Goal: Task Accomplishment & Management: Use online tool/utility

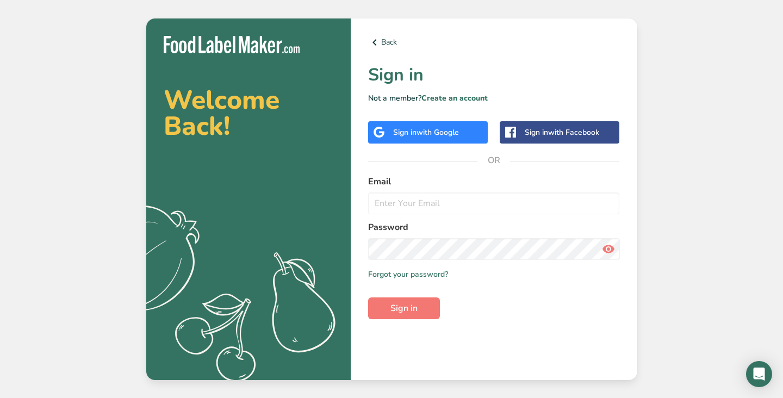
click at [101, 164] on div "Welcome Back! .a{fill:#f5f3ed;} Back Sign in Not a member? Create an account Si…" at bounding box center [391, 199] width 783 height 398
click at [425, 207] on input "email" at bounding box center [494, 203] width 252 height 22
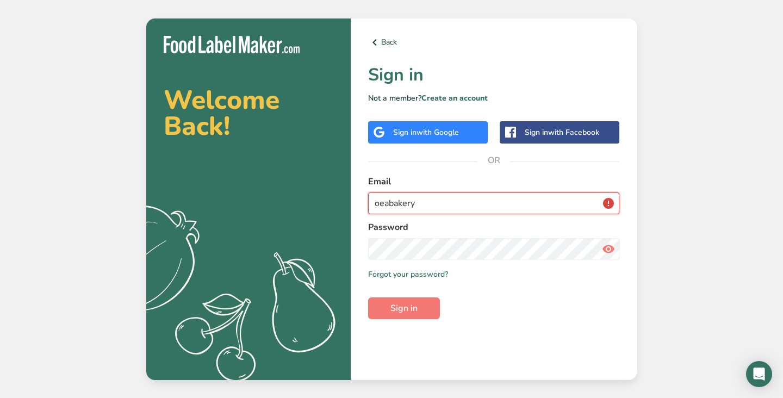
type input "[EMAIL_ADDRESS][DOMAIN_NAME]"
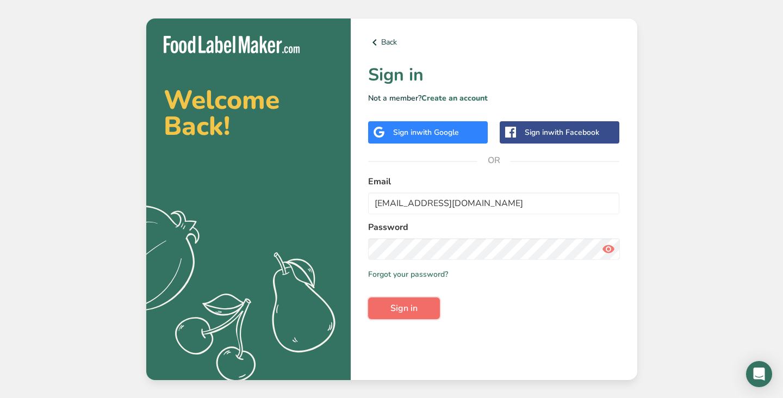
click at [414, 308] on span "Sign in" at bounding box center [403, 308] width 27 height 13
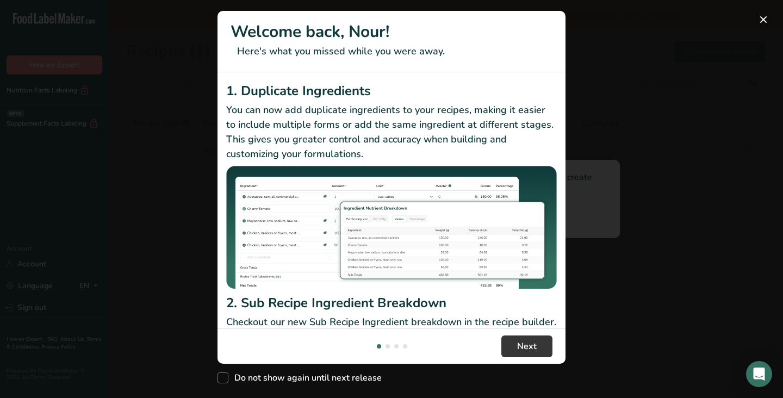
click at [759, 15] on button "New Features" at bounding box center [762, 19] width 17 height 17
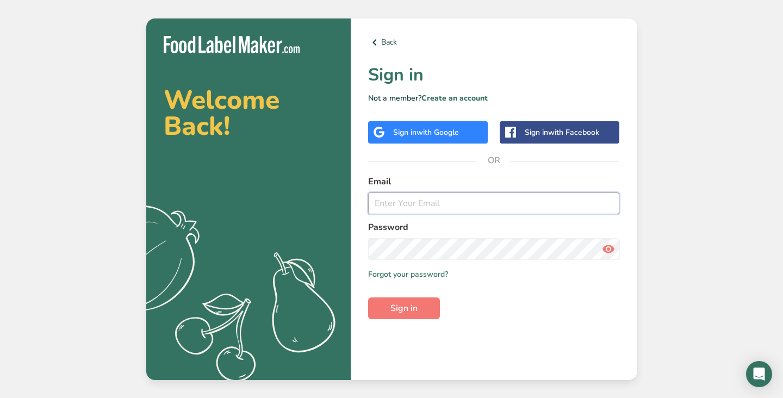
click at [392, 201] on input "email" at bounding box center [494, 203] width 252 height 22
type input "[EMAIL_ADDRESS][DOMAIN_NAME]"
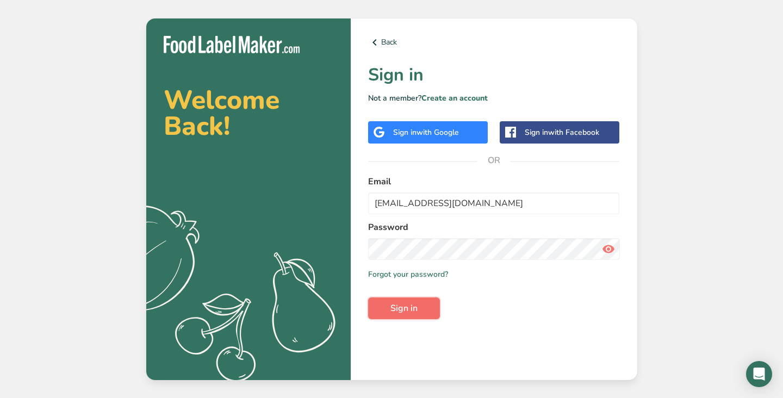
click at [392, 311] on span "Sign in" at bounding box center [403, 308] width 27 height 13
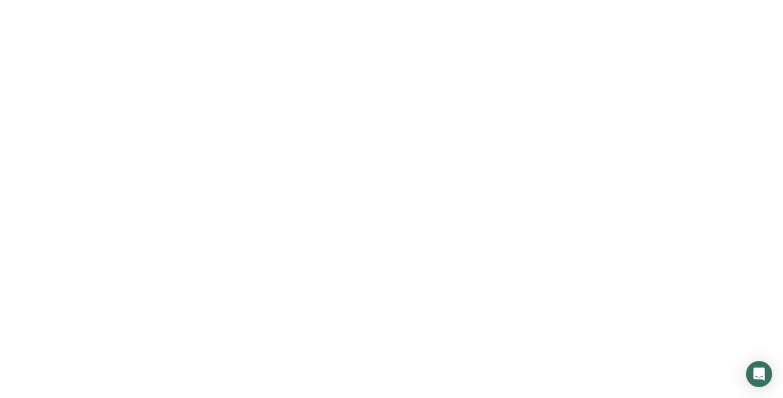
click at [406, 311] on span "Sign in" at bounding box center [403, 308] width 27 height 13
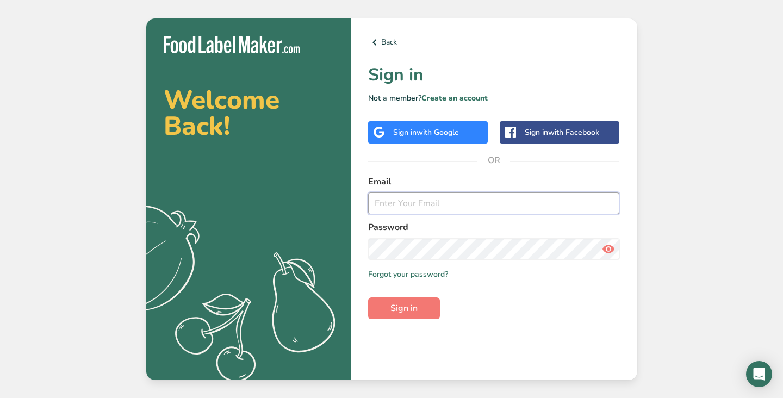
click at [438, 199] on input "email" at bounding box center [494, 203] width 252 height 22
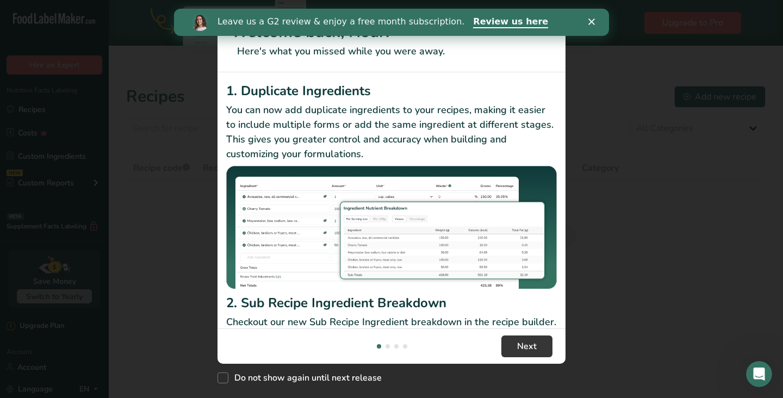
click at [384, 83] on h2 "1. Duplicate Ingredients" at bounding box center [391, 91] width 330 height 20
click at [593, 20] on polygon "Close" at bounding box center [591, 21] width 7 height 7
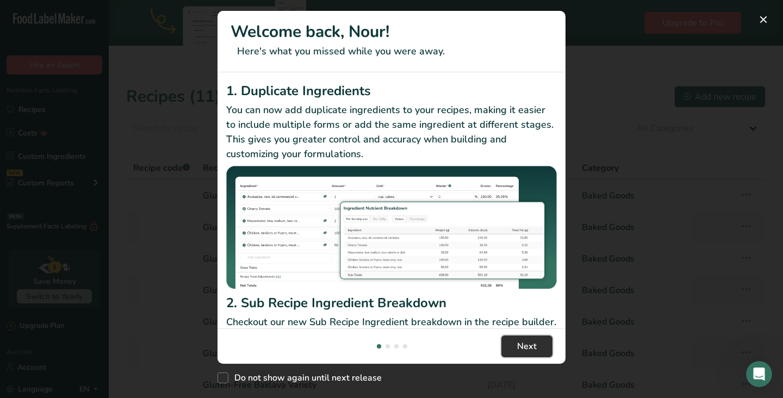
click at [521, 347] on span "Next" at bounding box center [527, 346] width 20 height 13
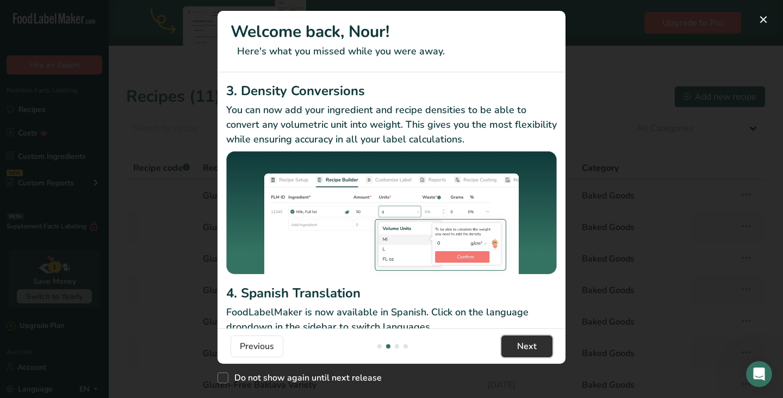
click at [521, 347] on span "Next" at bounding box center [527, 346] width 20 height 13
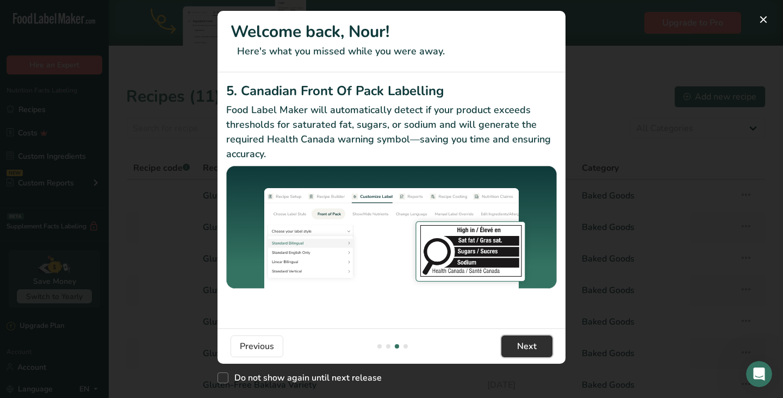
click at [521, 347] on span "Next" at bounding box center [527, 346] width 20 height 13
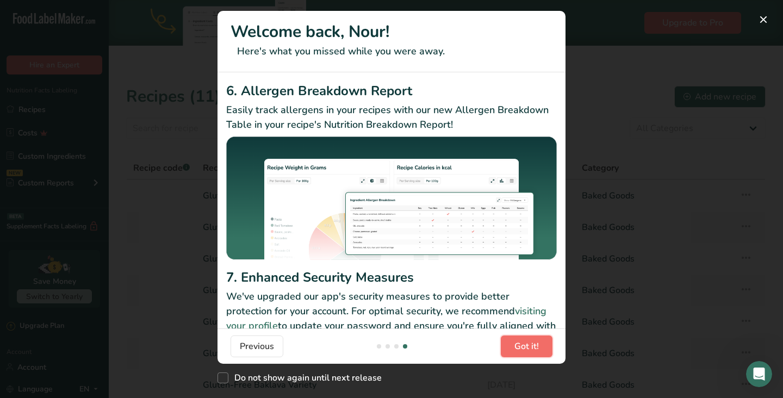
click at [521, 347] on span "Got it!" at bounding box center [526, 346] width 24 height 13
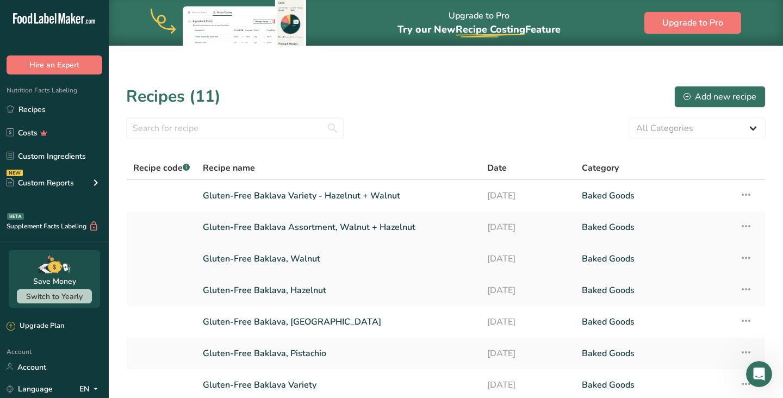
click at [747, 257] on icon at bounding box center [745, 258] width 13 height 20
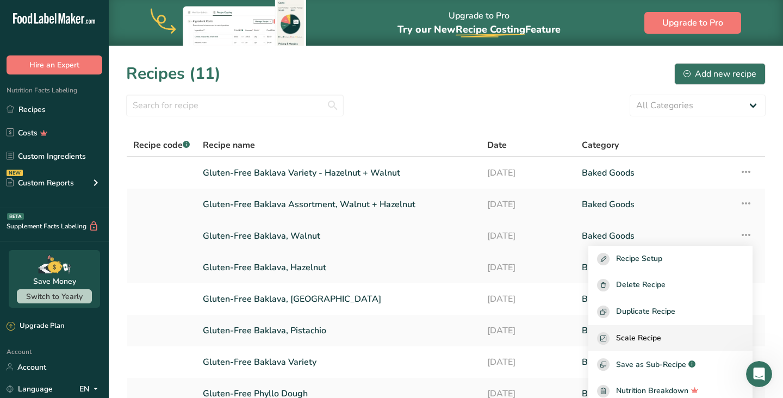
scroll to position [23, 0]
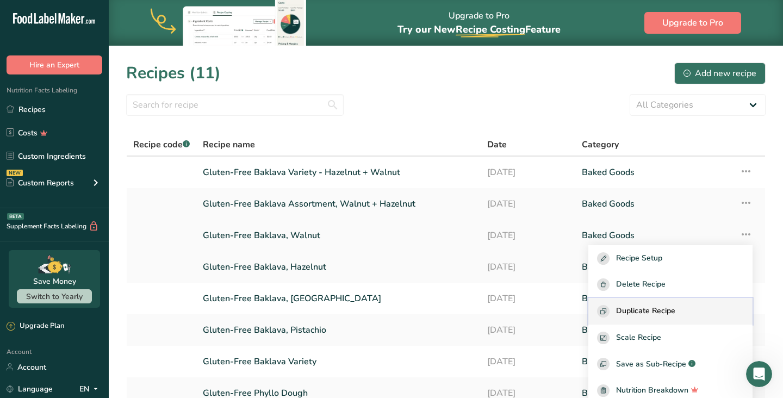
click at [670, 311] on span "Duplicate Recipe" at bounding box center [645, 311] width 59 height 13
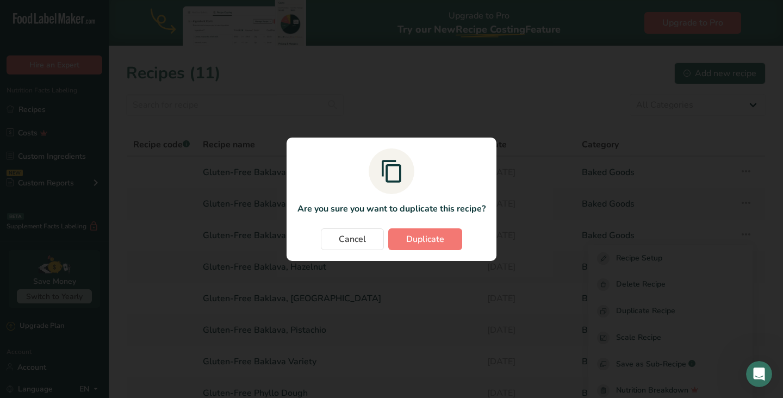
click at [422, 227] on section "Are you sure you want to duplicate this recipe? Cancel Duplicate" at bounding box center [391, 199] width 210 height 123
click at [414, 239] on span "Duplicate" at bounding box center [425, 239] width 38 height 13
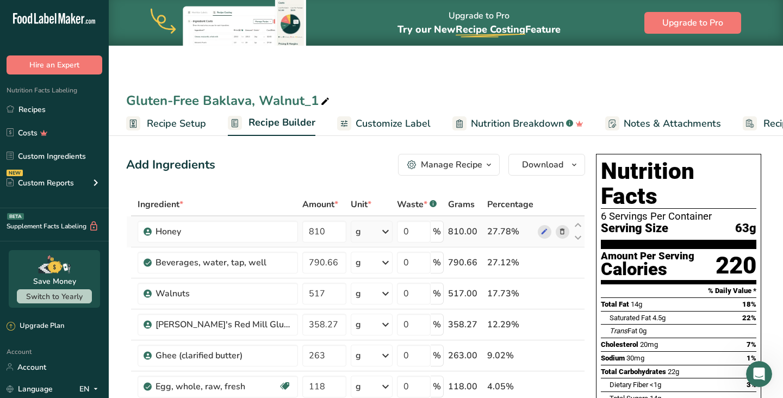
click at [561, 231] on icon at bounding box center [562, 231] width 8 height 11
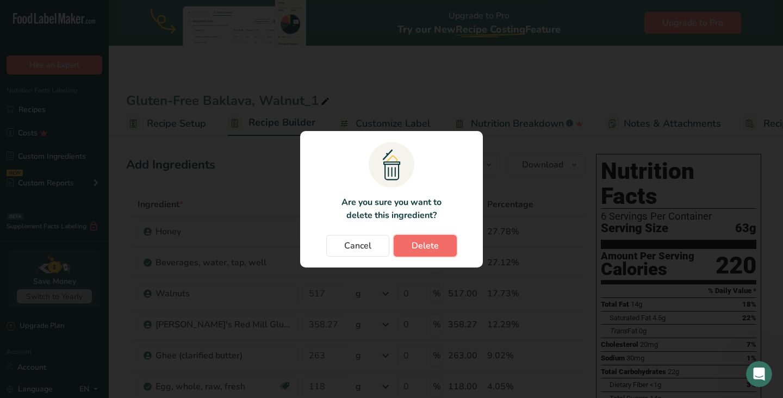
click at [422, 244] on span "Delete" at bounding box center [424, 245] width 27 height 13
type input "790.66"
type input "517"
type input "358.27"
type input "263"
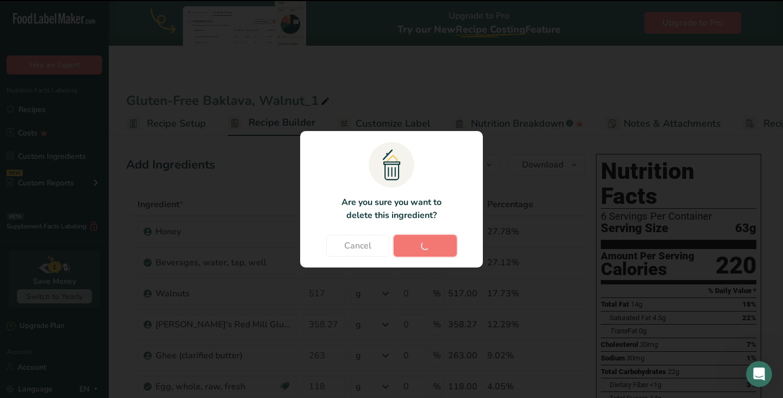
type input "118"
type input "54.53"
type input "2.13"
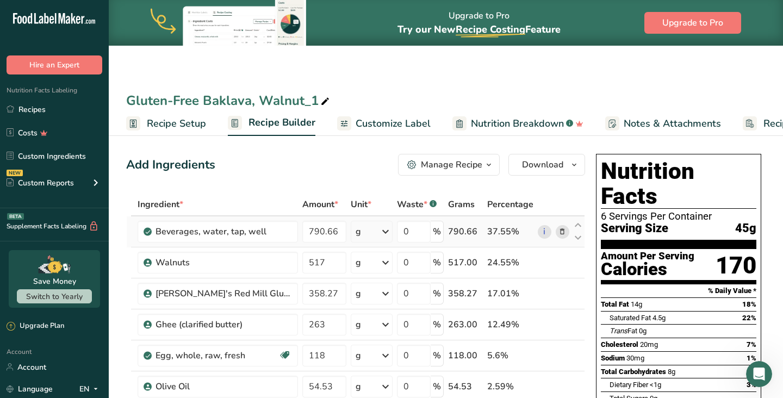
click at [379, 233] on icon at bounding box center [385, 232] width 13 height 20
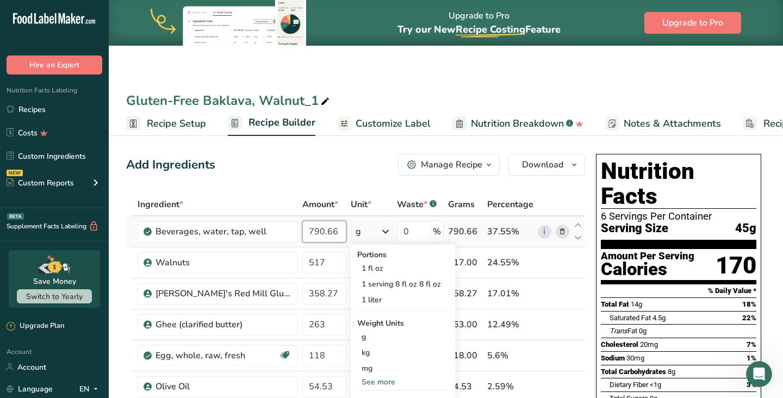
click at [310, 231] on input "790.66" at bounding box center [324, 232] width 44 height 22
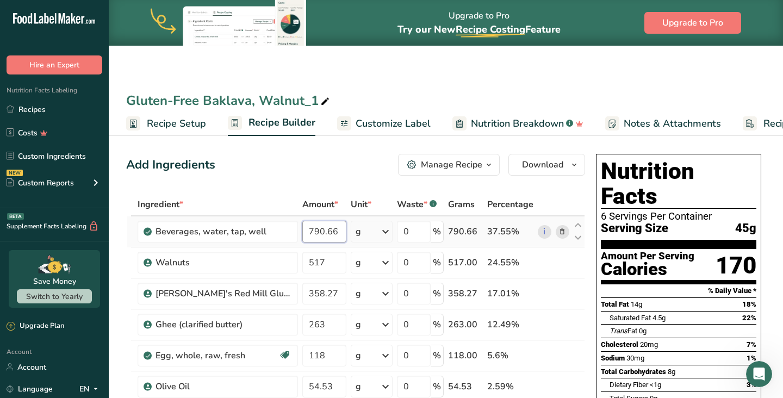
drag, startPoint x: 299, startPoint y: 232, endPoint x: 354, endPoint y: 231, distance: 54.9
click at [354, 231] on tr "Beverages, water, tap, well 790.66 g Portions 1 fl oz 1 serving 8 fl oz 8 fl oz…" at bounding box center [356, 231] width 458 height 31
paste input "340.194"
type input "340.194"
click at [563, 261] on div "Ingredient * Amount * Unit * Waste * .a-a{fill:#347362;}.b-a{fill:#fff;} Grams …" at bounding box center [355, 378] width 459 height 370
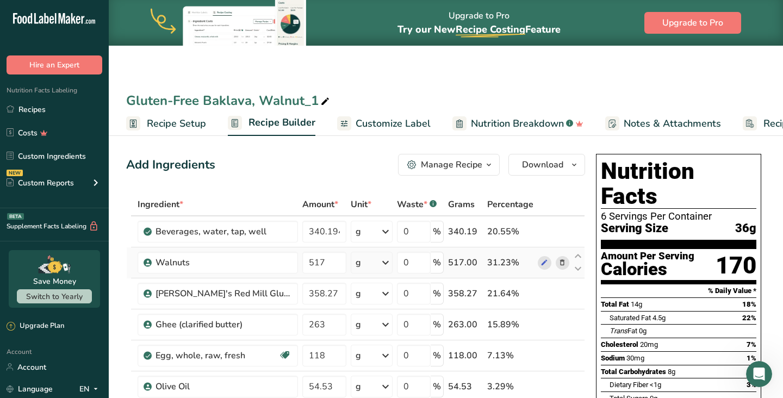
click at [562, 263] on icon at bounding box center [562, 262] width 8 height 11
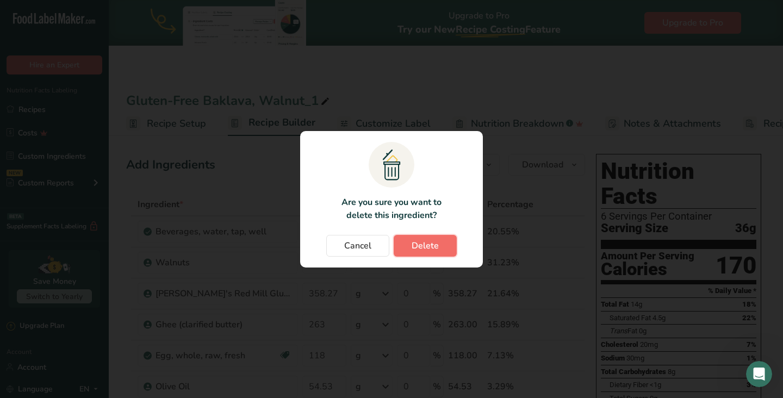
click at [427, 245] on span "Delete" at bounding box center [424, 245] width 27 height 13
type input "358.27"
type input "263"
type input "118"
type input "54.53"
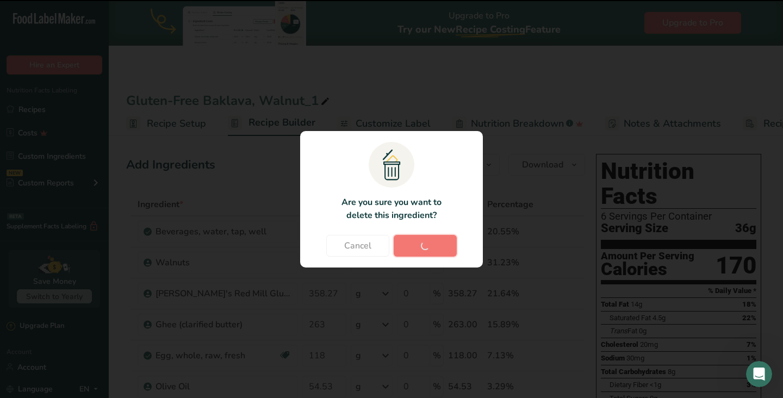
type input "2.13"
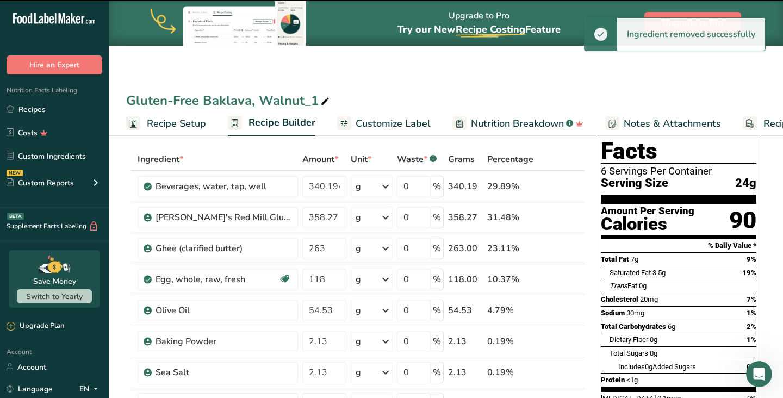
scroll to position [49, 0]
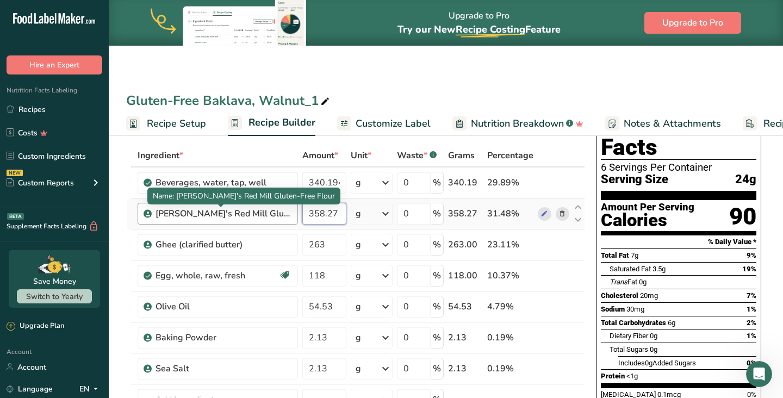
drag, startPoint x: 335, startPoint y: 211, endPoint x: 271, endPoint y: 211, distance: 64.7
click at [271, 211] on tr "[PERSON_NAME]'s Red Mill Gluten-Free Flour 358.27 g Weight Units g kg mg See mo…" at bounding box center [356, 213] width 458 height 31
paste input "155.922"
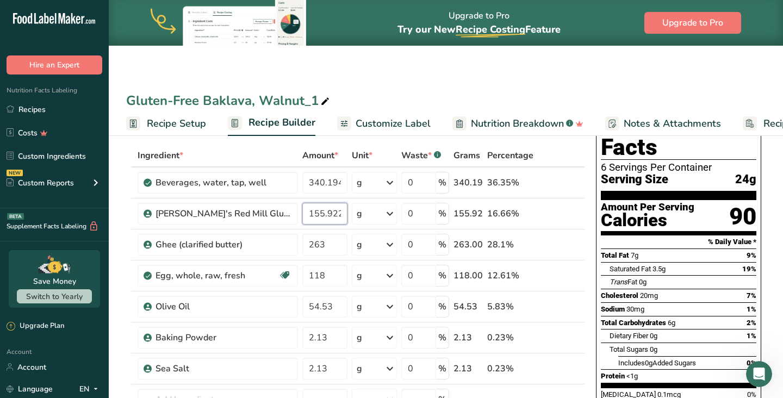
type input "155.922"
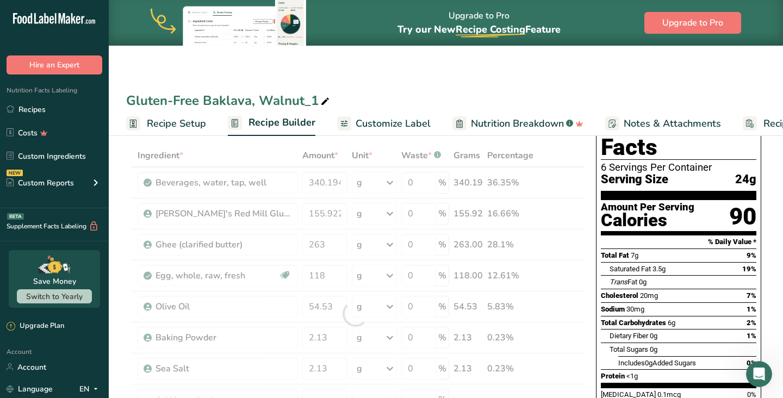
click at [584, 72] on div "Gluten-Free Baklava, Walnut_1 Recipe Setup Recipe Builder Customize Label Nutri…" at bounding box center [446, 68] width 674 height 136
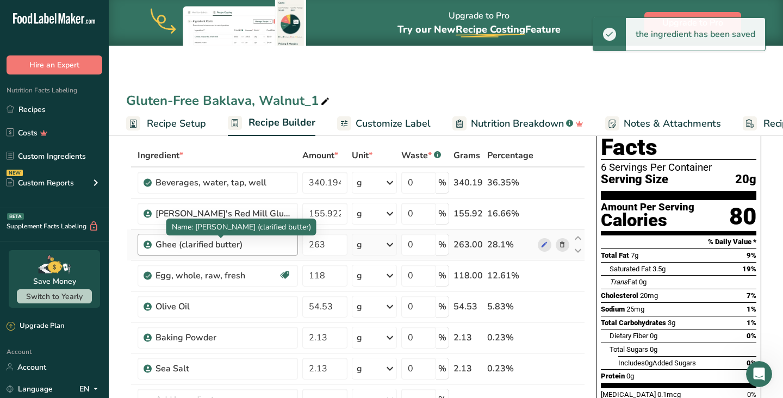
click at [255, 244] on div "Ghee (clarified butter)" at bounding box center [223, 244] width 136 height 13
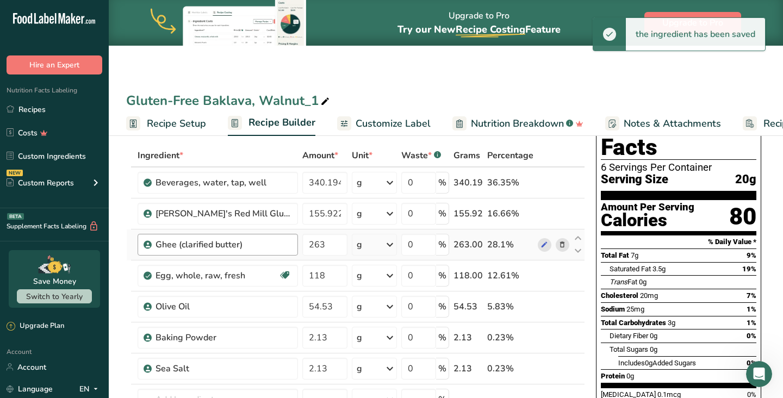
click at [232, 243] on div "Ghee (clarified butter)" at bounding box center [223, 244] width 136 height 13
click at [564, 246] on icon at bounding box center [562, 244] width 8 height 11
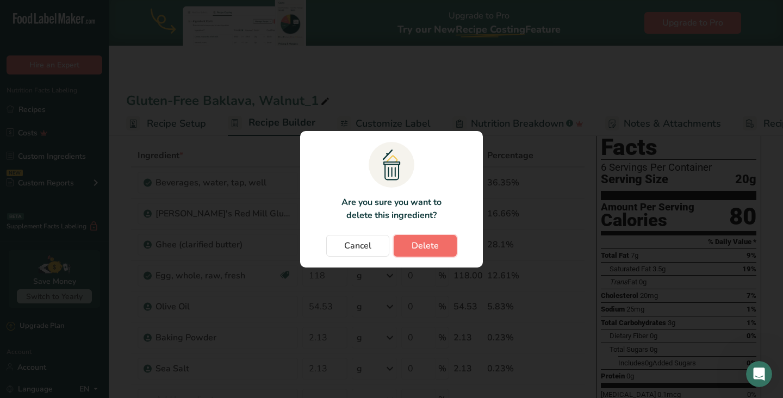
click at [428, 250] on span "Delete" at bounding box center [424, 245] width 27 height 13
type input "118"
type input "54.53"
type input "2.13"
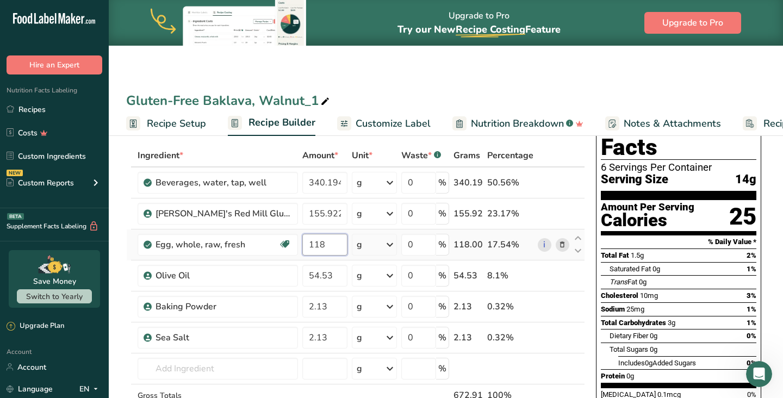
click at [327, 248] on input "118" at bounding box center [324, 245] width 45 height 22
type input "1"
type input "50"
click at [512, 66] on div "Gluten-Free Baklava, Walnut_1 Recipe Setup Recipe Builder Customize Label Nutri…" at bounding box center [446, 68] width 674 height 136
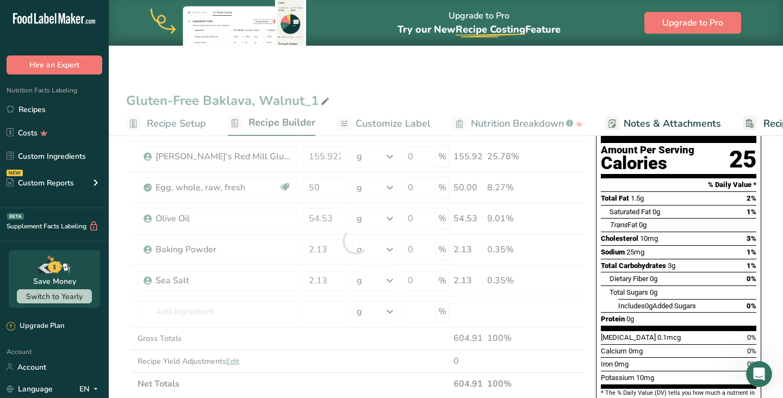
scroll to position [113, 0]
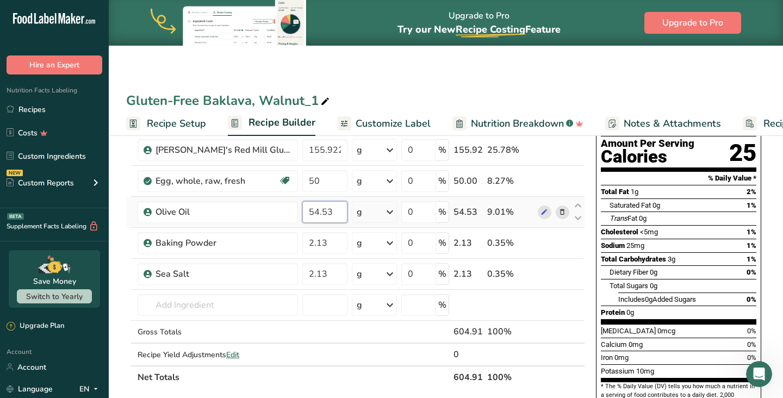
click at [316, 213] on input "54.53" at bounding box center [324, 212] width 45 height 22
drag, startPoint x: 334, startPoint y: 215, endPoint x: 290, endPoint y: 215, distance: 44.0
click at [290, 215] on tr "Olive Oil 54.53 g Weight Units g kg mg See more Volume Units l Volume units req…" at bounding box center [356, 212] width 458 height 31
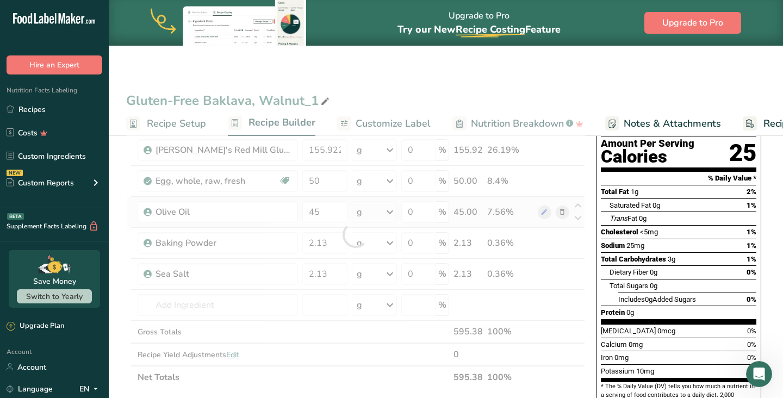
click at [365, 213] on div "Ingredient * Amount * Unit * Waste * .a-a{fill:#347362;}.b-a{fill:#fff;} Grams …" at bounding box center [355, 234] width 459 height 308
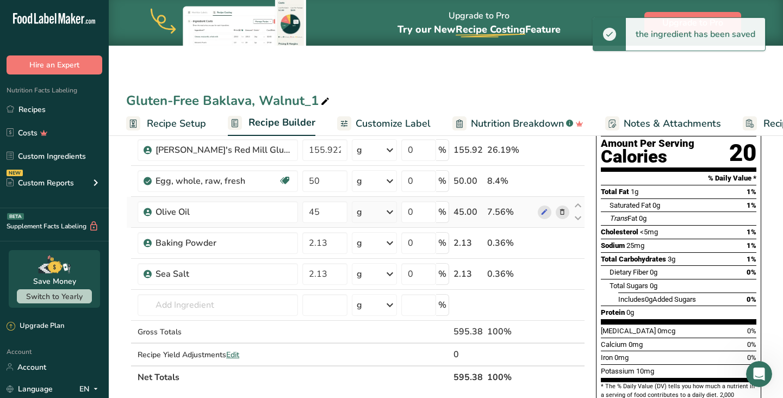
click at [388, 213] on icon at bounding box center [389, 212] width 13 height 20
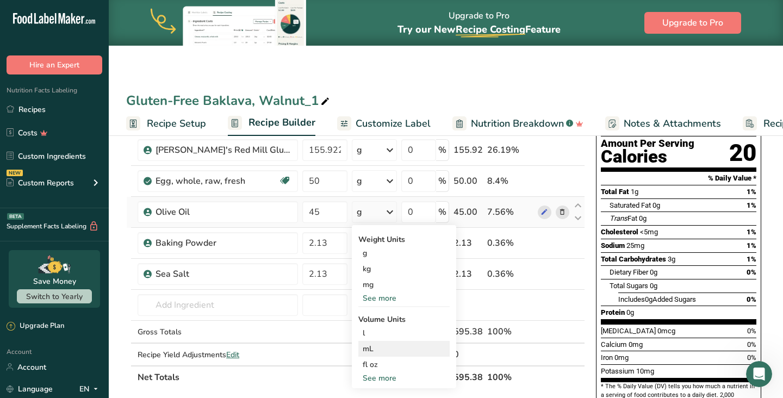
click at [391, 350] on div "mL" at bounding box center [404, 348] width 83 height 11
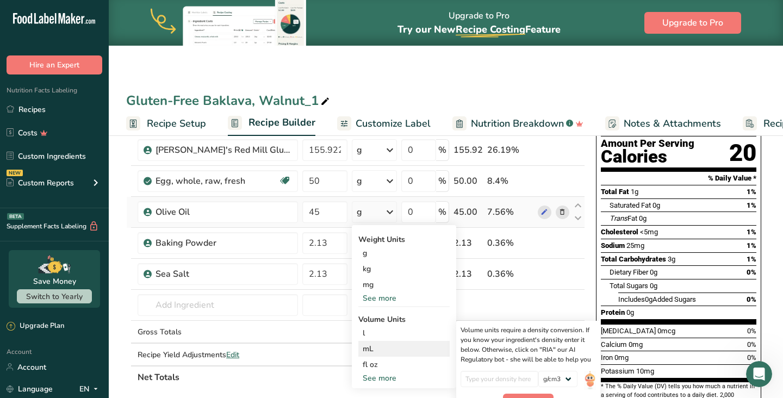
click at [391, 350] on div "mL" at bounding box center [404, 348] width 83 height 11
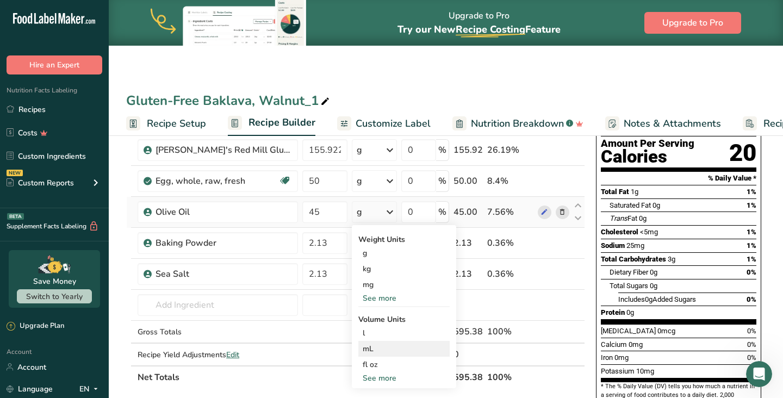
click at [391, 350] on div "mL" at bounding box center [404, 348] width 83 height 11
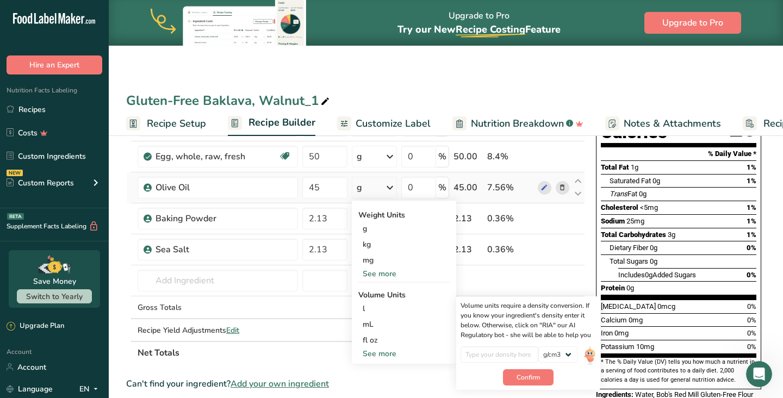
scroll to position [140, 0]
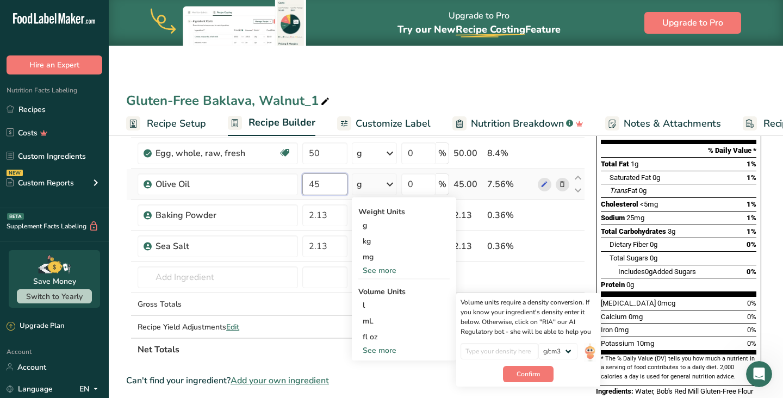
click at [317, 185] on input "45" at bounding box center [324, 184] width 45 height 22
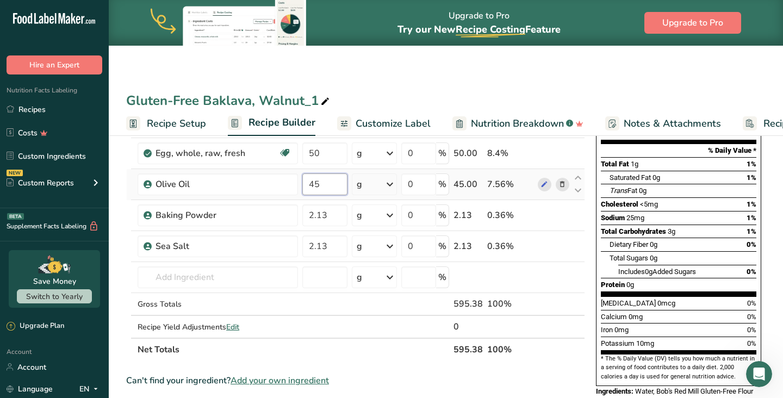
drag, startPoint x: 321, startPoint y: 185, endPoint x: 293, endPoint y: 182, distance: 27.9
click at [293, 182] on tr "Olive Oil 45 g Weight Units g kg mg See more Volume Units l Volume units requir…" at bounding box center [356, 184] width 458 height 31
paste input "0."
type input "40.5"
click at [468, 65] on div "Gluten-Free Baklava, Walnut_1 Recipe Setup Recipe Builder Customize Label Nutri…" at bounding box center [446, 368] width 674 height 753
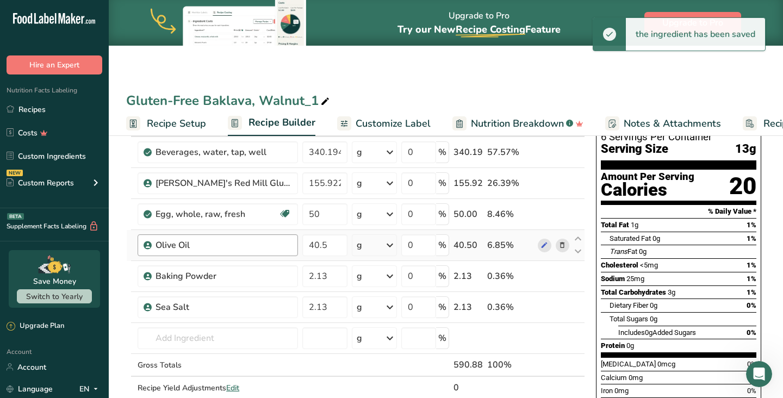
scroll to position [83, 0]
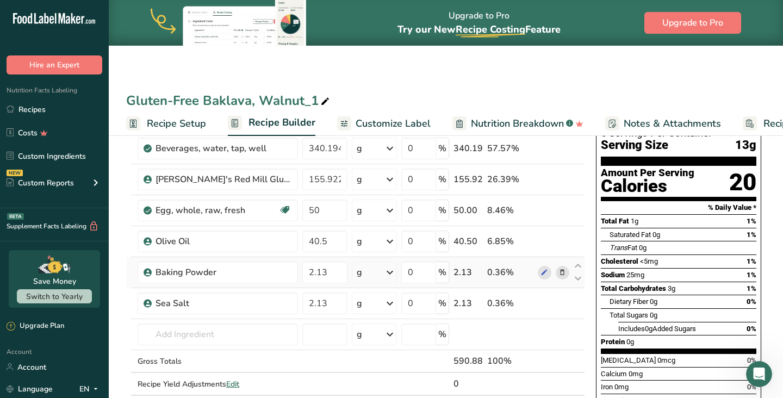
click at [563, 272] on icon at bounding box center [562, 272] width 8 height 11
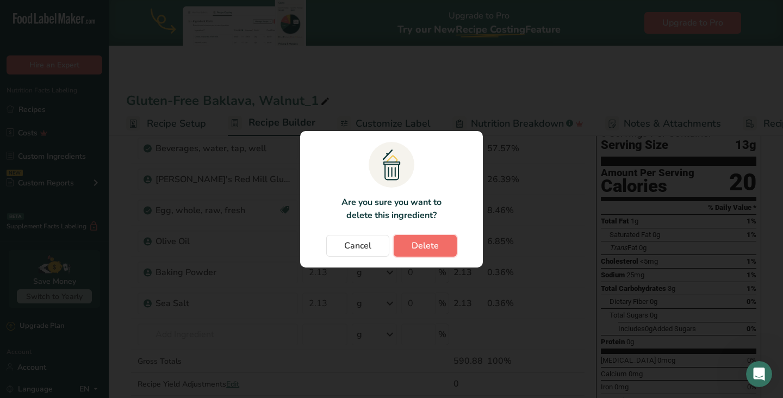
click at [433, 245] on span "Delete" at bounding box center [424, 245] width 27 height 13
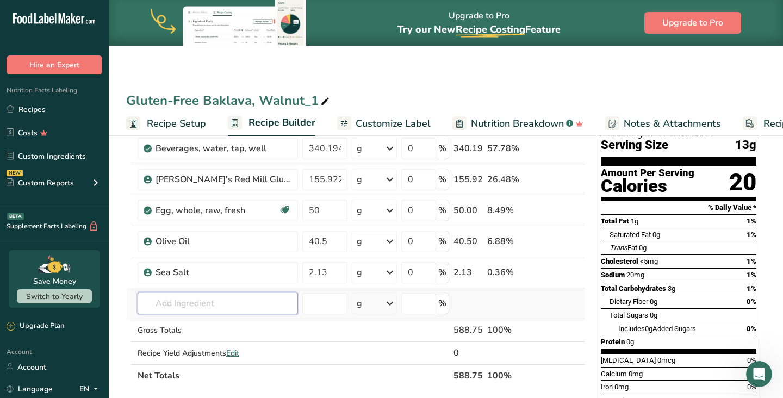
click at [222, 305] on input "text" at bounding box center [218, 303] width 160 height 22
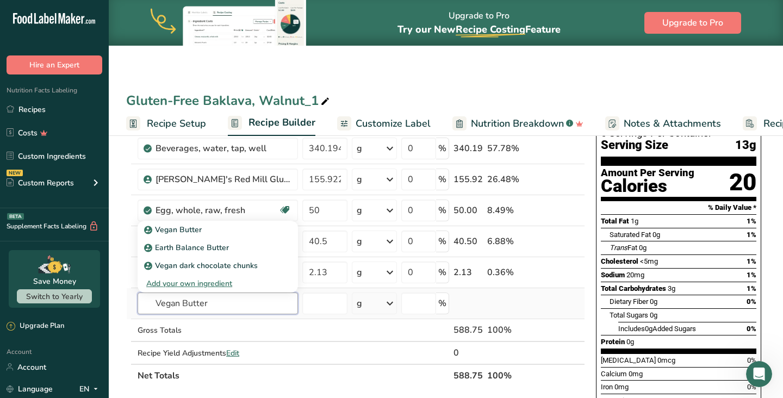
type input "Vegan Butter"
click at [206, 284] on div "Add your own ingredient" at bounding box center [217, 283] width 143 height 11
click at [205, 284] on div "Add your own ingredient" at bounding box center [217, 283] width 143 height 11
click at [180, 282] on div "Add your own ingredient" at bounding box center [217, 283] width 143 height 11
click at [165, 282] on div "Add your own ingredient" at bounding box center [217, 283] width 143 height 11
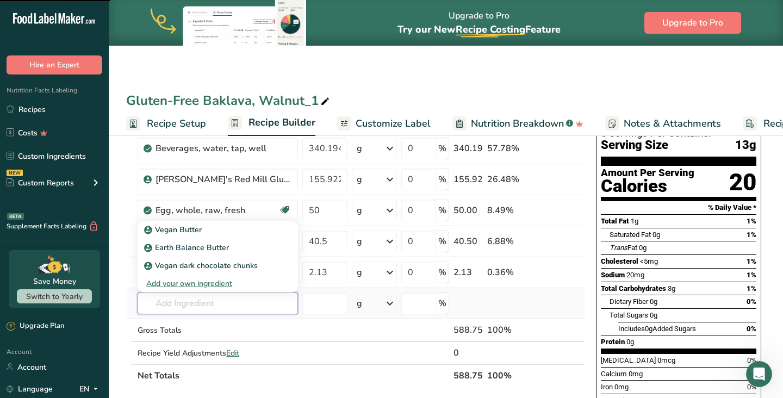
click at [178, 301] on input "text" at bounding box center [218, 303] width 160 height 22
click at [170, 288] on div "Add your own ingredient" at bounding box center [217, 283] width 143 height 11
click at [168, 308] on input "text" at bounding box center [218, 303] width 160 height 22
type input "Vegan"
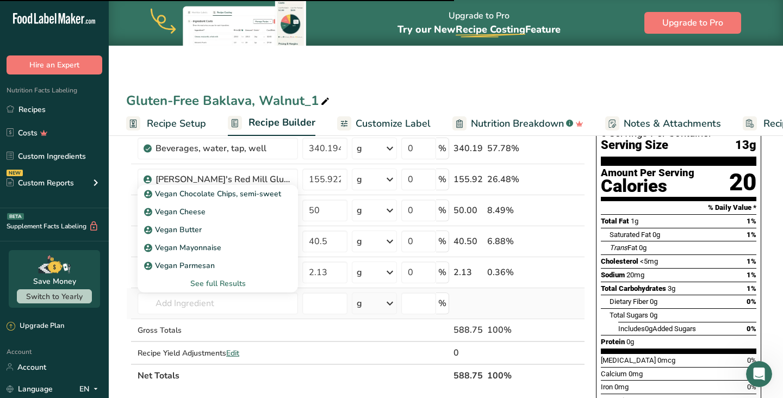
click at [189, 282] on div "See full Results" at bounding box center [217, 283] width 143 height 11
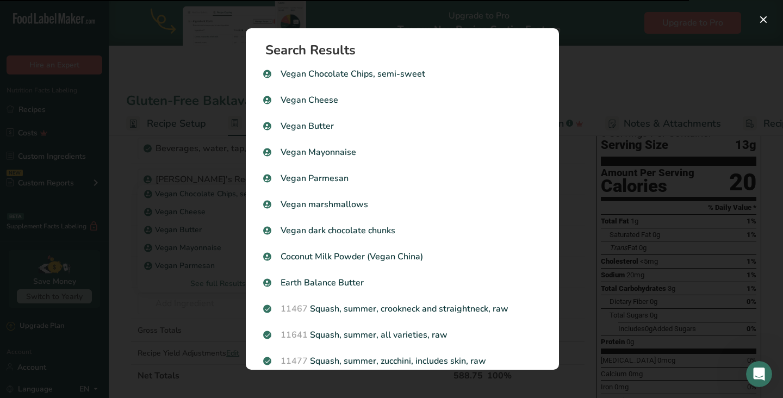
click at [151, 302] on div "Search results modal" at bounding box center [391, 199] width 783 height 398
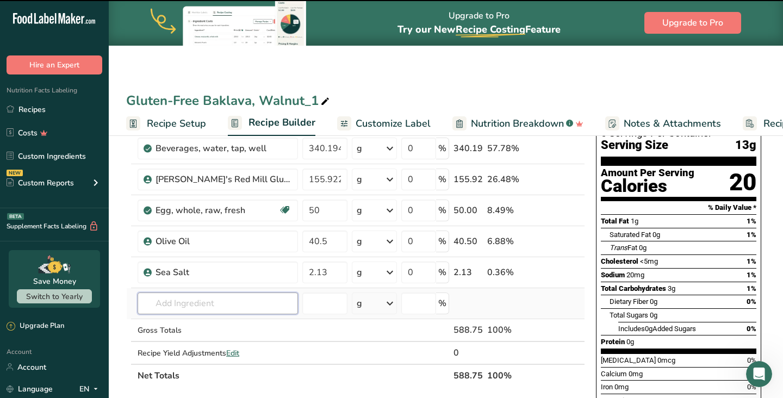
click at [179, 301] on input "text" at bounding box center [218, 303] width 160 height 22
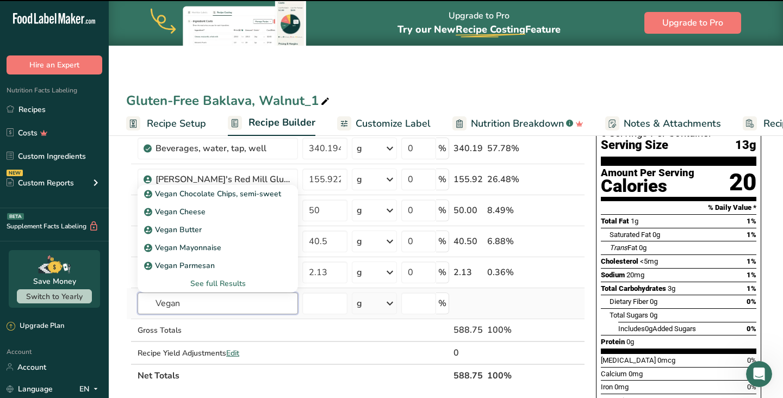
click at [195, 304] on input "Vegan" at bounding box center [218, 303] width 160 height 22
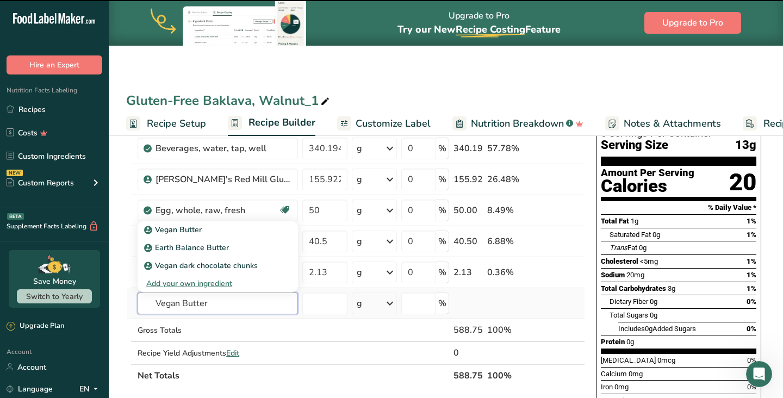
type input "Vegan Butter"
click at [201, 281] on div "Add your own ingredient" at bounding box center [217, 283] width 143 height 11
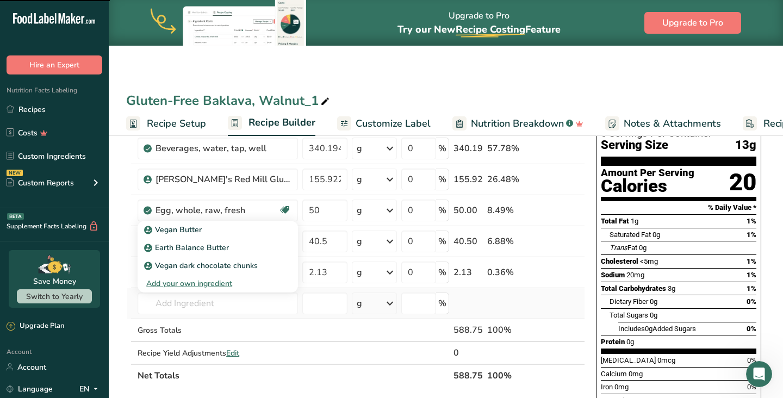
click at [201, 281] on div "Add your own ingredient" at bounding box center [217, 283] width 143 height 11
click at [478, 51] on div "Gluten-Free Baklava, Walnut_1 Recipe Setup Recipe Builder Customize Label Nutri…" at bounding box center [446, 68] width 674 height 136
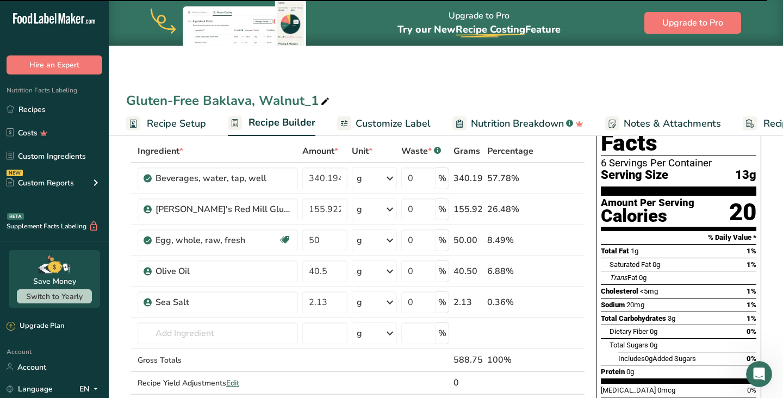
scroll to position [0, 0]
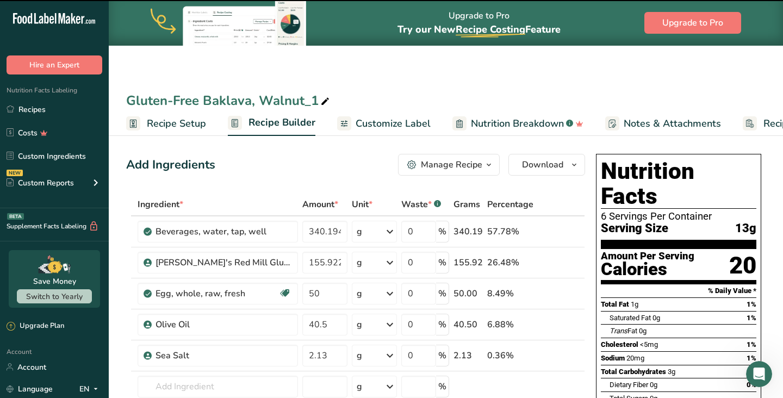
click at [157, 123] on span "Recipe Setup" at bounding box center [176, 123] width 59 height 15
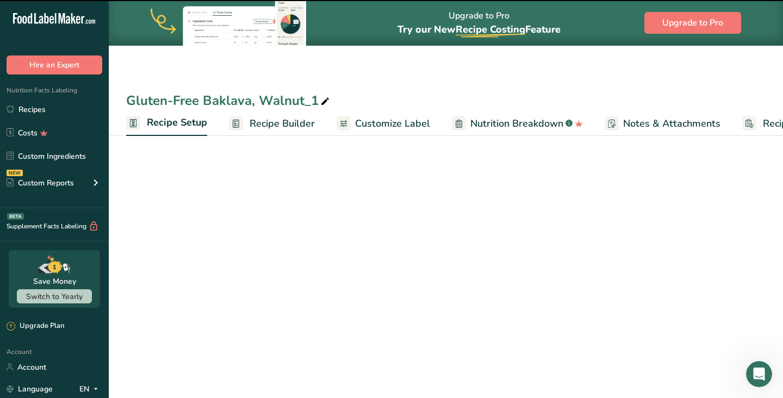
scroll to position [0, 4]
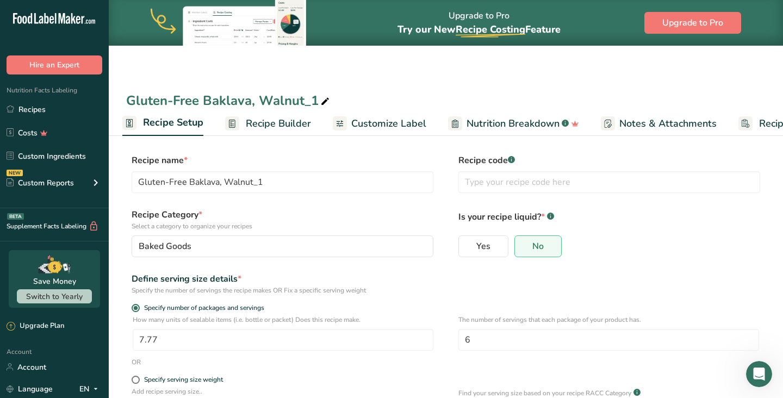
click at [275, 126] on span "Recipe Builder" at bounding box center [278, 123] width 65 height 15
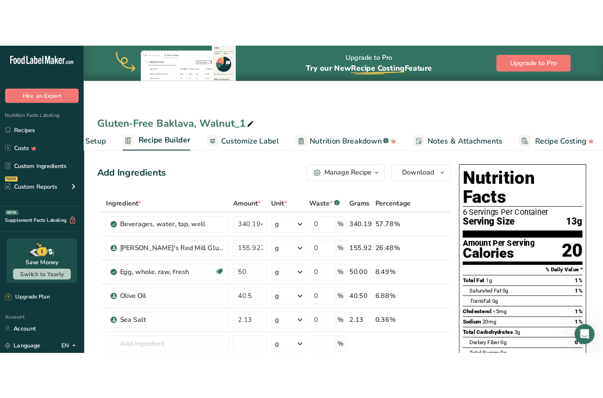
scroll to position [0, 74]
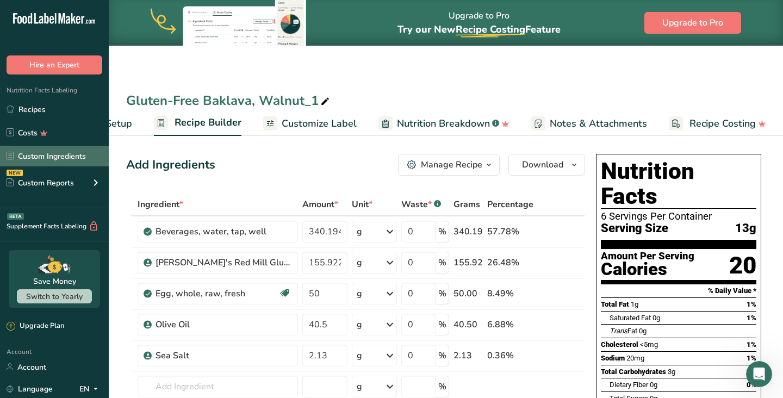
click at [67, 158] on link "Custom Ingredients" at bounding box center [54, 156] width 109 height 21
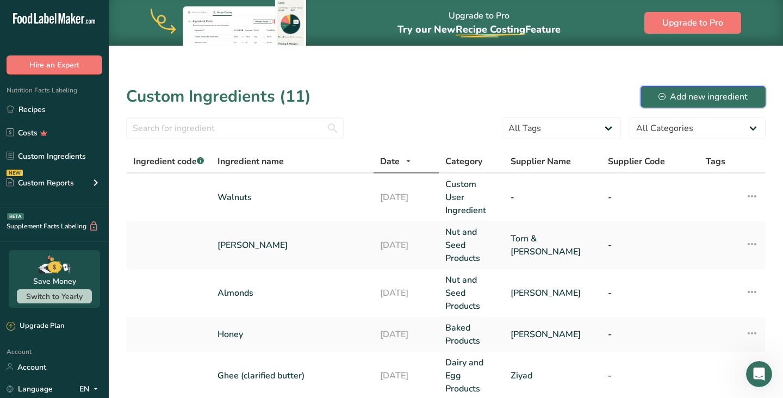
click at [705, 96] on div "Add new ingredient" at bounding box center [702, 96] width 89 height 13
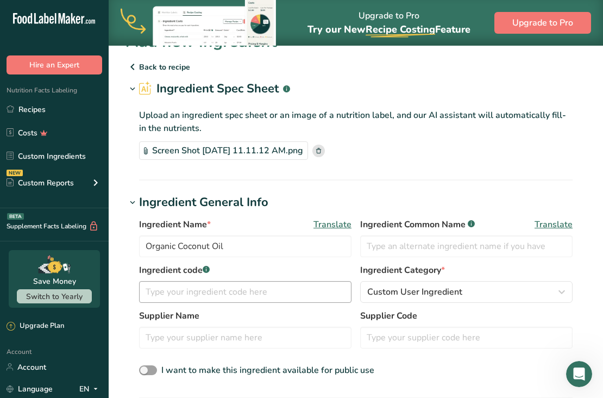
scroll to position [39, 0]
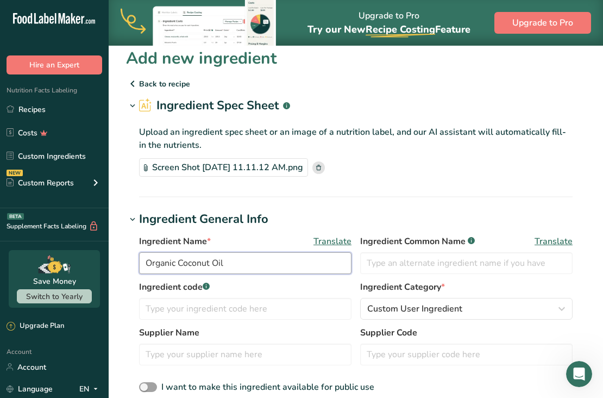
drag, startPoint x: 235, startPoint y: 264, endPoint x: 202, endPoint y: 264, distance: 33.7
click at [202, 265] on input "Organic Coconut Oil" at bounding box center [245, 263] width 213 height 22
type input "O"
click at [143, 264] on input "Vegan Unsalted Butter" at bounding box center [245, 263] width 213 height 22
paste input "[PERSON_NAME]"
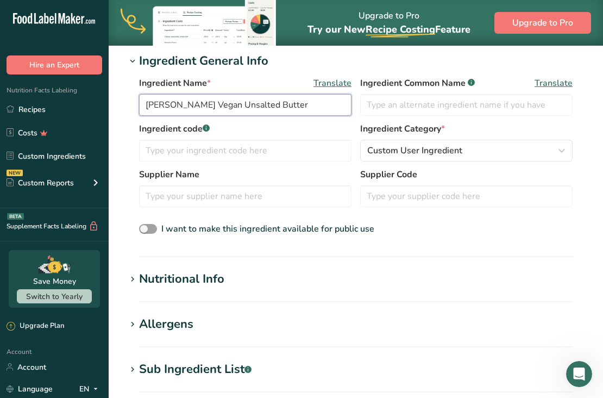
scroll to position [283, 0]
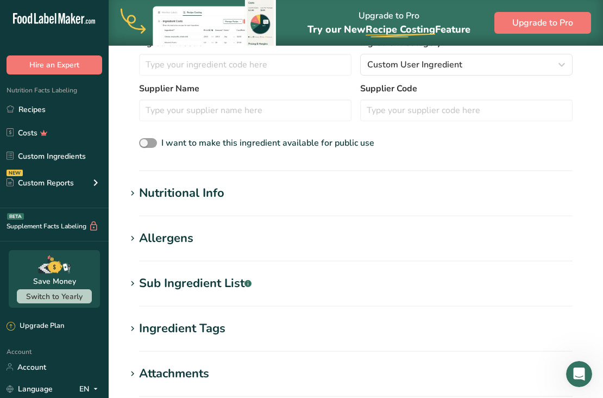
type input "[PERSON_NAME] Vegan Unsalted Butter"
click at [132, 190] on icon at bounding box center [133, 193] width 10 height 15
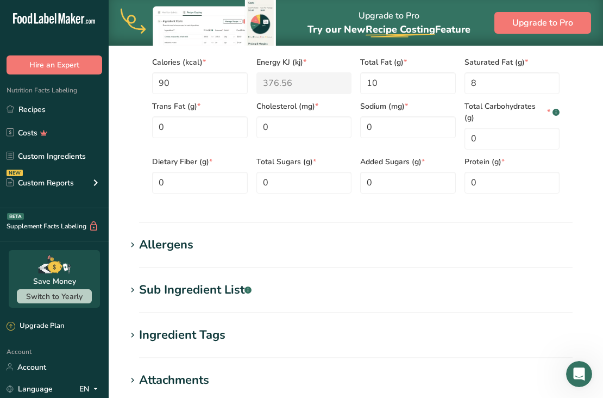
scroll to position [540, 0]
click at [136, 237] on icon at bounding box center [133, 244] width 10 height 15
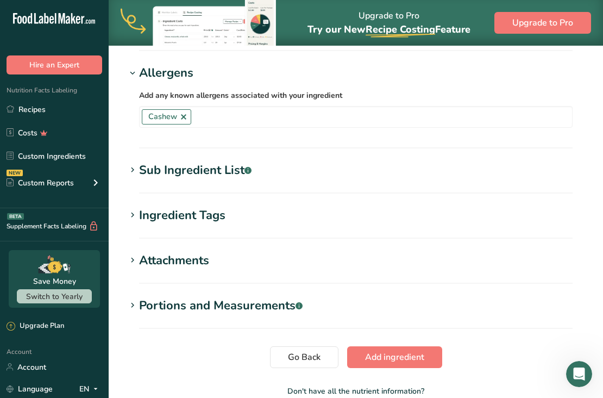
scroll to position [713, 0]
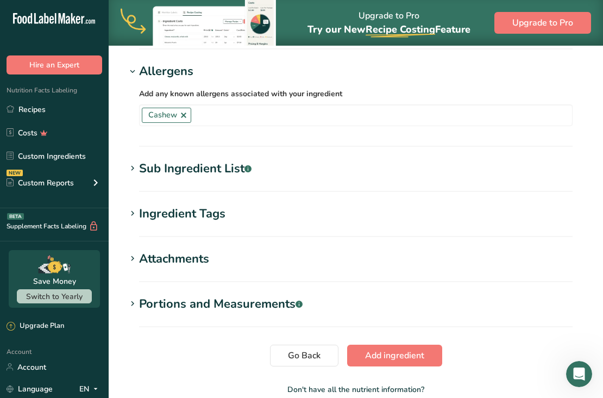
click at [140, 160] on div "Sub Ingredient List .a-a{fill:#347362;}.b-a{fill:#fff;}" at bounding box center [195, 169] width 113 height 18
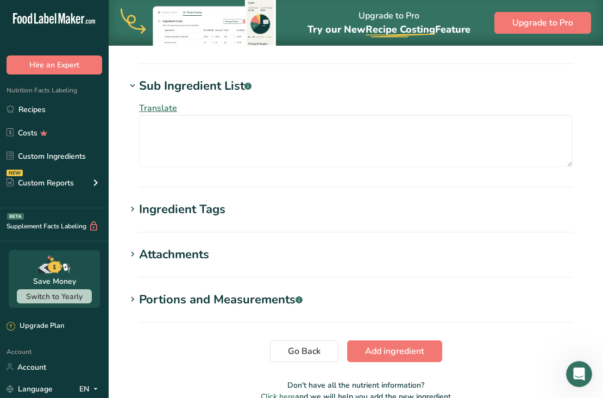
scroll to position [814, 0]
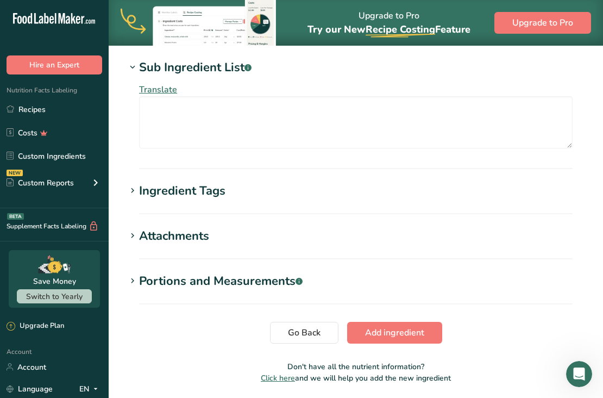
click at [134, 183] on icon at bounding box center [133, 190] width 10 height 15
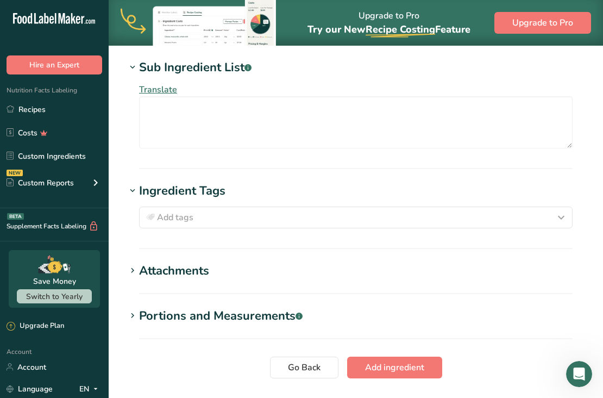
scroll to position [878, 0]
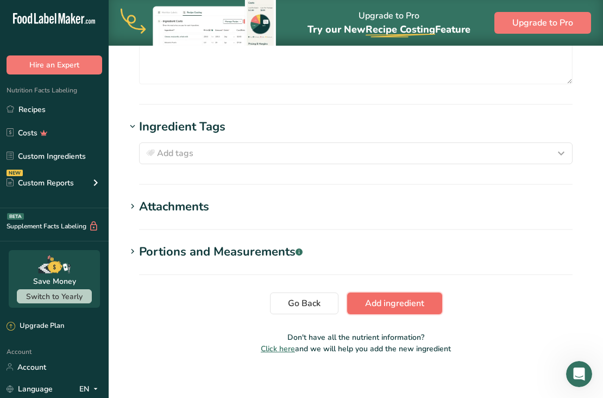
click at [385, 297] on span "Add ingredient" at bounding box center [394, 303] width 59 height 13
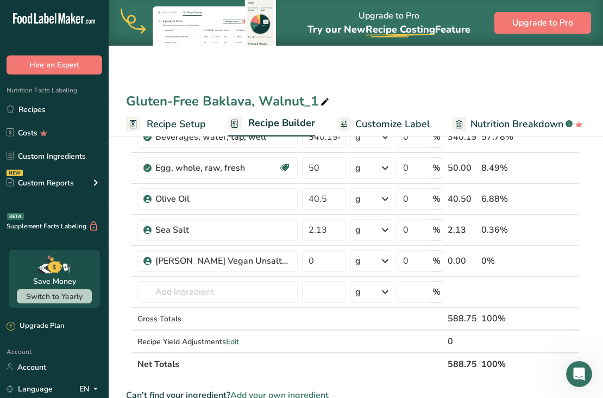
scroll to position [118, 0]
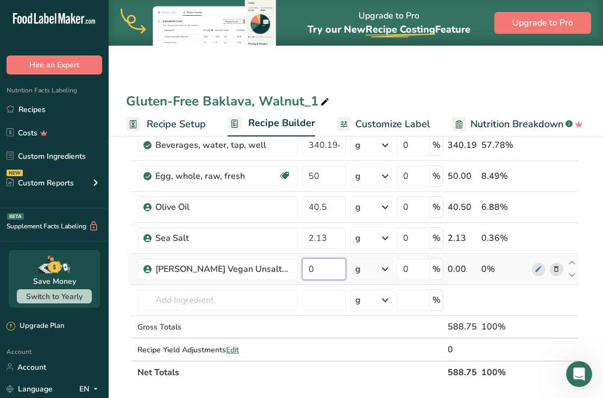
click at [310, 272] on input "0" at bounding box center [324, 269] width 44 height 22
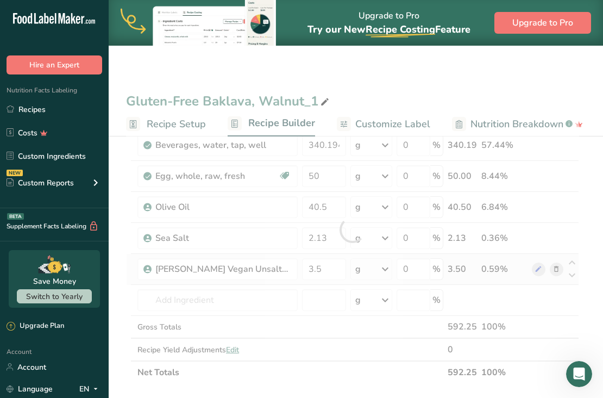
click at [375, 268] on div "Ingredient * Amount * Unit * Waste * .a-a{fill:#347362;}.b-a{fill:#fff;} Grams …" at bounding box center [352, 230] width 453 height 308
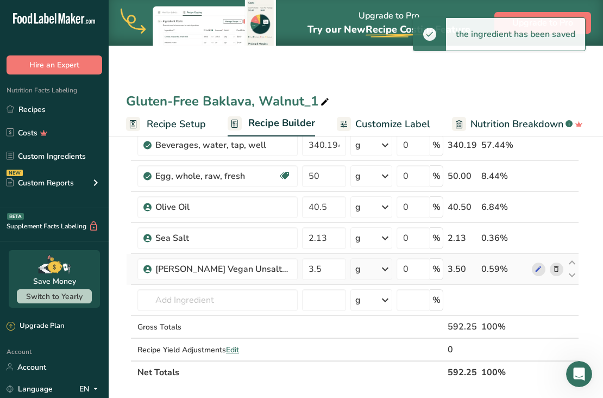
click at [372, 267] on div "g" at bounding box center [372, 269] width 42 height 22
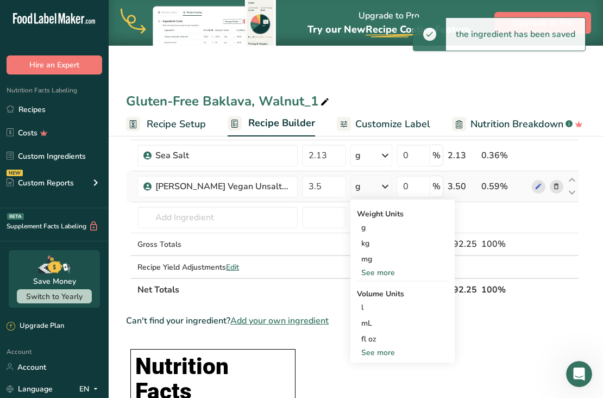
scroll to position [202, 0]
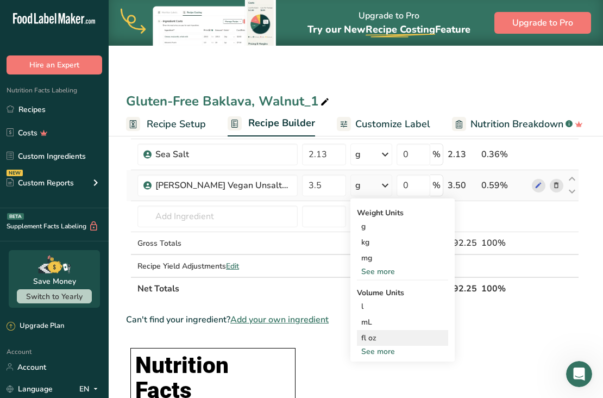
click at [389, 339] on div "fl oz" at bounding box center [402, 337] width 83 height 11
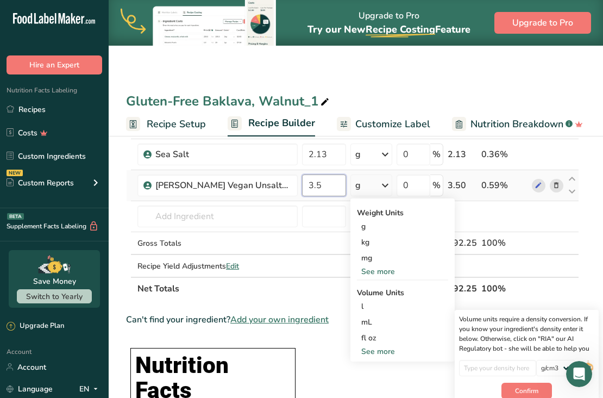
click at [323, 189] on input "3.5" at bounding box center [324, 185] width 44 height 22
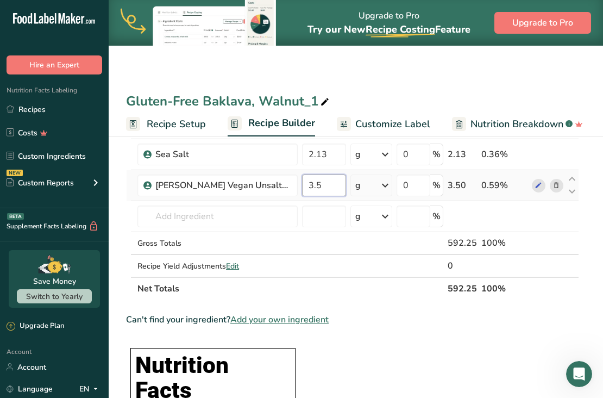
type input "3"
paste input "99.2233"
type input "99.2233"
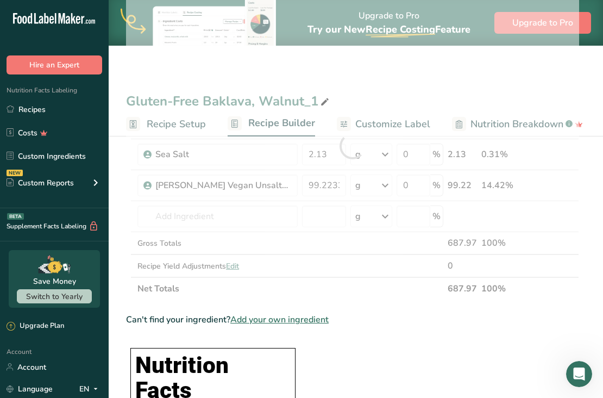
scroll to position [0, 0]
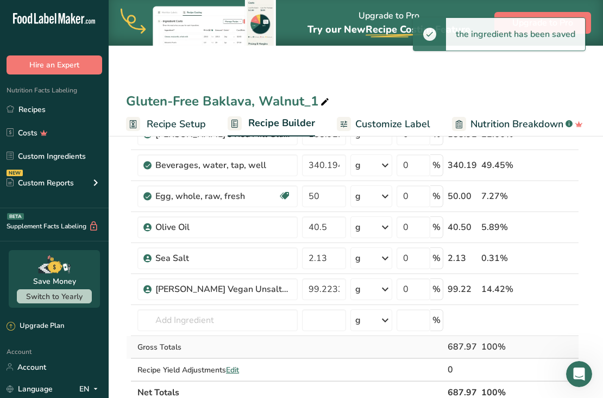
scroll to position [97, 0]
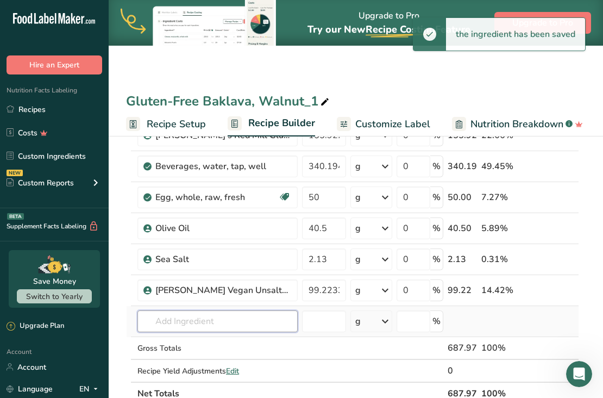
click at [167, 323] on input "text" at bounding box center [218, 321] width 160 height 22
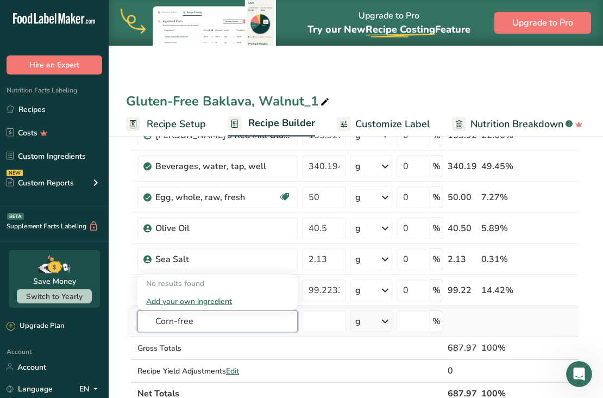
type input "Corn-free"
click at [204, 300] on div "Add your own ingredient" at bounding box center [217, 301] width 143 height 11
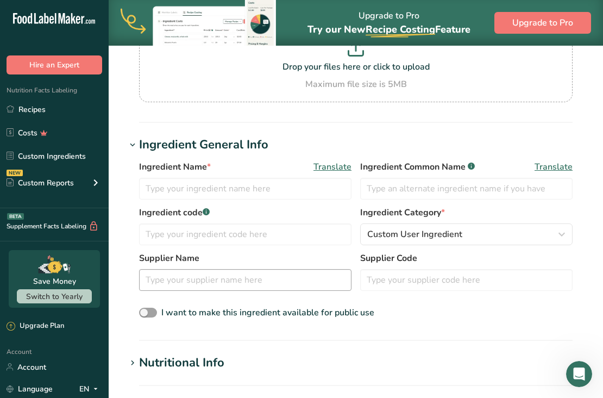
scroll to position [167, 0]
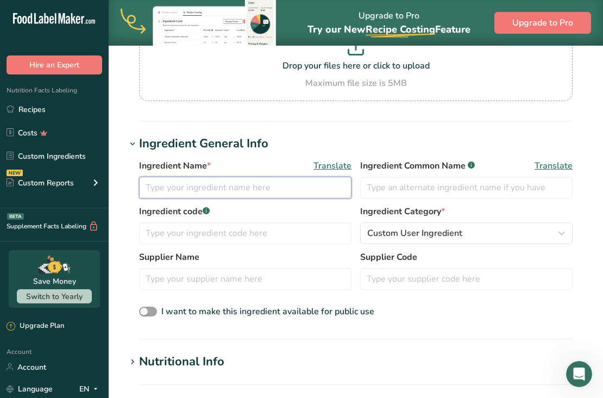
click at [227, 183] on input "text" at bounding box center [245, 188] width 213 height 22
click at [179, 186] on input "text" at bounding box center [245, 188] width 213 height 22
paste input "[PERSON_NAME] Naturals Grain-Free Baking Powder"
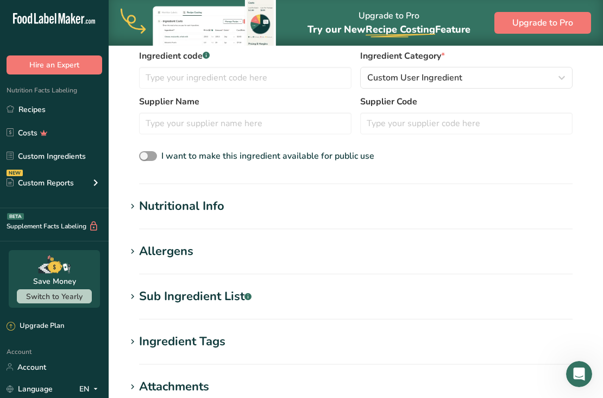
scroll to position [334, 0]
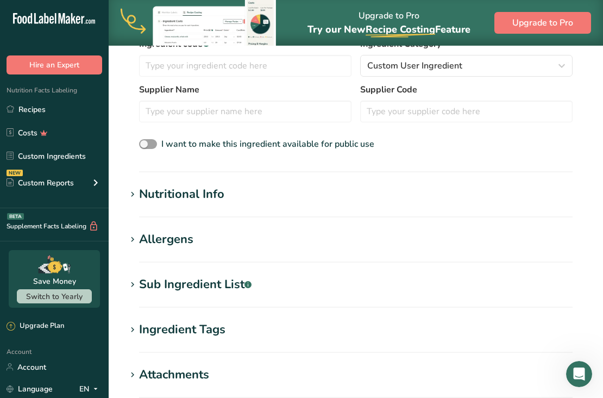
type input "[PERSON_NAME] Naturals Grain-Free Baking Powder"
click at [135, 195] on icon at bounding box center [133, 194] width 10 height 15
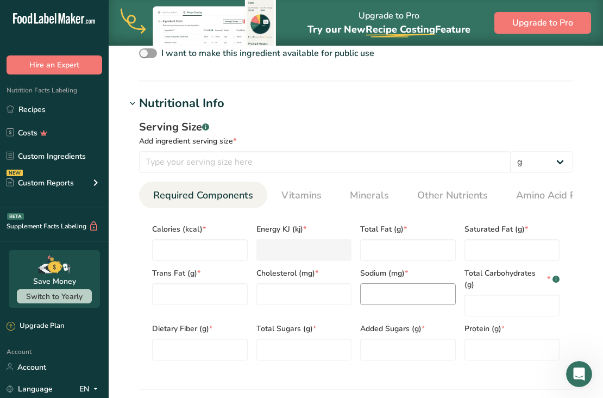
scroll to position [430, 0]
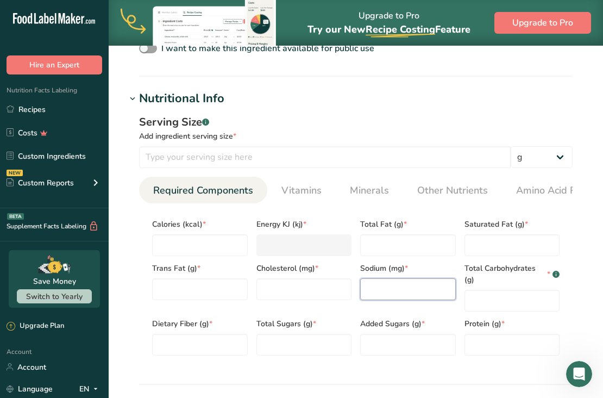
click at [386, 294] on input "number" at bounding box center [408, 289] width 96 height 22
type input "55"
click at [198, 255] on input "number" at bounding box center [200, 245] width 96 height 22
type input "0"
type KJ "0"
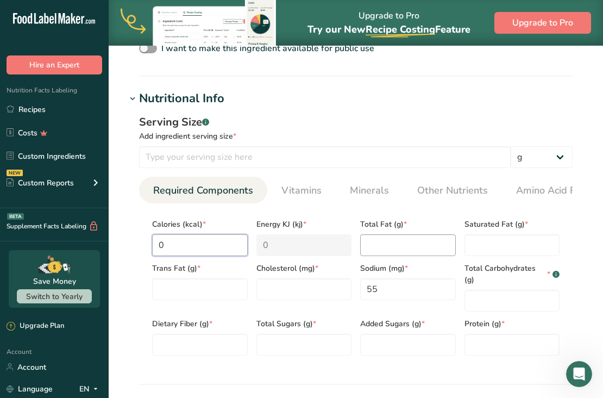
type input "0"
click at [378, 248] on Fat "number" at bounding box center [408, 245] width 96 height 22
type Fat "0"
click at [496, 245] on Fat "number" at bounding box center [513, 245] width 96 height 22
type Fat "0"
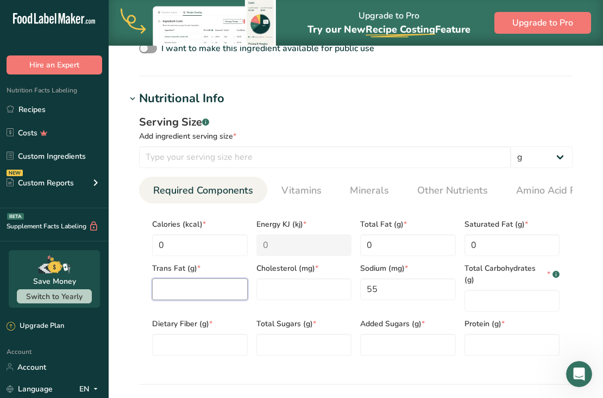
click at [189, 296] on Fat "number" at bounding box center [200, 289] width 96 height 22
type Fat "0"
click at [278, 296] on input "number" at bounding box center [305, 289] width 96 height 22
type input "0"
click at [495, 290] on Carbohydrates "number" at bounding box center [513, 301] width 96 height 22
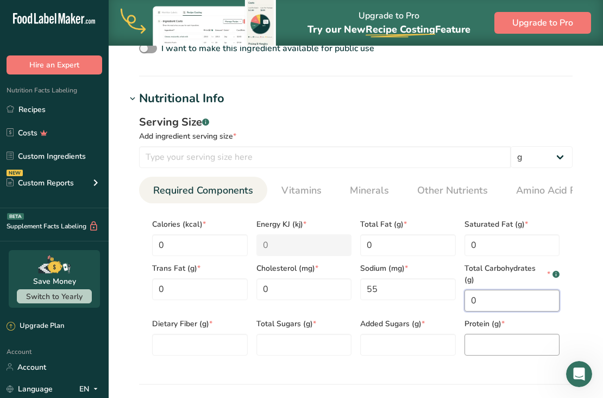
type Carbohydrates "0"
click at [490, 334] on input "number" at bounding box center [513, 345] width 96 height 22
type input "0"
click at [408, 338] on Sugars "number" at bounding box center [408, 345] width 96 height 22
type Sugars "0"
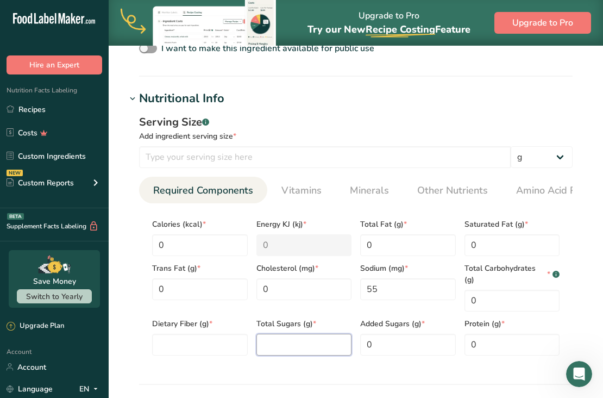
click at [285, 339] on Sugars "number" at bounding box center [305, 345] width 96 height 22
type Sugars "0"
click at [165, 334] on Fiber "number" at bounding box center [200, 345] width 96 height 22
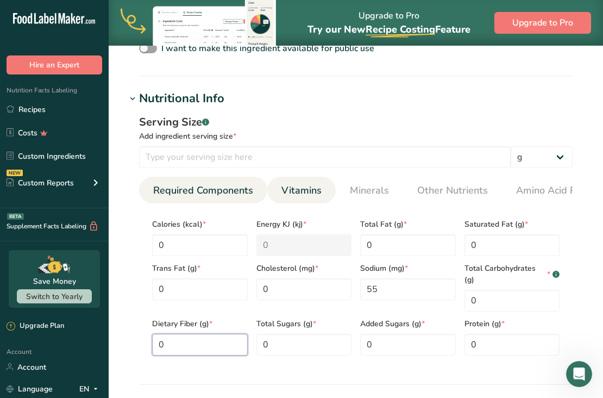
type Fiber "0"
click at [295, 194] on span "Vitamins" at bounding box center [302, 190] width 40 height 15
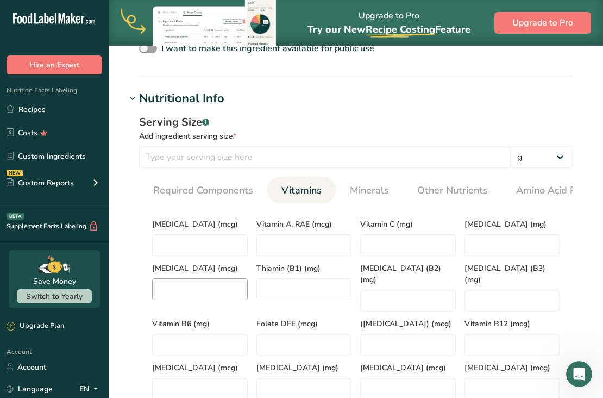
scroll to position [485, 0]
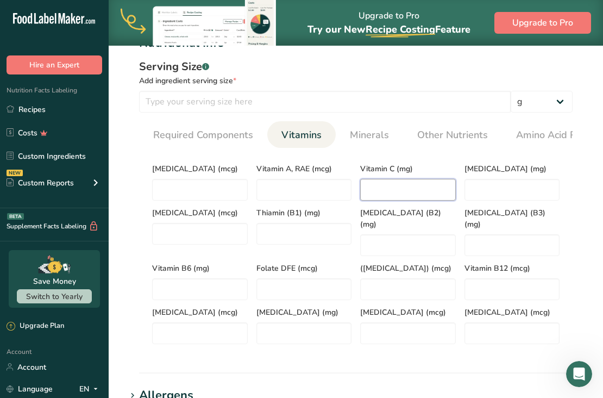
click at [412, 190] on C "number" at bounding box center [408, 190] width 96 height 22
click at [359, 137] on span "Minerals" at bounding box center [369, 135] width 39 height 15
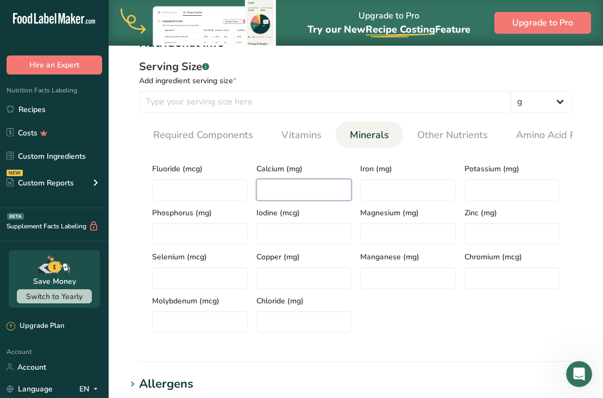
click at [292, 191] on input "number" at bounding box center [305, 190] width 96 height 22
type input "33"
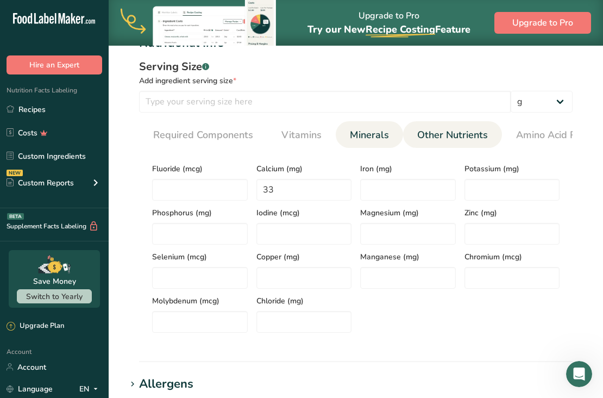
click at [448, 138] on span "Other Nutrients" at bounding box center [452, 135] width 71 height 15
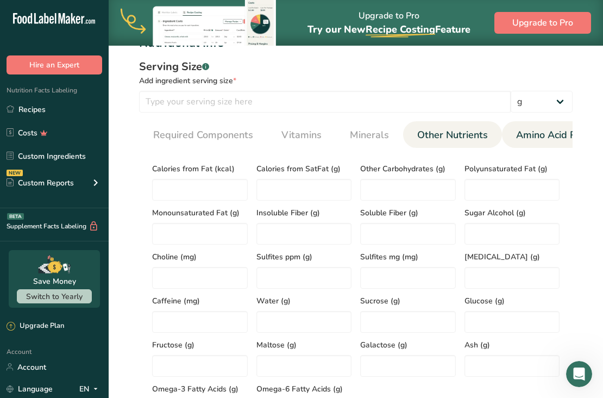
click at [520, 140] on span "Amino Acid Profile" at bounding box center [558, 135] width 84 height 15
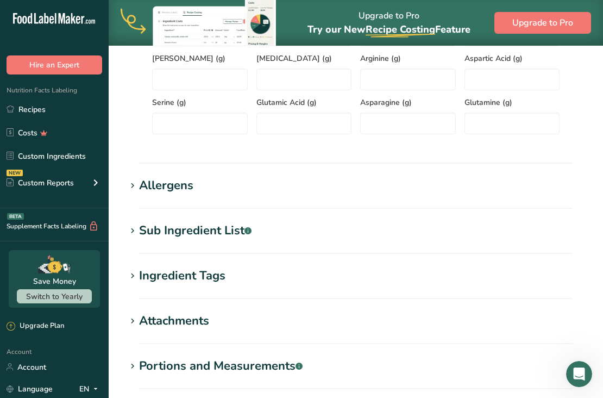
scroll to position [731, 0]
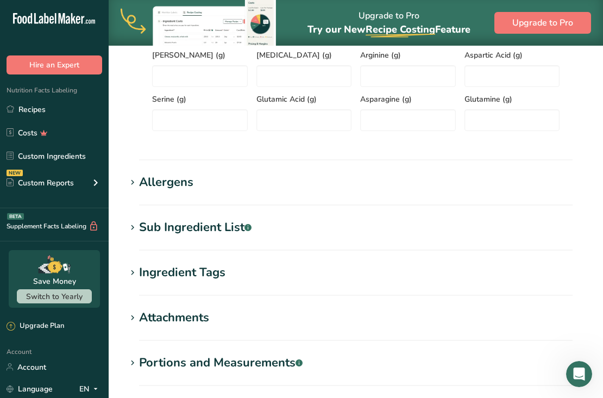
click at [131, 276] on icon at bounding box center [133, 272] width 10 height 15
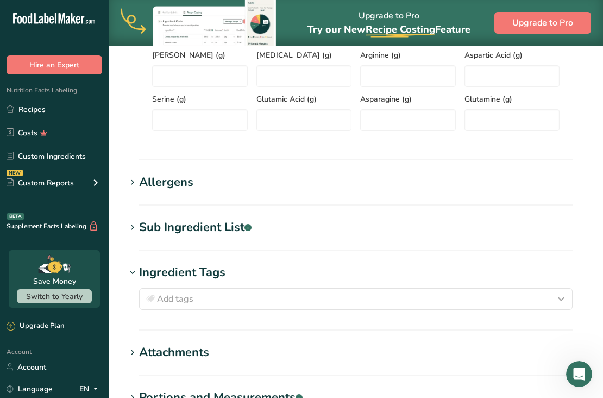
click at [133, 274] on icon at bounding box center [133, 272] width 10 height 15
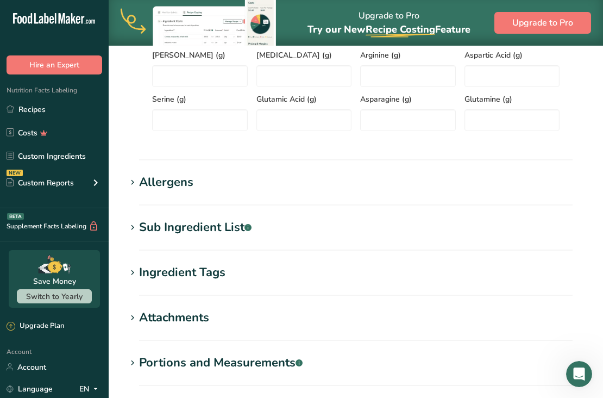
click at [134, 185] on icon at bounding box center [133, 182] width 10 height 15
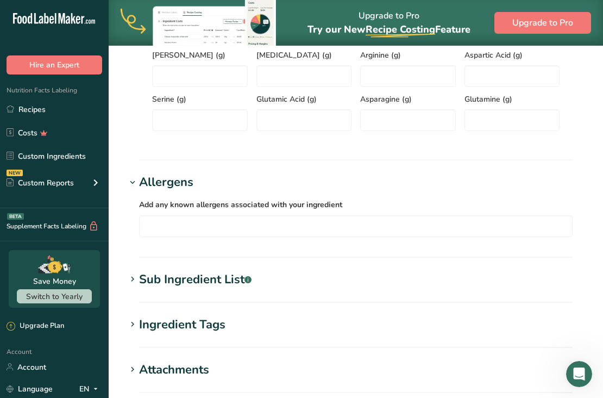
click at [134, 185] on icon at bounding box center [133, 182] width 10 height 15
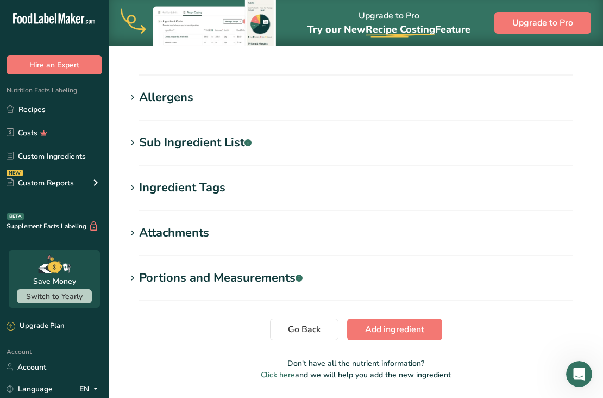
scroll to position [853, 0]
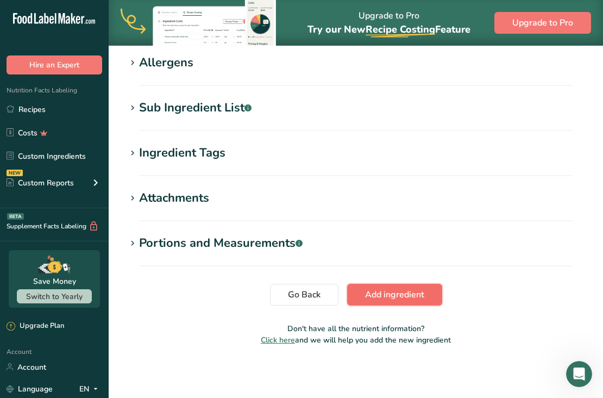
click at [397, 302] on button "Add ingredient" at bounding box center [394, 295] width 95 height 22
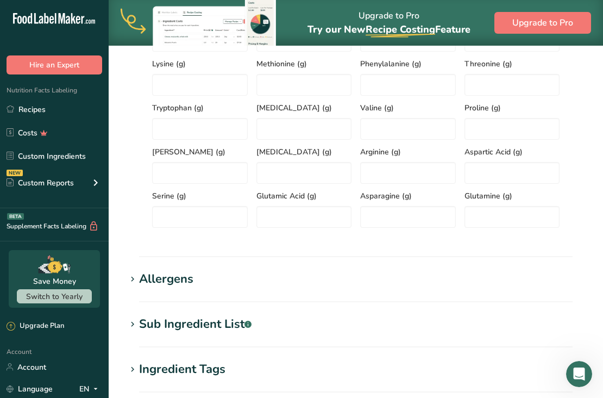
scroll to position [61, 0]
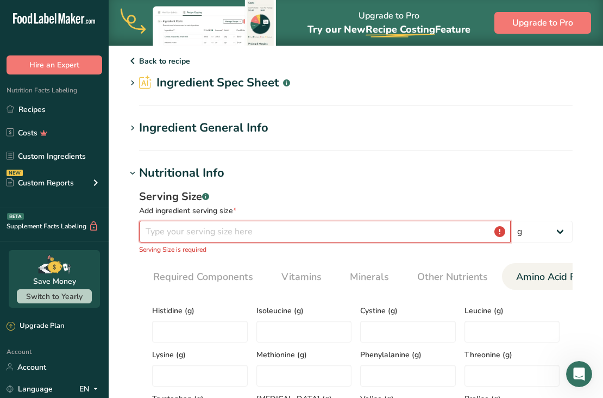
click at [227, 234] on input "number" at bounding box center [325, 232] width 372 height 22
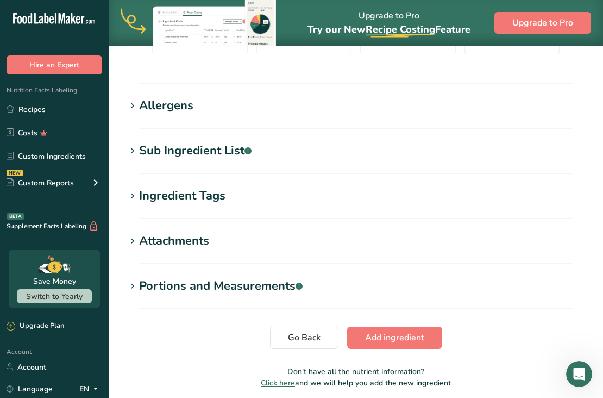
scroll to position [559, 0]
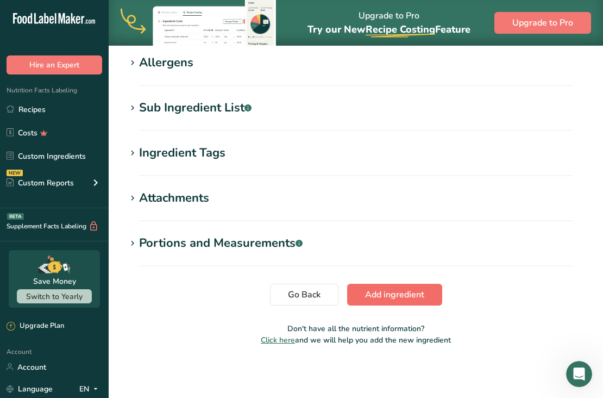
type input "0.6"
click at [384, 292] on span "Add ingredient" at bounding box center [394, 294] width 59 height 13
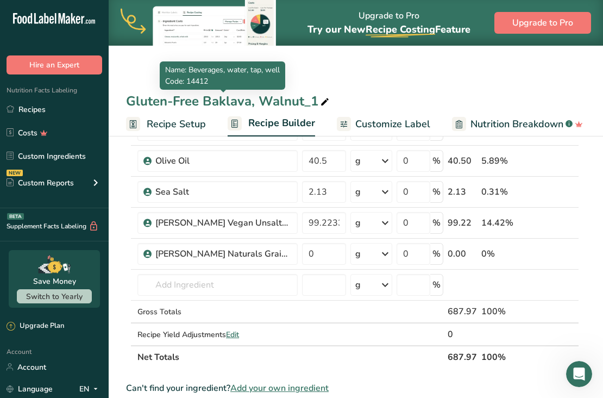
scroll to position [165, 0]
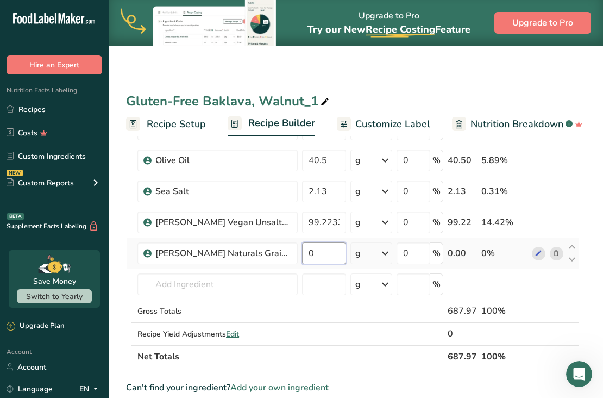
click at [329, 255] on input "0" at bounding box center [324, 253] width 44 height 22
type input "0.6"
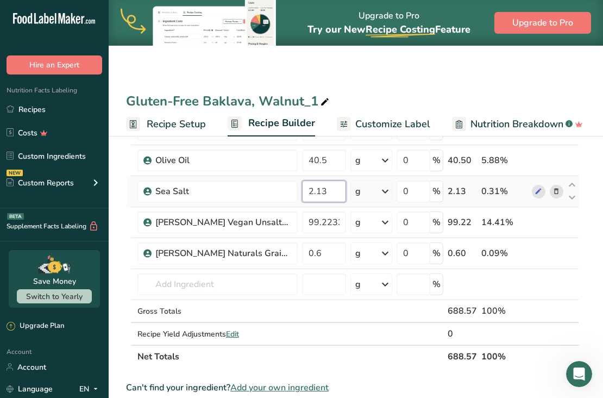
click at [334, 192] on div "Ingredient * Amount * Unit * Waste * .a-a{fill:#347362;}.b-a{fill:#fff;} Grams …" at bounding box center [352, 198] width 453 height 339
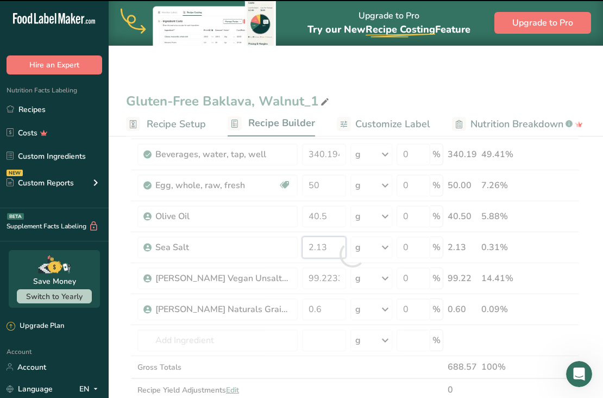
scroll to position [106, 0]
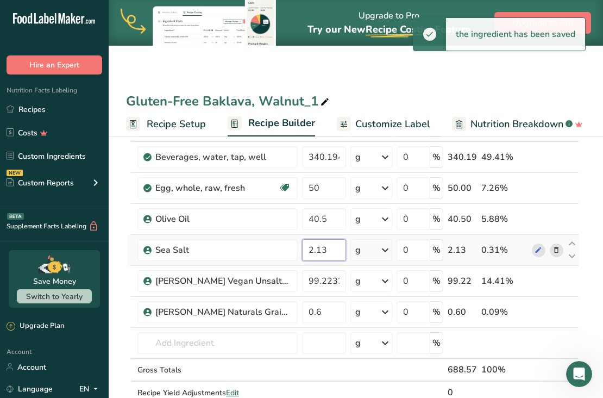
drag, startPoint x: 330, startPoint y: 252, endPoint x: 303, endPoint y: 251, distance: 27.2
click at [303, 251] on input "2.13" at bounding box center [324, 250] width 44 height 22
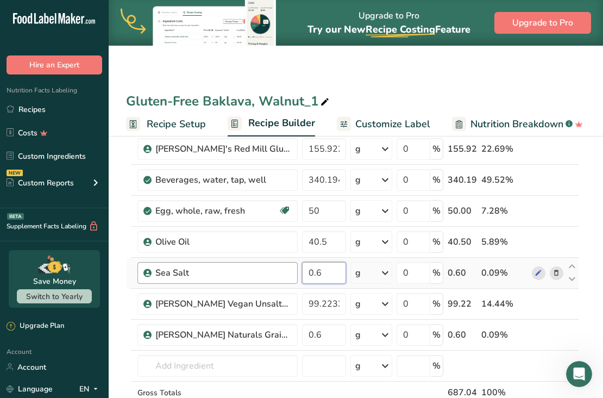
scroll to position [83, 0]
type input "0.6"
click at [459, 79] on div "Gluten-Free Baklava, Walnut_1 Recipe Setup Recipe Builder Customize Label Nutri…" at bounding box center [356, 68] width 495 height 136
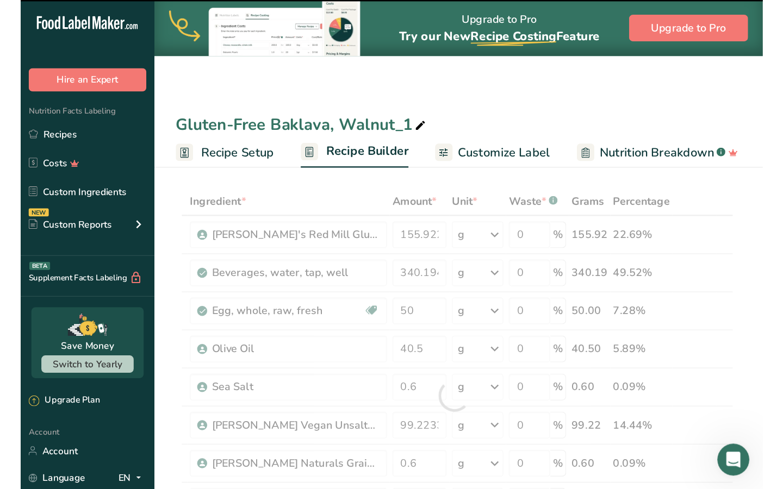
scroll to position [34, 0]
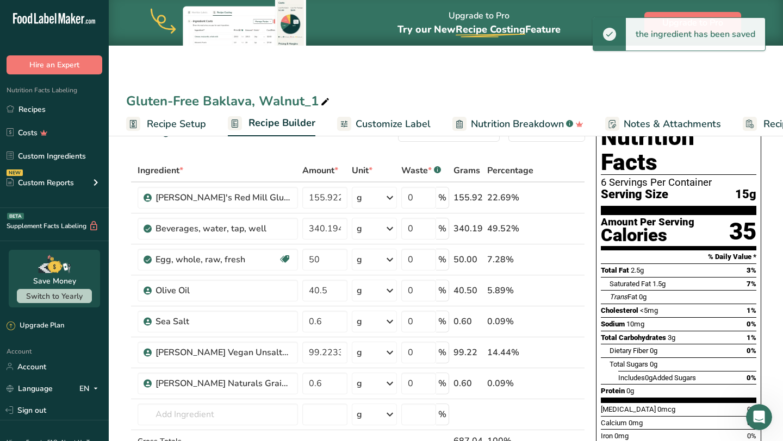
click at [421, 68] on div "Gluten-Free Baklava, Walnut_1 Recipe Setup Recipe Builder Customize Label Nutri…" at bounding box center [446, 68] width 674 height 136
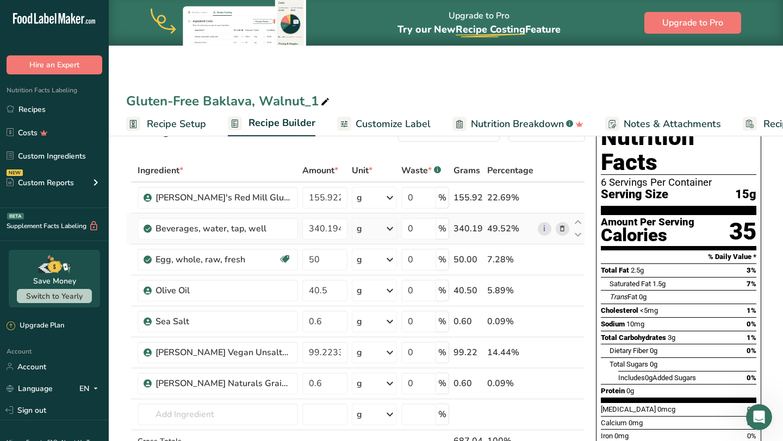
drag, startPoint x: 421, startPoint y: 68, endPoint x: 128, endPoint y: 226, distance: 333.4
click at [128, 226] on td at bounding box center [129, 229] width 4 height 31
click at [578, 221] on icon at bounding box center [577, 223] width 13 height 8
type input "340.194"
type input "155.922"
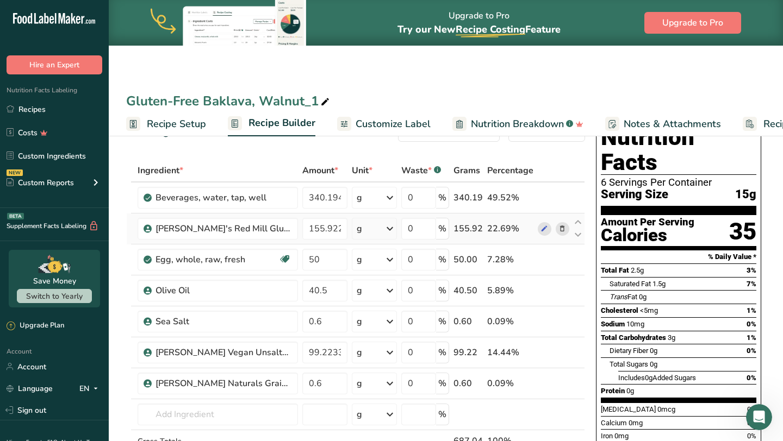
click at [572, 356] on icon at bounding box center [577, 359] width 13 height 8
type input "0.6"
type input "99.2233"
click at [577, 345] on icon at bounding box center [577, 346] width 13 height 8
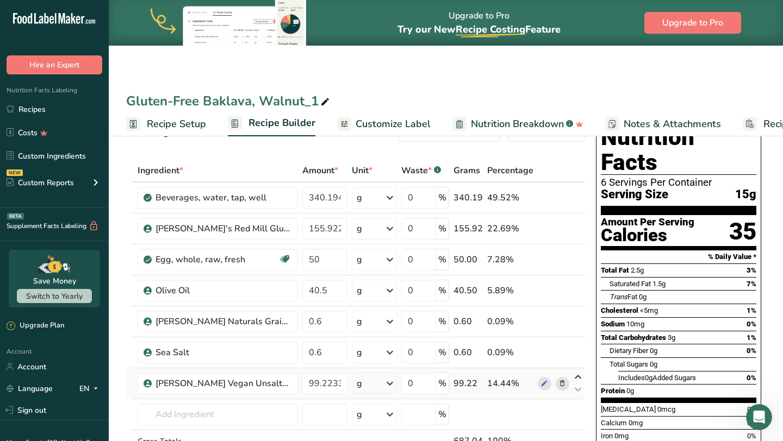
click at [576, 376] on icon at bounding box center [577, 377] width 13 height 8
type input "99.2233"
type input "0.6"
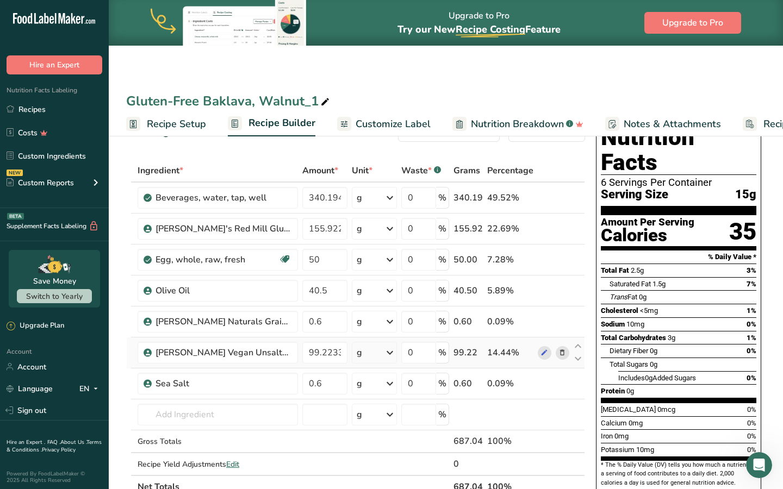
scroll to position [0, 0]
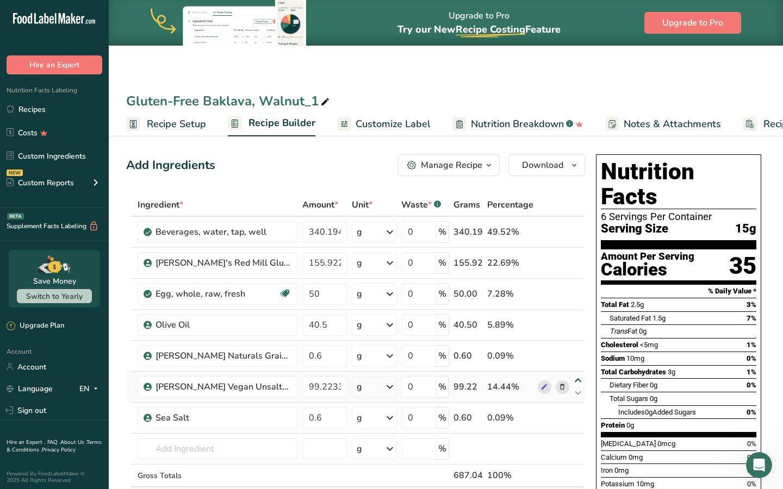
click at [577, 381] on icon at bounding box center [577, 381] width 13 height 8
type input "99.2233"
type input "0.6"
click at [578, 350] on icon at bounding box center [577, 350] width 13 height 8
type input "99.2233"
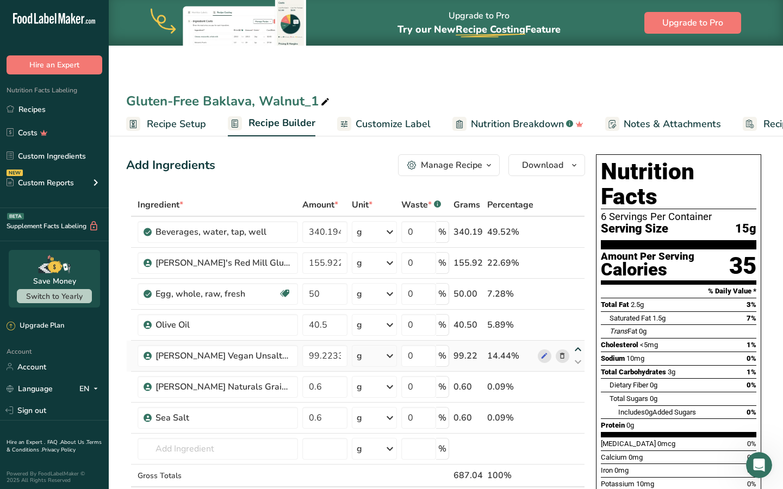
type input "40.5"
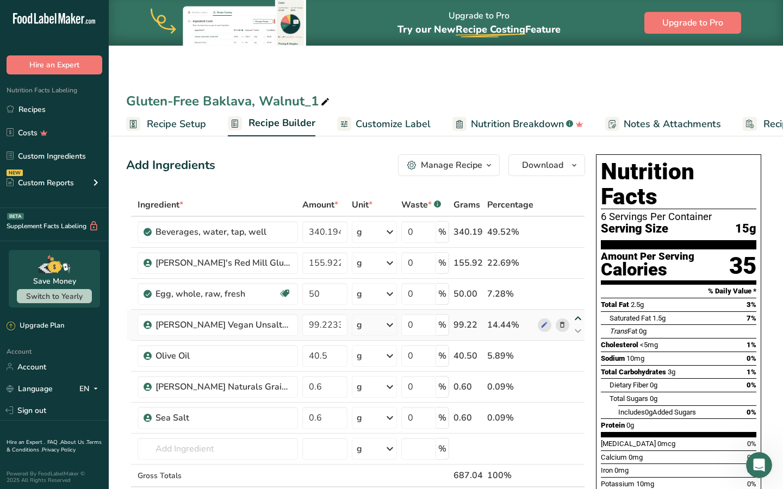
click at [578, 320] on icon at bounding box center [577, 319] width 13 height 8
type input "99.2233"
type input "50"
click at [178, 121] on span "Recipe Setup" at bounding box center [176, 124] width 59 height 15
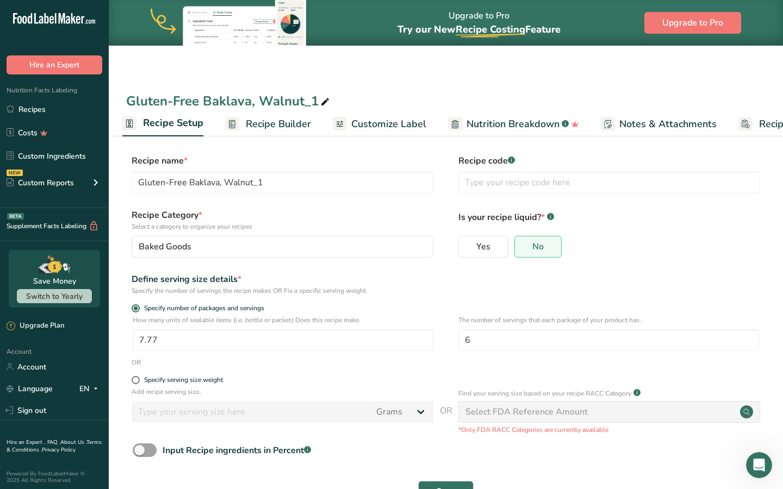
scroll to position [38, 0]
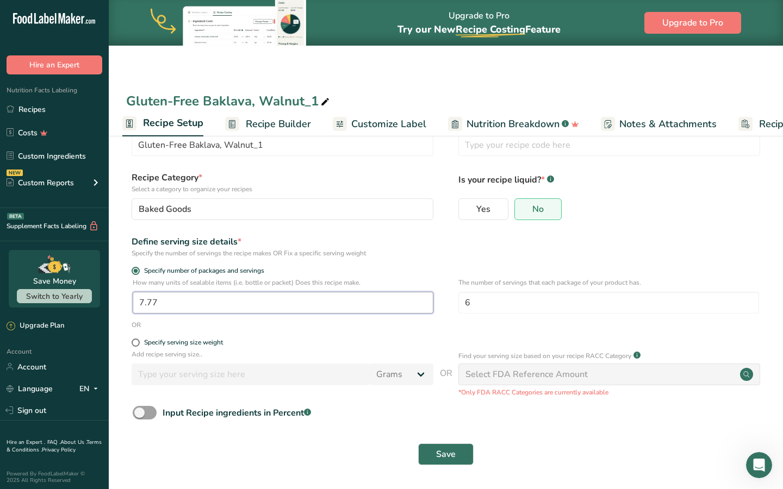
click at [213, 306] on input "7.77" at bounding box center [283, 303] width 301 height 22
drag, startPoint x: 186, startPoint y: 305, endPoint x: 103, endPoint y: 296, distance: 83.1
click at [103, 296] on div ".a-20{fill:#fff;} Hire an Expert Nutrition Facts Labeling Recipes Costs Custom …" at bounding box center [391, 225] width 783 height 527
type input "1"
type input "15.50"
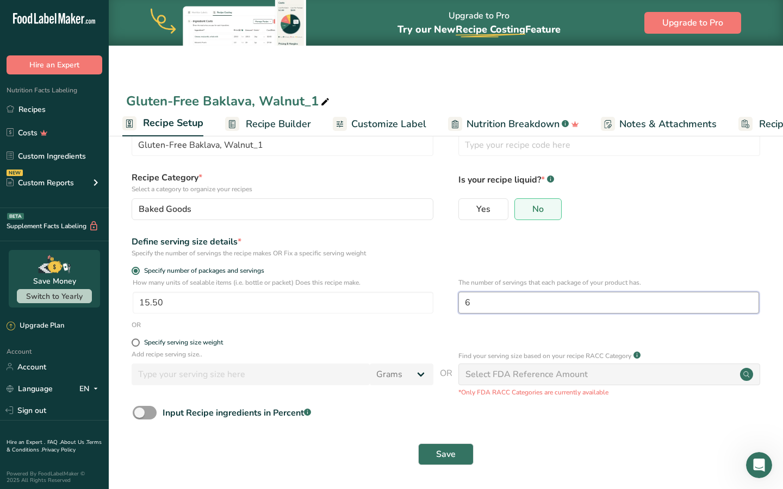
click at [501, 304] on input "6" at bounding box center [608, 303] width 301 height 22
click at [187, 342] on div "Specify serving size weight" at bounding box center [183, 343] width 79 height 8
click at [139, 342] on input "Specify serving size weight" at bounding box center [135, 342] width 7 height 7
radio input "true"
radio input "false"
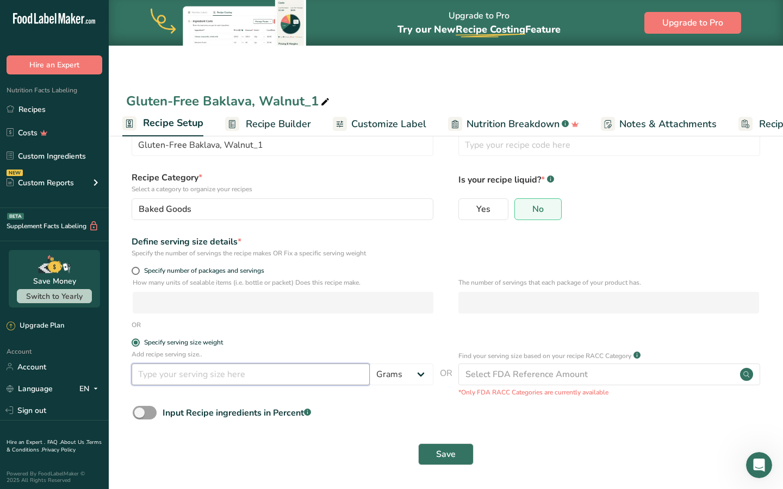
click at [200, 377] on input "number" at bounding box center [251, 375] width 238 height 22
click at [197, 377] on input "number" at bounding box center [251, 375] width 238 height 22
type input "26"
click at [353, 397] on div "Save" at bounding box center [446, 455] width 626 height 22
click at [566, 397] on div "Save" at bounding box center [446, 455] width 626 height 22
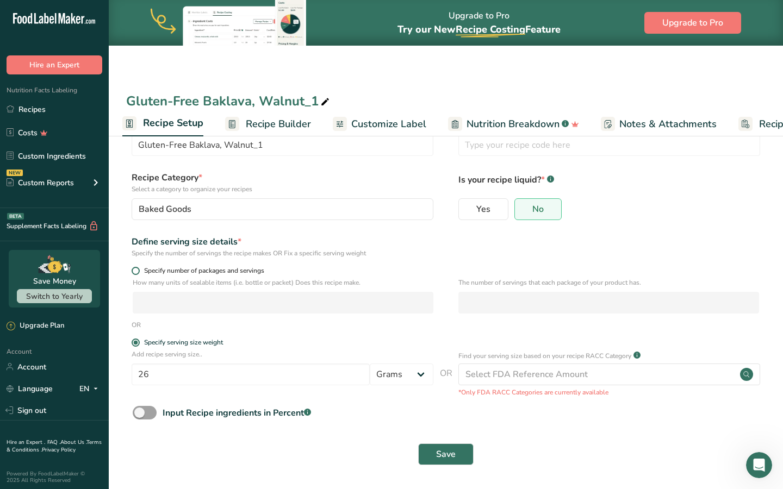
click at [181, 270] on span "Specify number of packages and servings" at bounding box center [202, 271] width 124 height 8
click at [139, 270] on input "Specify number of packages and servings" at bounding box center [135, 270] width 7 height 7
radio input "true"
radio input "false"
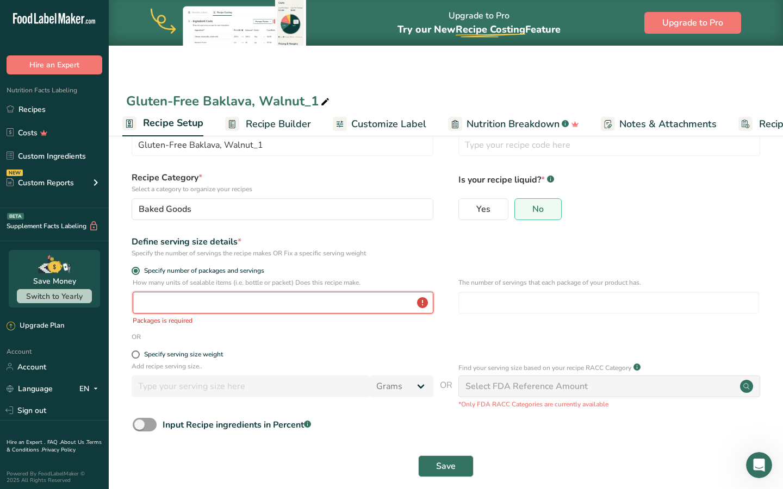
click at [213, 310] on input "number" at bounding box center [283, 303] width 301 height 22
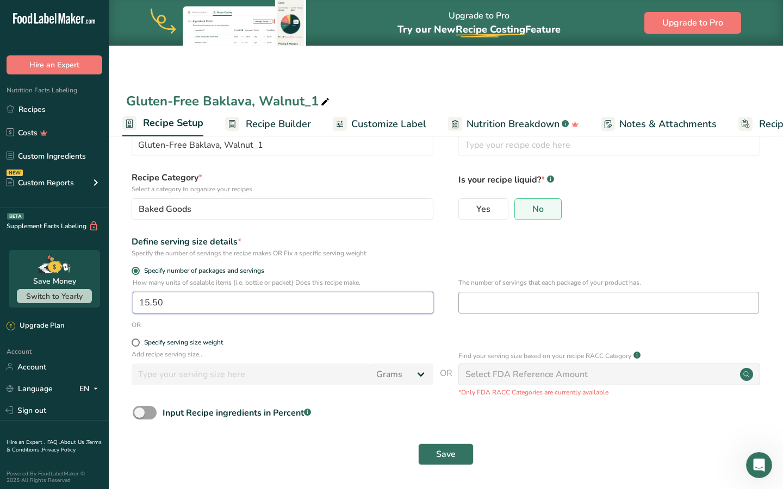
type input "15.50"
click at [504, 311] on input "number" at bounding box center [608, 303] width 301 height 22
type input "6"
click at [668, 226] on div "Yes No" at bounding box center [609, 212] width 302 height 28
click at [441, 397] on span "Save" at bounding box center [446, 454] width 20 height 13
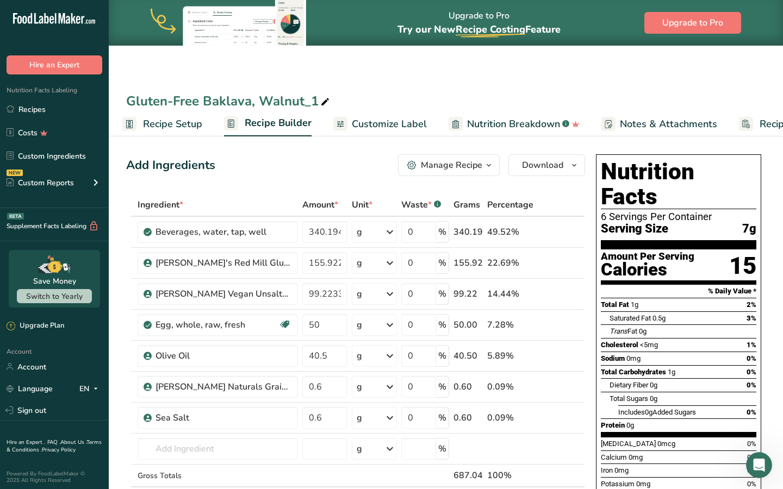
click at [172, 124] on span "Recipe Setup" at bounding box center [172, 124] width 59 height 15
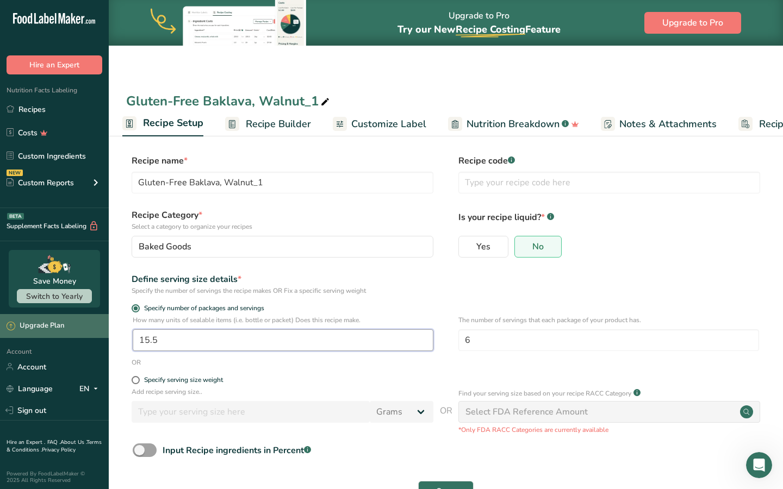
drag, startPoint x: 169, startPoint y: 341, endPoint x: 99, endPoint y: 326, distance: 71.2
click at [99, 326] on div ".a-20{fill:#fff;} Hire an Expert Nutrition Facts Labeling Recipes Costs Custom …" at bounding box center [391, 263] width 783 height 527
type input "2.583"
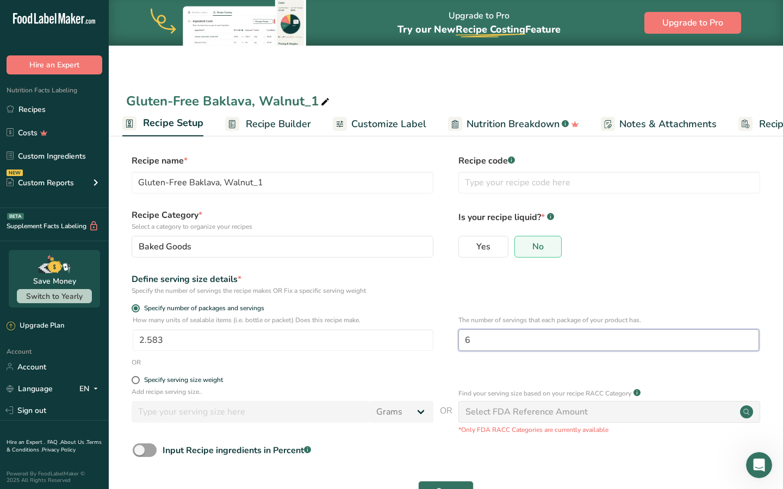
click at [489, 340] on input "6" at bounding box center [608, 340] width 301 height 22
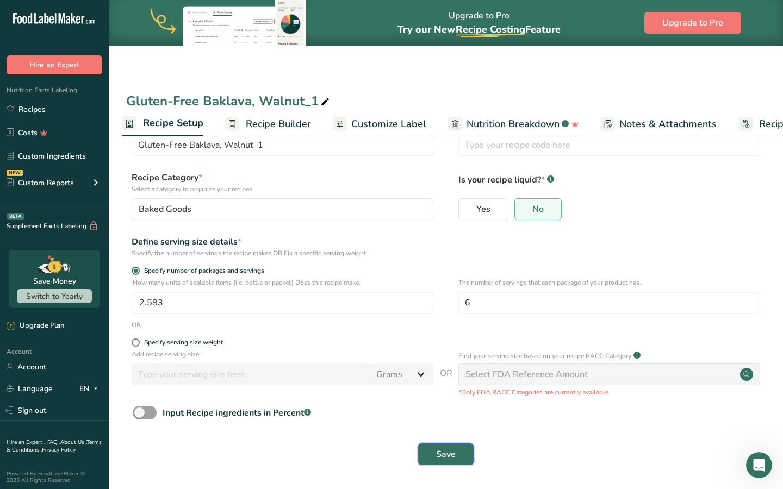
click at [445, 397] on span "Save" at bounding box center [446, 454] width 20 height 13
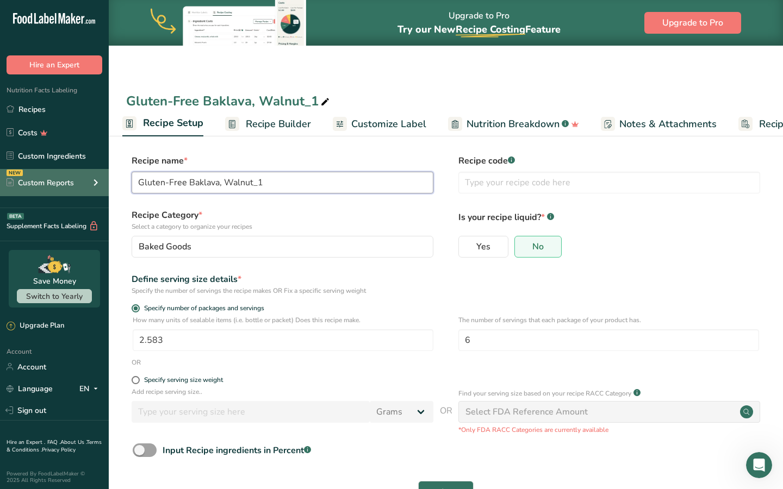
drag, startPoint x: 271, startPoint y: 186, endPoint x: 100, endPoint y: 180, distance: 171.3
click at [100, 180] on div ".a-20{fill:#fff;} Hire an Expert Nutrition Facts Labeling Recipes Costs Custom …" at bounding box center [391, 263] width 783 height 527
type input "F"
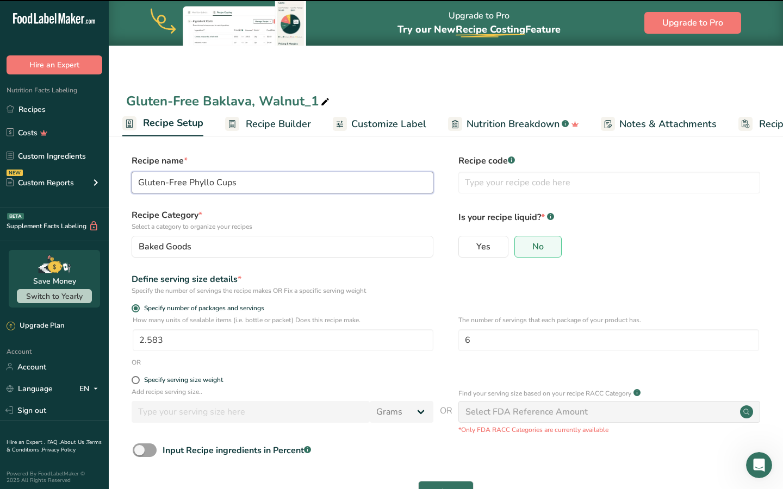
drag, startPoint x: 260, startPoint y: 182, endPoint x: 124, endPoint y: 189, distance: 135.5
click at [124, 189] on section "Recipe name * Gluten-Free Phyllo Cups Recipe code .a-a{fill:#347362;}.b-a{fill:…" at bounding box center [446, 330] width 674 height 394
type input "Gluten-Free Baklava, Walnut_1"
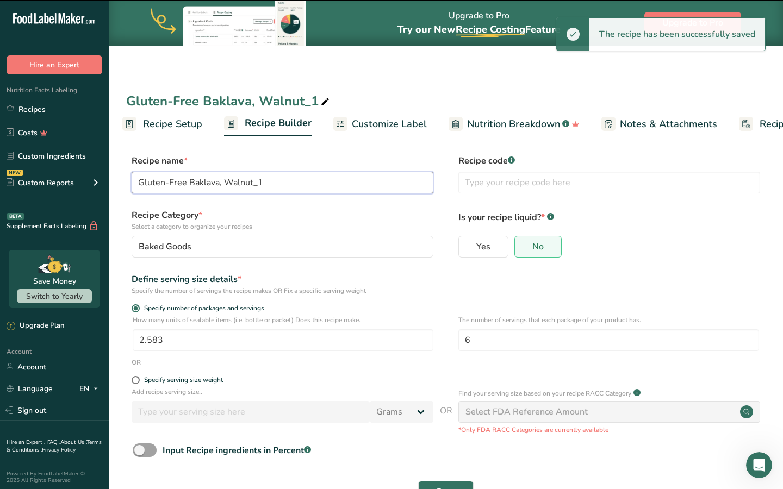
click at [188, 181] on input "Gluten-Free Baklava, Walnut_1" at bounding box center [283, 183] width 302 height 22
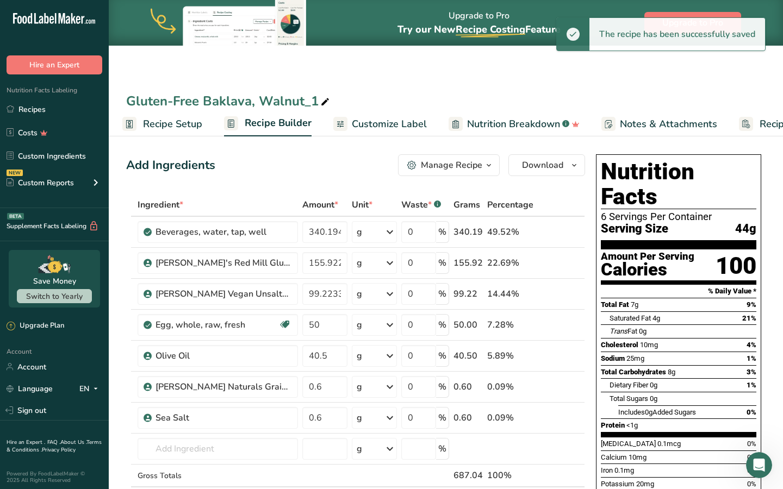
click at [171, 113] on link "Recipe Setup" at bounding box center [162, 124] width 80 height 24
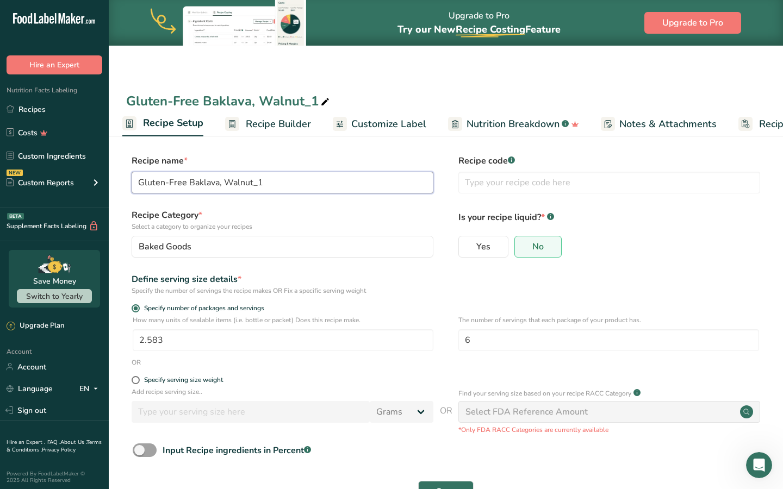
click at [289, 184] on input "Gluten-Free Baklava, Walnut_1" at bounding box center [283, 183] width 302 height 22
drag, startPoint x: 286, startPoint y: 184, endPoint x: 105, endPoint y: 174, distance: 180.7
click at [105, 174] on div ".a-20{fill:#fff;} Hire an Expert Nutrition Facts Labeling Recipes Costs Custom …" at bounding box center [391, 263] width 783 height 527
drag, startPoint x: 251, startPoint y: 182, endPoint x: 138, endPoint y: 182, distance: 113.1
click at [138, 182] on input "Gluten-Free Phyllo Cups" at bounding box center [283, 183] width 302 height 22
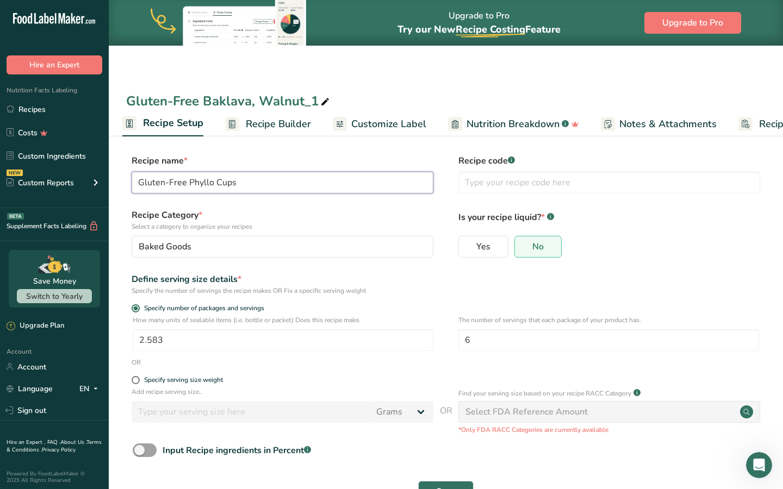
type input "Gluten-Free Phyllo Cups"
click at [331, 105] on div "Gluten-Free Baklava, Walnut_1" at bounding box center [446, 101] width 674 height 20
click at [327, 105] on icon at bounding box center [325, 102] width 10 height 15
drag, startPoint x: 319, startPoint y: 103, endPoint x: 109, endPoint y: 97, distance: 209.9
click at [109, 97] on div "Gluten-Free Baklava, Walnut_1" at bounding box center [446, 101] width 674 height 20
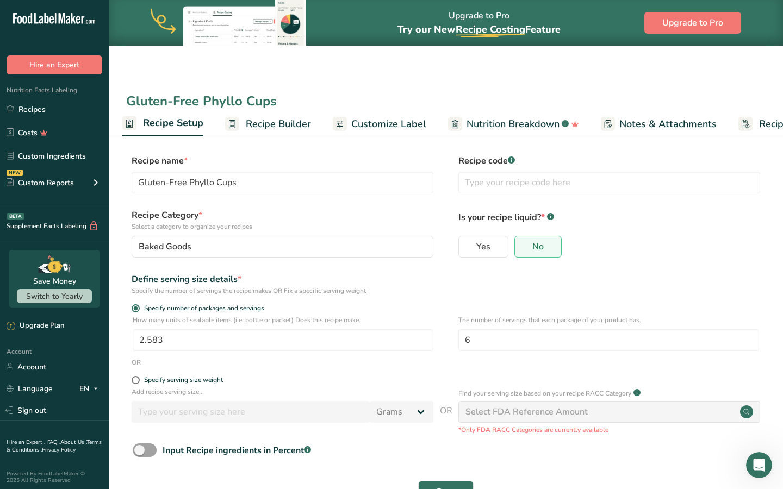
scroll to position [38, 0]
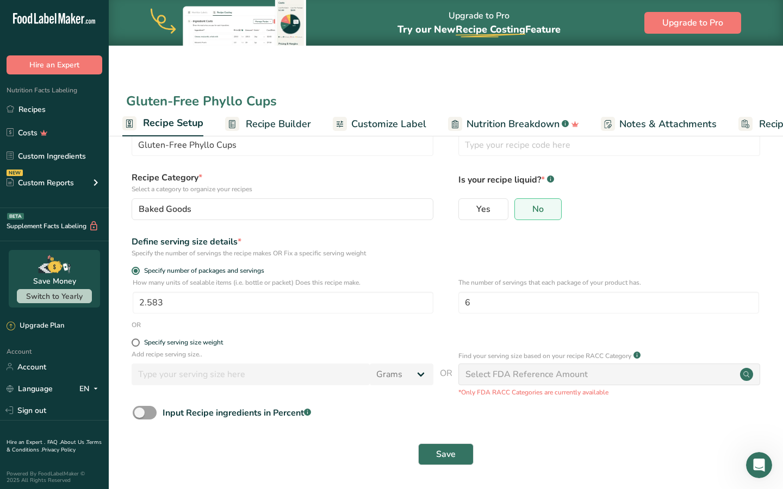
type input "Gluten-Free Phyllo Cups"
click at [452, 397] on div "Save" at bounding box center [445, 454] width 639 height 35
click at [447, 397] on span "Save" at bounding box center [446, 454] width 20 height 13
type input "Gluten-Free Phyllo Cups"
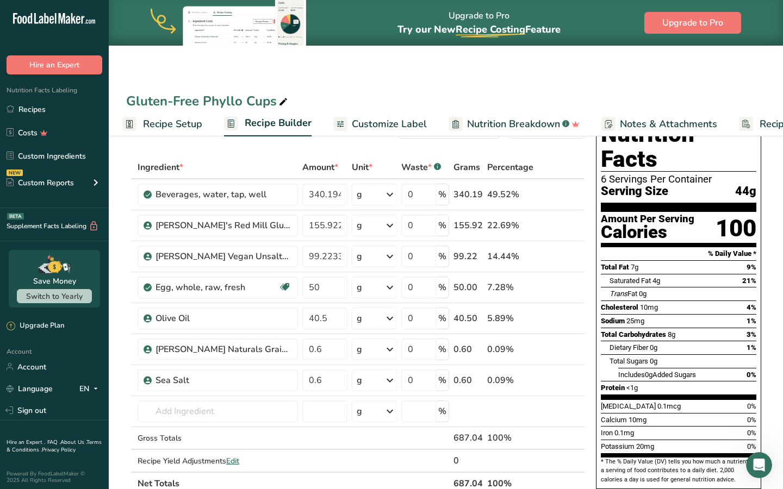
scroll to position [8, 0]
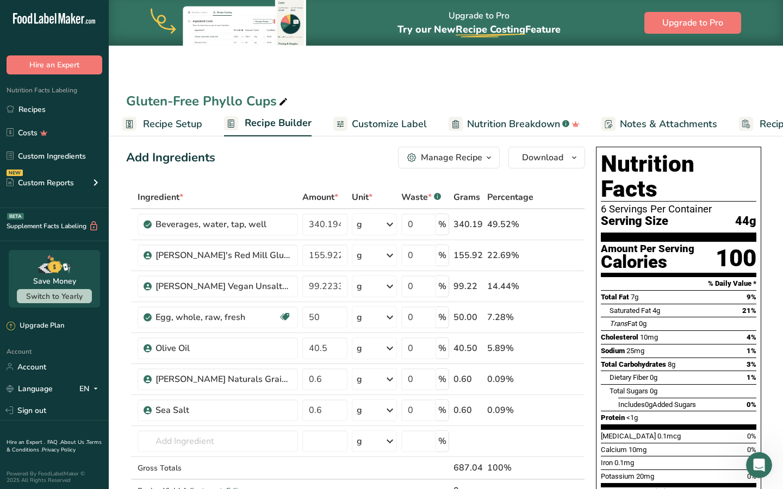
click at [189, 114] on link "Recipe Setup" at bounding box center [162, 124] width 80 height 24
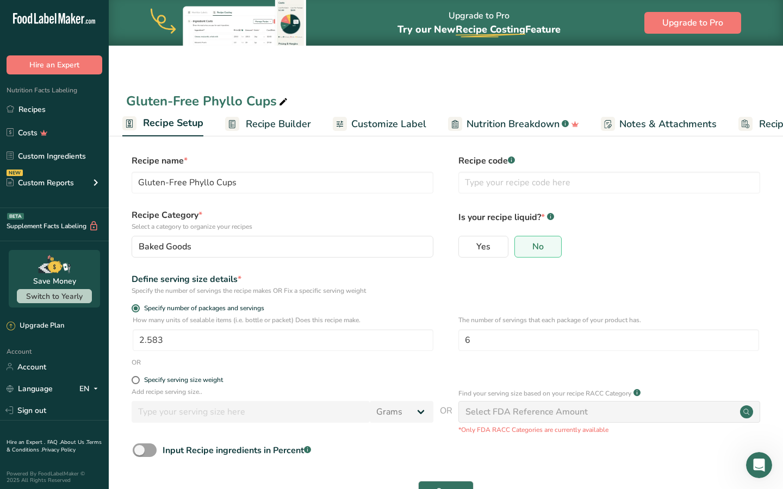
click at [255, 136] on section "Recipe name * Gluten-Free Phyllo Cups Recipe code .a-a{fill:#347362;}.b-a{fill:…" at bounding box center [446, 330] width 674 height 394
click at [254, 122] on span "Recipe Builder" at bounding box center [278, 124] width 65 height 15
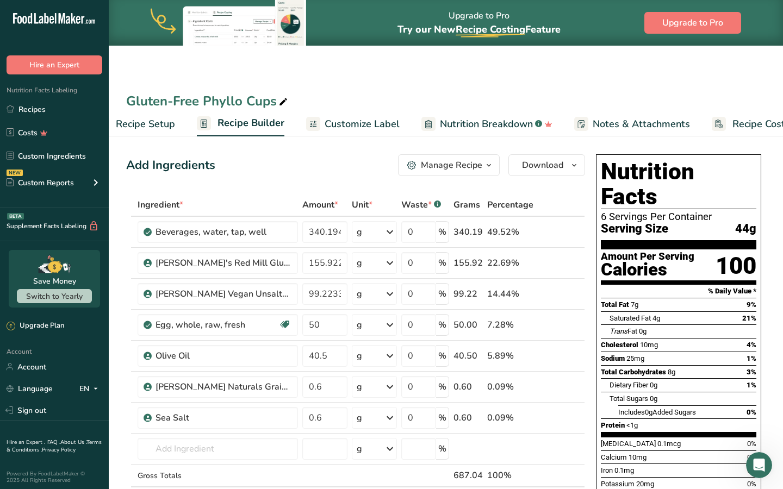
scroll to position [0, 74]
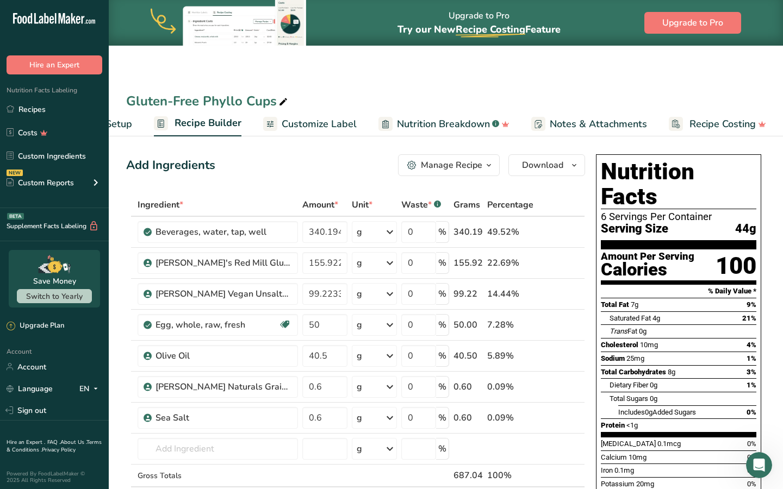
click at [333, 121] on span "Customize Label" at bounding box center [319, 124] width 75 height 15
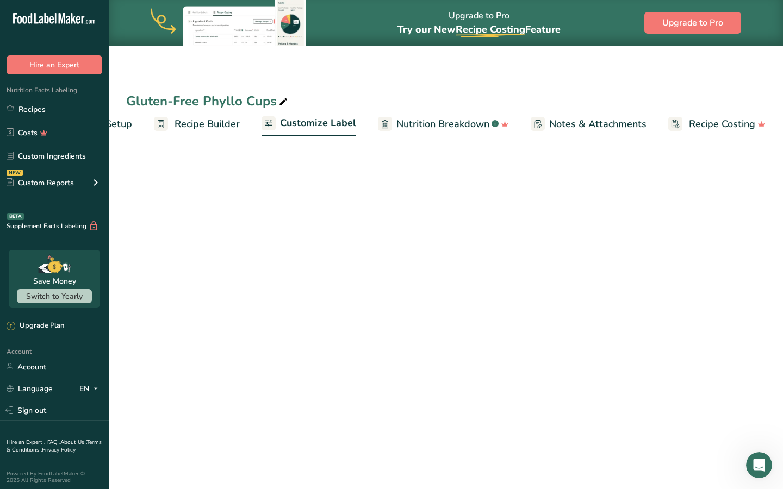
scroll to position [0, 74]
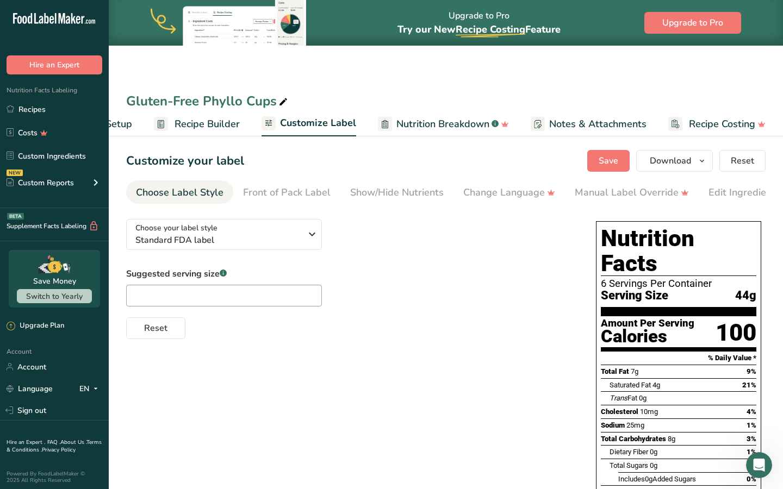
click at [439, 121] on span "Nutrition Breakdown" at bounding box center [442, 124] width 93 height 15
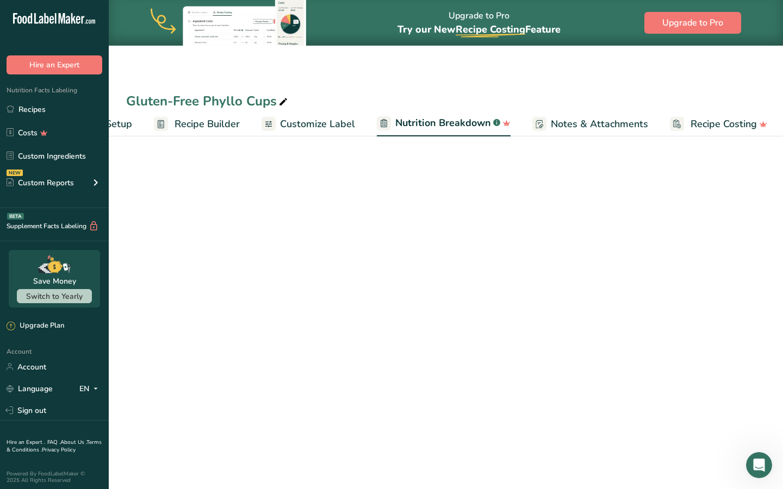
scroll to position [0, 75]
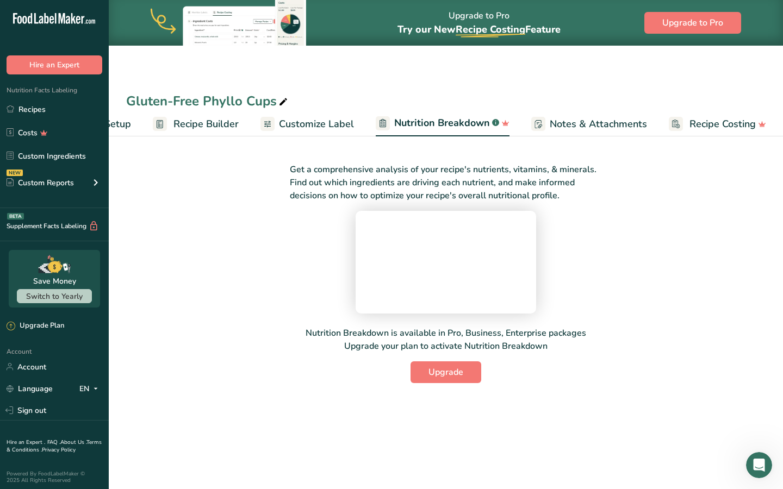
click at [571, 126] on span "Notes & Attachments" at bounding box center [598, 124] width 97 height 15
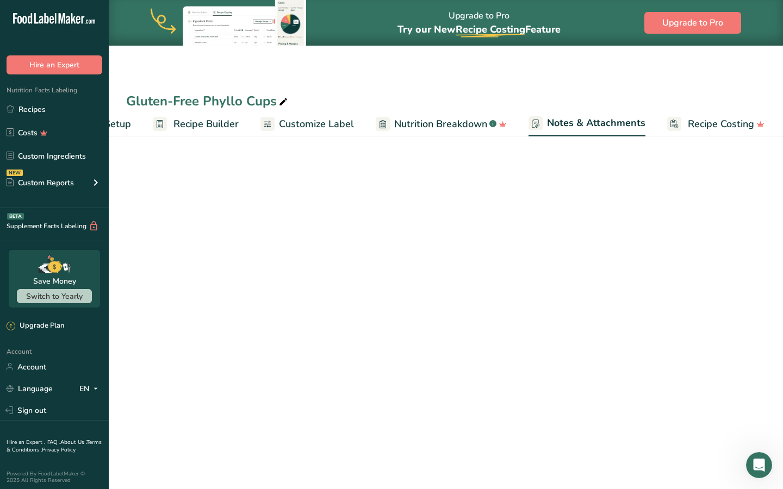
scroll to position [0, 74]
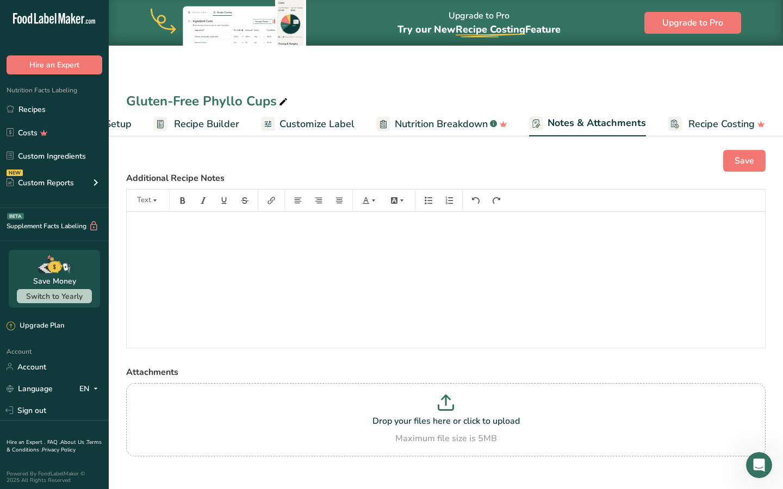
click at [698, 122] on span "Recipe Costing" at bounding box center [721, 124] width 66 height 15
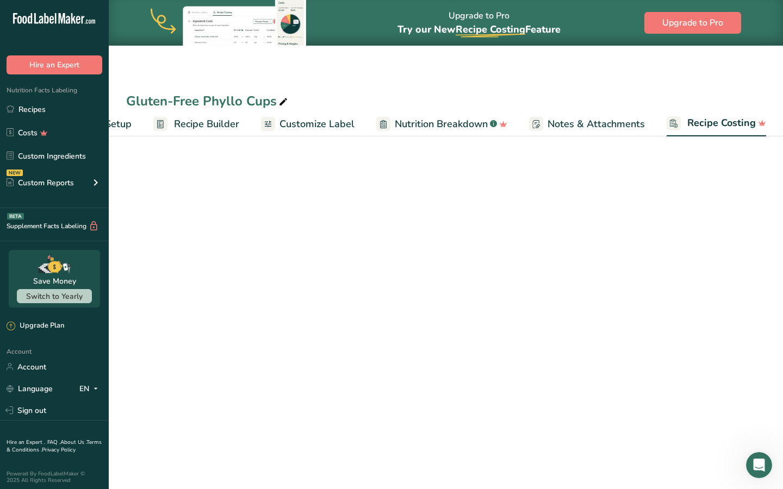
scroll to position [0, 74]
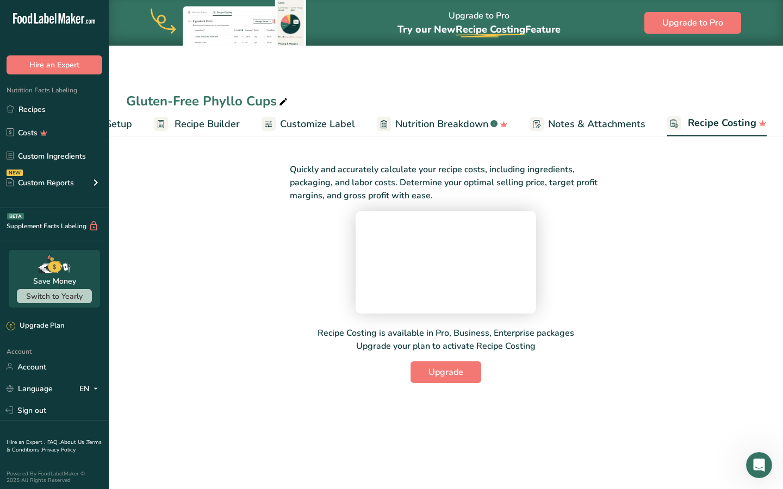
click at [581, 122] on span "Notes & Attachments" at bounding box center [596, 124] width 97 height 15
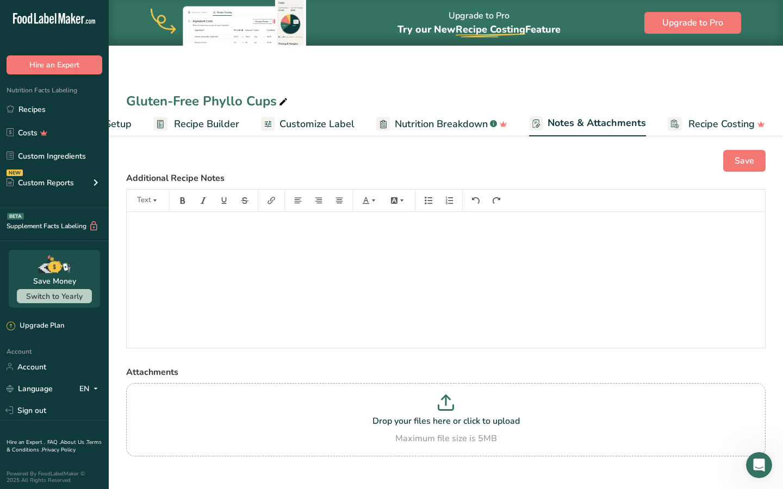
scroll to position [13, 0]
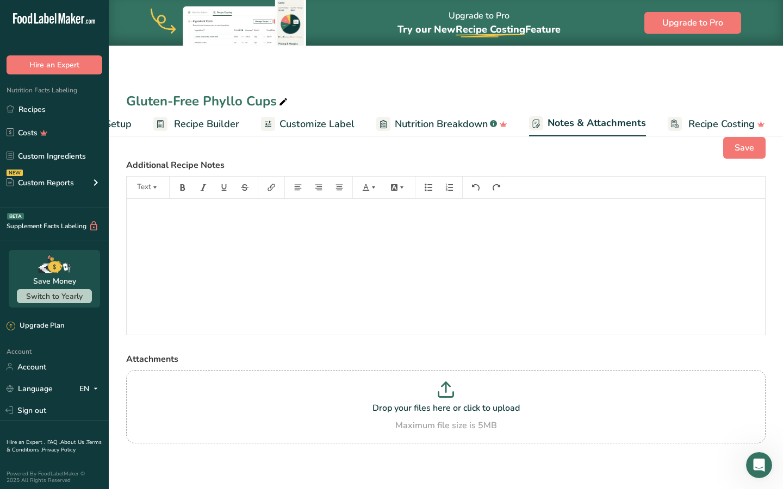
click at [409, 118] on span "Nutrition Breakdown" at bounding box center [441, 124] width 93 height 15
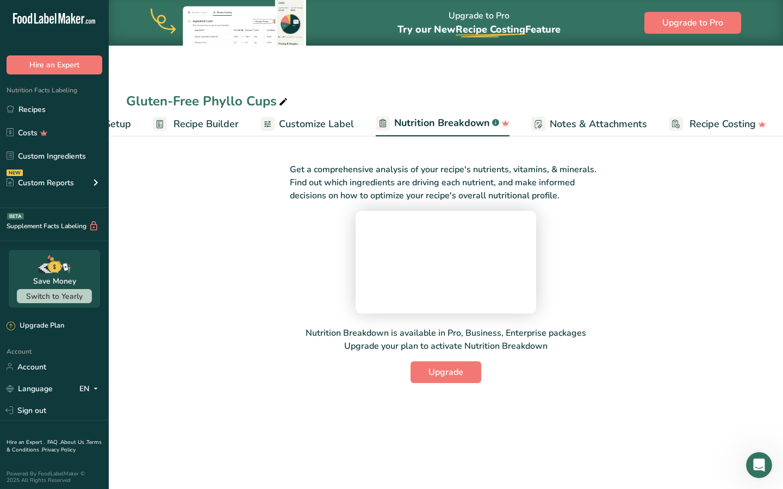
click at [574, 119] on span "Notes & Attachments" at bounding box center [598, 124] width 97 height 15
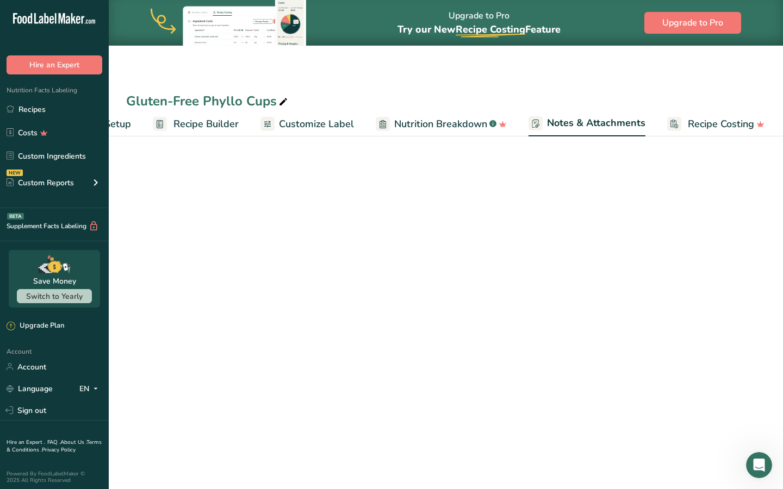
scroll to position [0, 74]
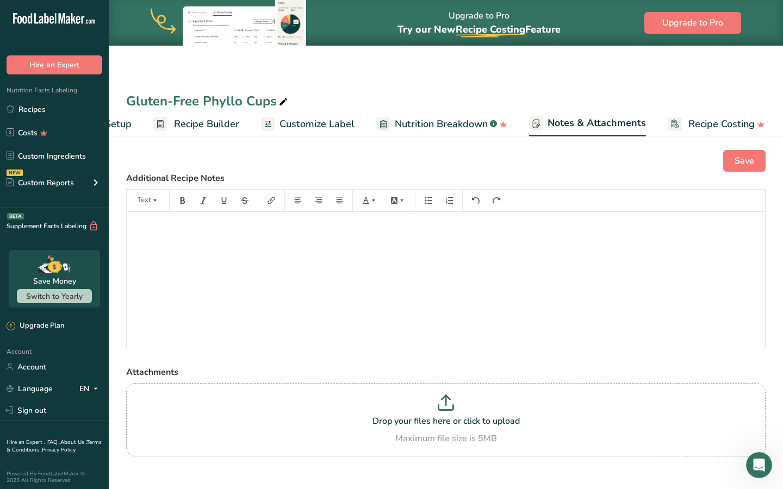
click at [312, 123] on span "Customize Label" at bounding box center [316, 124] width 75 height 15
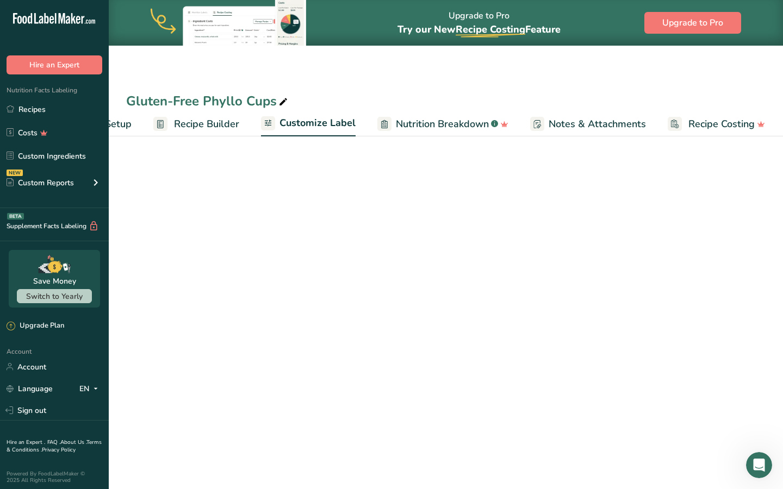
scroll to position [0, 74]
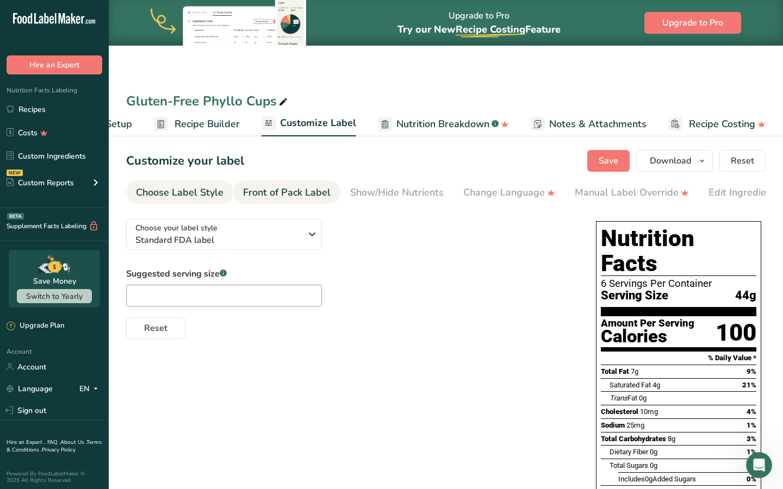
click at [285, 201] on link "Front of Pack Label" at bounding box center [287, 192] width 88 height 24
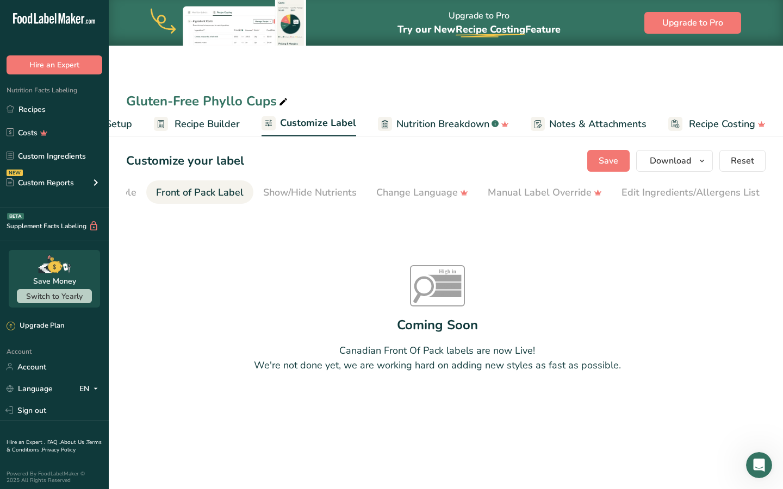
scroll to position [0, 105]
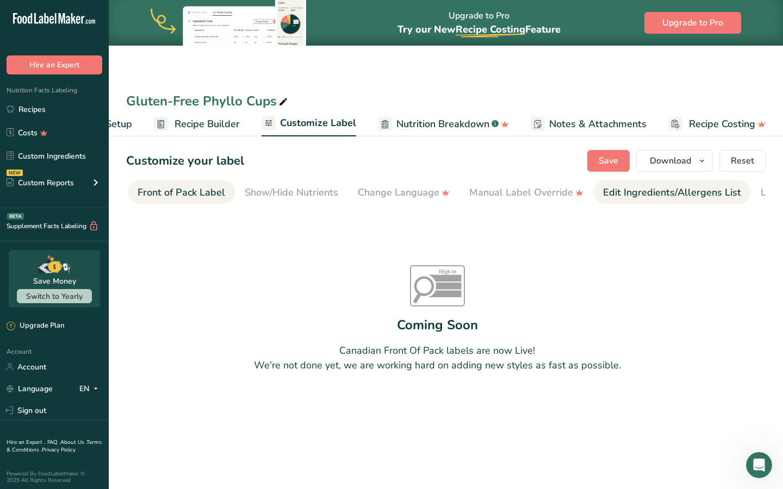
click at [640, 198] on div "Edit Ingredients/Allergens List" at bounding box center [672, 192] width 138 height 15
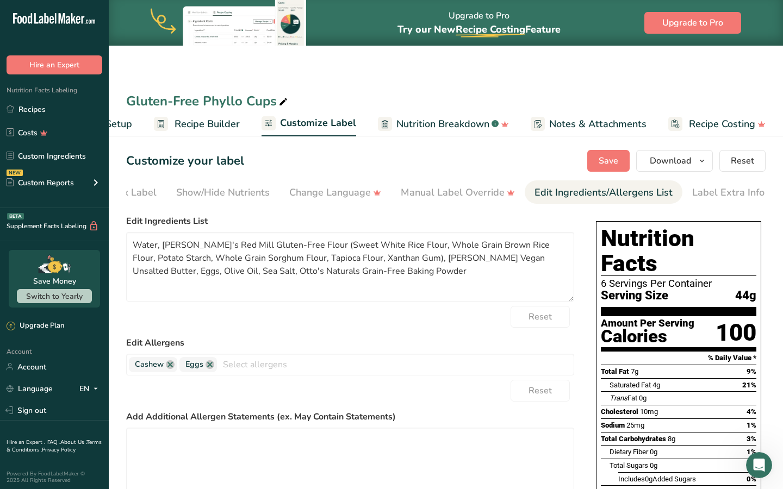
scroll to position [0, 176]
drag, startPoint x: 162, startPoint y: 248, endPoint x: 221, endPoint y: 247, distance: 59.3
click at [221, 247] on textarea "Water, [PERSON_NAME]'s Red Mill Gluten-Free Flour (Sweet White Rice Flour, Whol…" at bounding box center [350, 267] width 448 height 70
click at [270, 246] on textarea "Water, Gluten-Free Flour (Sweet White Rice Flour, Whole Grain Brown Rice Flour,…" at bounding box center [350, 267] width 448 height 70
click at [342, 263] on textarea "Water, Gluten-Free Flour (Sweet White Rice Flour, Whole Grain Brown Rice Flour,…" at bounding box center [350, 267] width 448 height 70
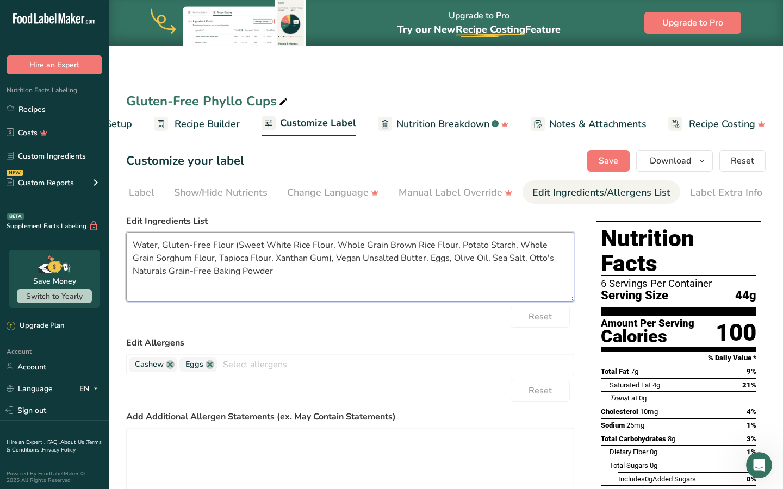
click at [401, 260] on textarea "Water, Gluten-Free Flour (Sweet White Rice Flour, Whole Grain Brown Rice Flour,…" at bounding box center [350, 267] width 448 height 70
drag, startPoint x: 567, startPoint y: 263, endPoint x: 516, endPoint y: 263, distance: 51.1
click at [516, 263] on textarea "Water, Gluten-Free Flour (Sweet White Rice Flour, Whole Grain Brown Rice Flour,…" at bounding box center [350, 267] width 448 height 70
click at [200, 278] on textarea "Water, Gluten-Free Flour (Sweet White Rice Flour, Whole Grain Brown Rice Flour,…" at bounding box center [350, 267] width 448 height 70
paste textarea "Cassava Starch, Monocalcium Phosphate, [MEDICAL_DATA]"
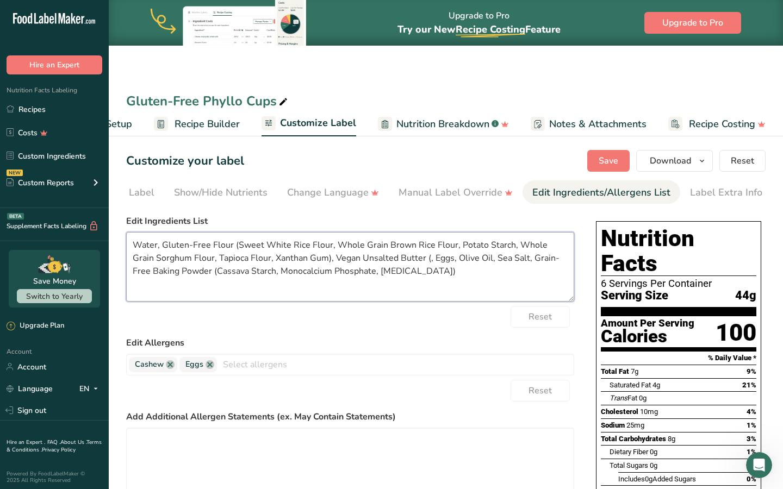
click at [370, 252] on textarea "Water, Gluten-Free Flour (Sweet White Rice Flour, Whole Grain Brown Rice Flour,…" at bounding box center [350, 267] width 448 height 70
click at [407, 261] on textarea "Water, Gluten-Free Flour (Sweet White Rice Flour, Whole Grain Brown Rice Flour,…" at bounding box center [350, 267] width 448 height 70
click at [405, 259] on textarea "Water, Gluten-Free Flour (Sweet White Rice Flour, Whole Grain Brown Rice Flour,…" at bounding box center [350, 267] width 448 height 70
paste textarea "Organic Coconut Oil, Organic Cultured Cashew Milk (Filtered Water, Organic Cash…"
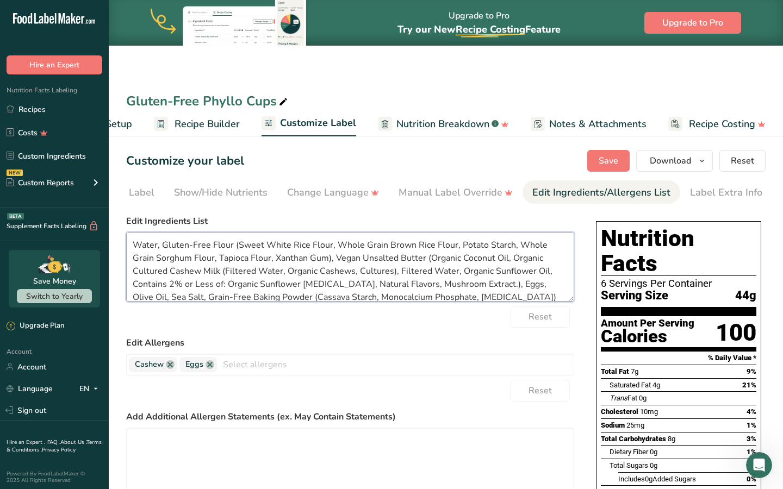
scroll to position [9, 0]
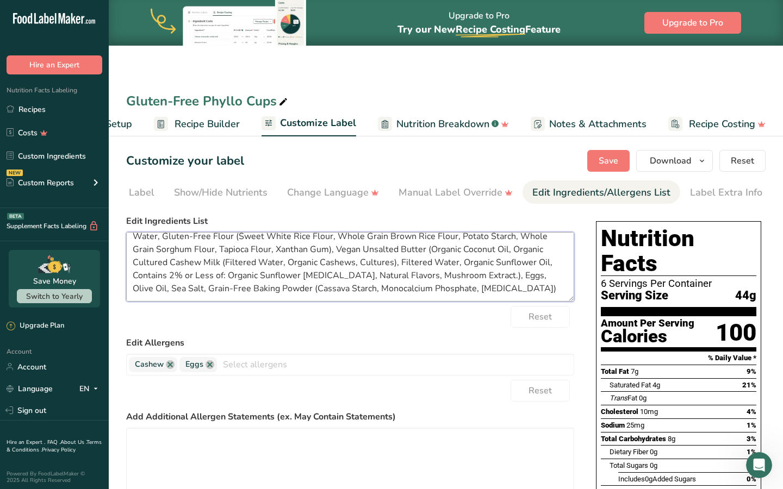
click at [507, 282] on textarea "Water, Gluten-Free Flour (Sweet White Rice Flour, Whole Grain Brown Rice Flour,…" at bounding box center [350, 267] width 448 height 70
click at [487, 287] on textarea "Water, Gluten-Free Flour (Sweet White Rice Flour, Whole Grain Brown Rice Flour,…" at bounding box center [350, 267] width 448 height 70
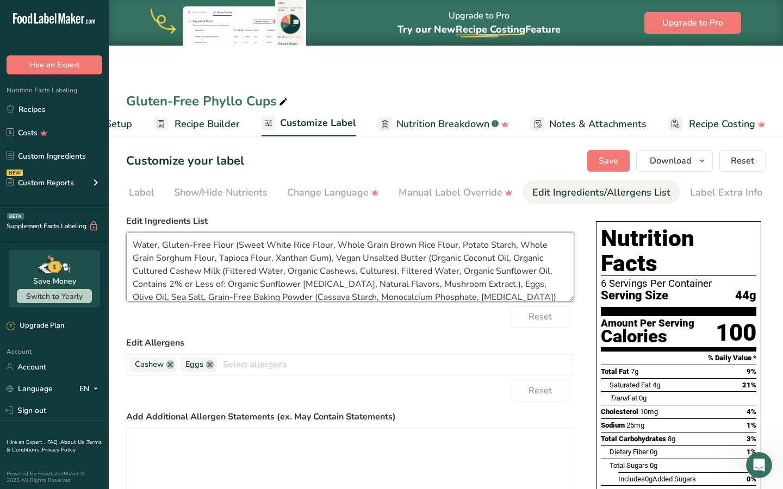
click at [244, 255] on textarea "Water, Gluten-Free Flour (Sweet White Rice Flour, Whole Grain Brown Rice Flour,…" at bounding box center [350, 267] width 448 height 70
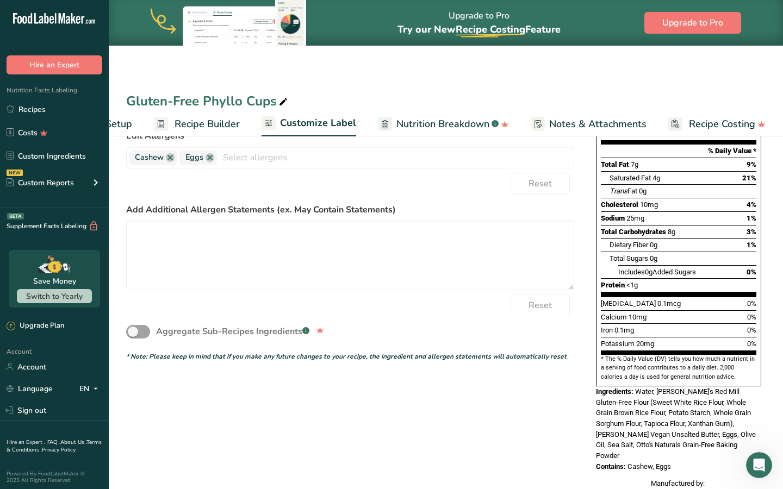
scroll to position [245, 0]
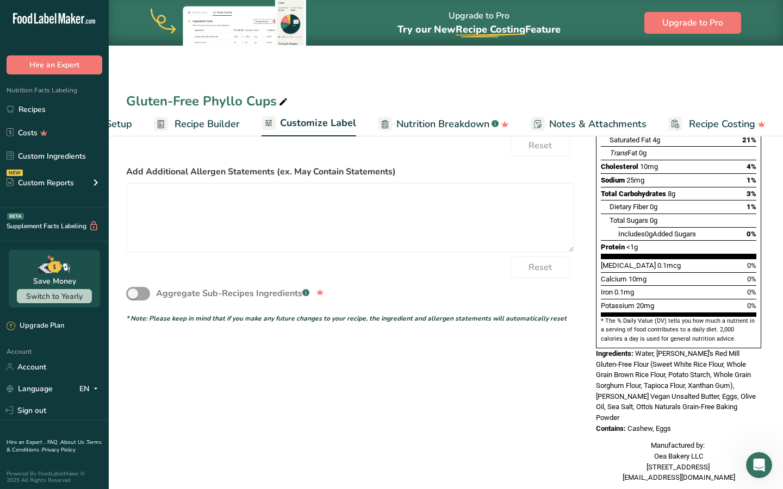
type textarea "Water, Gluten-Free Flour (Sweet White Rice Flour, Whole Grain Brown Rice Flour,…"
click at [280, 272] on div "Reset" at bounding box center [350, 268] width 448 height 22
click at [280, 237] on textarea at bounding box center [350, 218] width 448 height 70
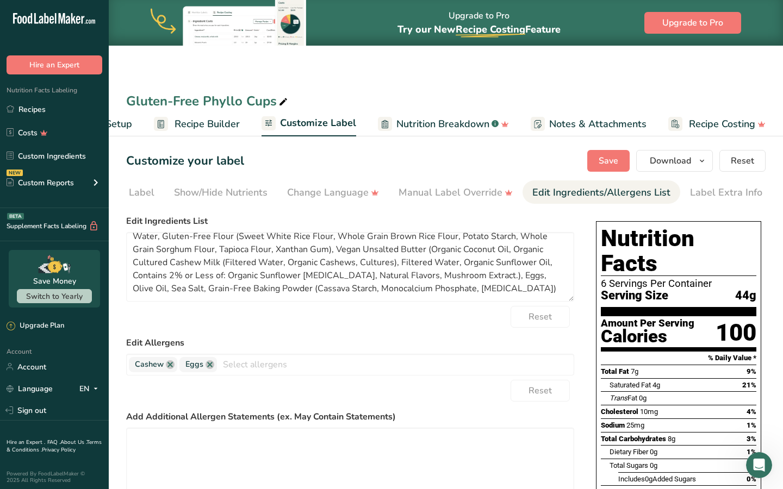
click at [428, 126] on span "Nutrition Breakdown" at bounding box center [442, 124] width 93 height 15
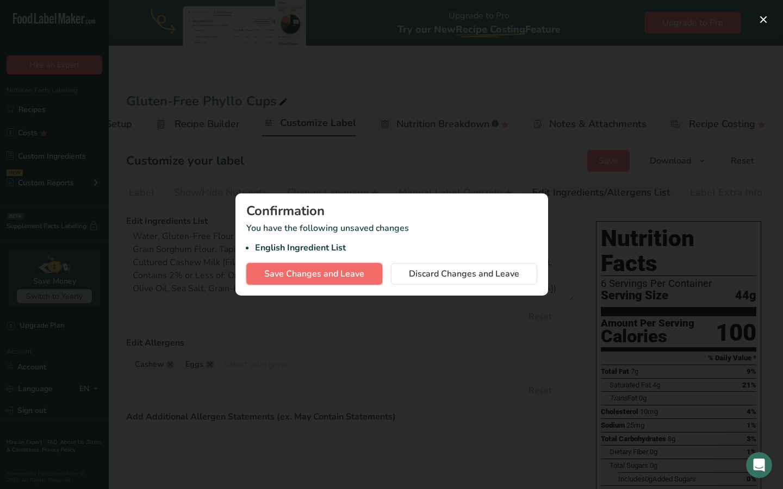
click at [327, 276] on span "Save Changes and Leave" at bounding box center [314, 273] width 100 height 13
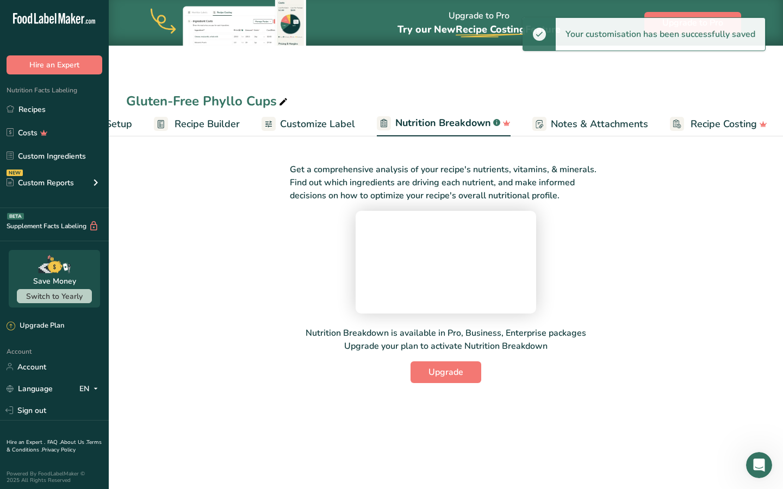
click at [184, 129] on span "Recipe Builder" at bounding box center [206, 124] width 65 height 15
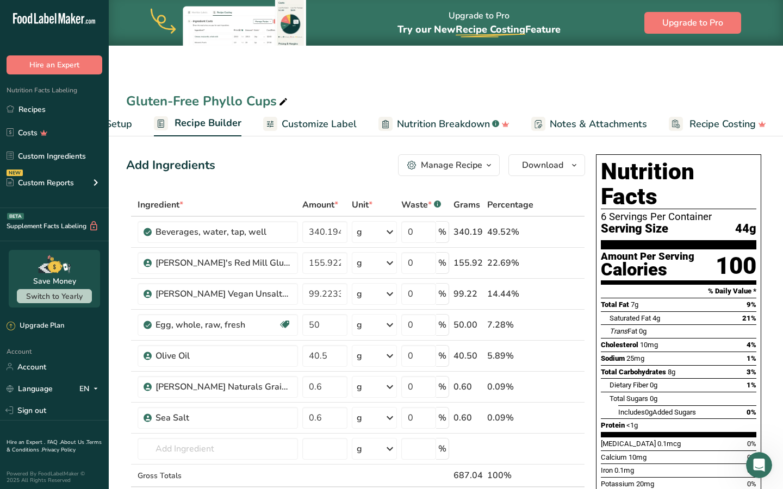
click at [124, 120] on span "Recipe Setup" at bounding box center [102, 124] width 59 height 15
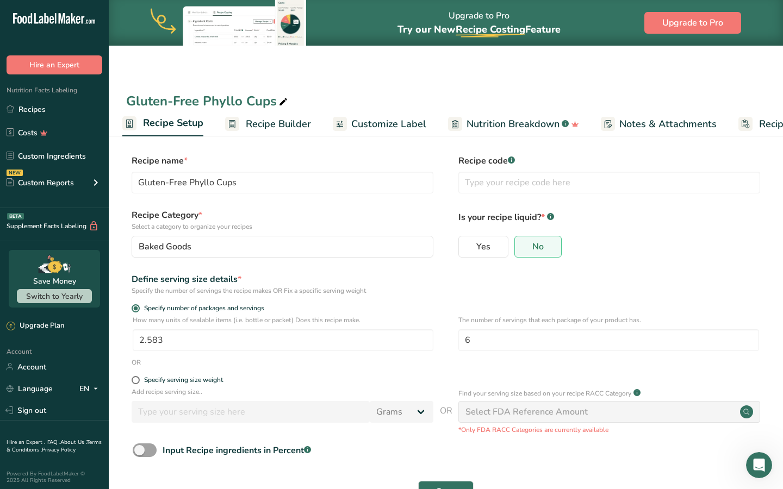
scroll to position [38, 0]
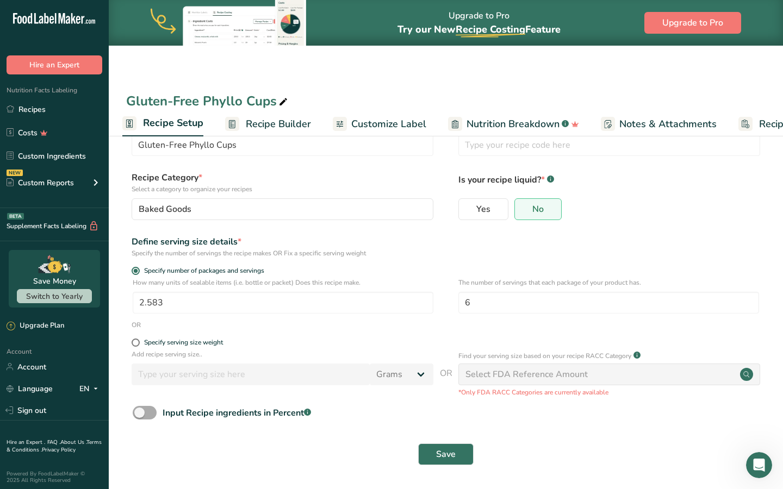
click at [149, 397] on span at bounding box center [145, 413] width 24 height 14
click at [140, 397] on input "Input Recipe ingredients in Percent .a-a{fill:#347362;}.b-a{fill:#fff;}" at bounding box center [136, 412] width 7 height 7
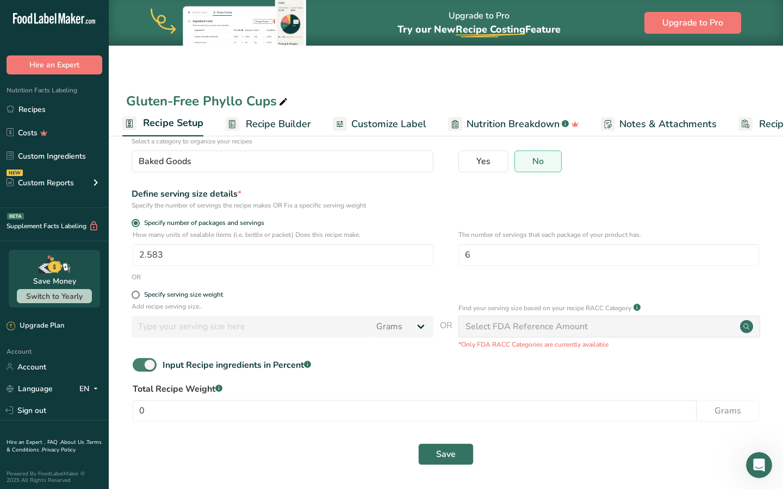
click at [139, 365] on span at bounding box center [145, 365] width 24 height 14
click at [139, 365] on input "Input Recipe ingredients in Percent .a-a{fill:#347362;}.b-a{fill:#fff;}" at bounding box center [136, 364] width 7 height 7
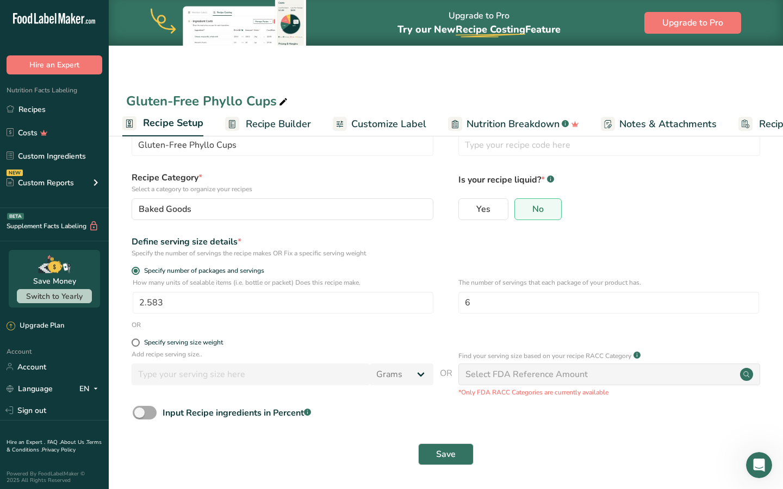
click at [146, 397] on span at bounding box center [145, 413] width 24 height 14
click at [140, 397] on input "Input Recipe ingredients in Percent .a-a{fill:#347362;}.b-a{fill:#fff;}" at bounding box center [136, 412] width 7 height 7
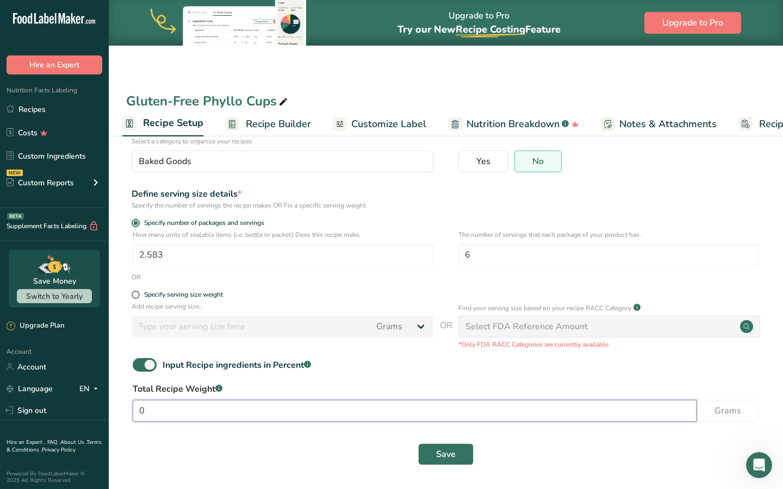
click at [159, 397] on input "0" at bounding box center [415, 411] width 564 height 22
click at [143, 364] on span at bounding box center [145, 365] width 24 height 14
click at [140, 364] on input "Input Recipe ingredients in Percent .a-a{fill:#347362;}.b-a{fill:#fff;}" at bounding box center [136, 364] width 7 height 7
checkbox input "false"
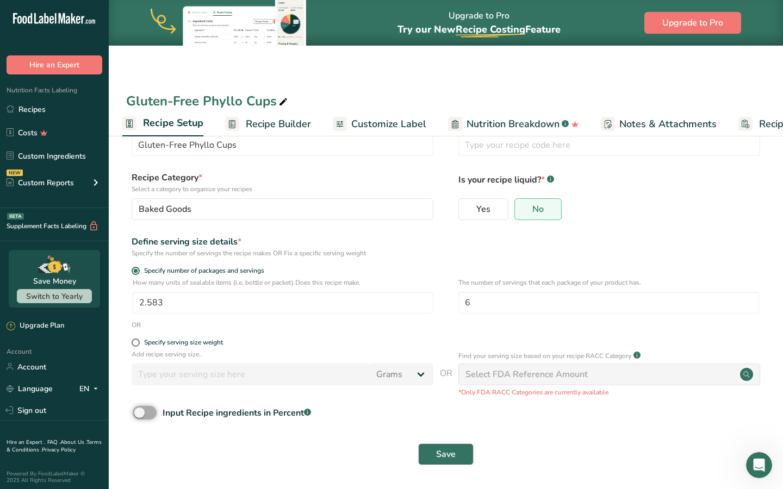
scroll to position [38, 0]
click at [219, 302] on input "2.583" at bounding box center [283, 303] width 301 height 22
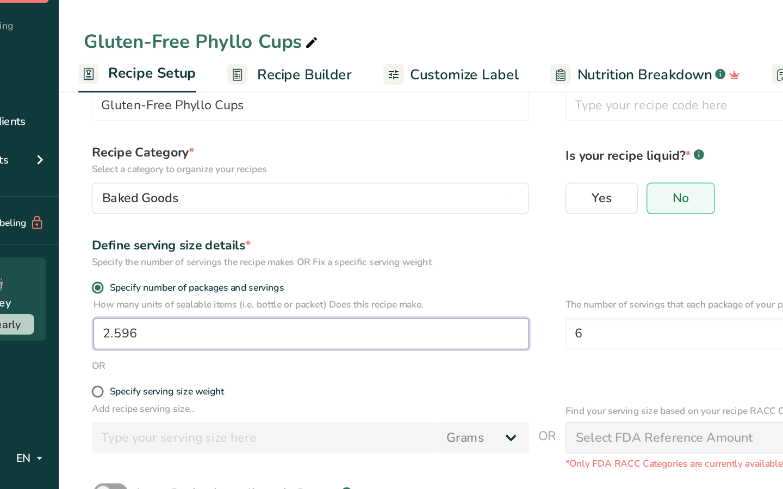
drag, startPoint x: 180, startPoint y: 306, endPoint x: 128, endPoint y: 293, distance: 53.3
click at [128, 293] on div "How many units of sealable items (i.e. bottle or packet) Does this recipe make.…" at bounding box center [445, 299] width 639 height 42
type input "15.50"
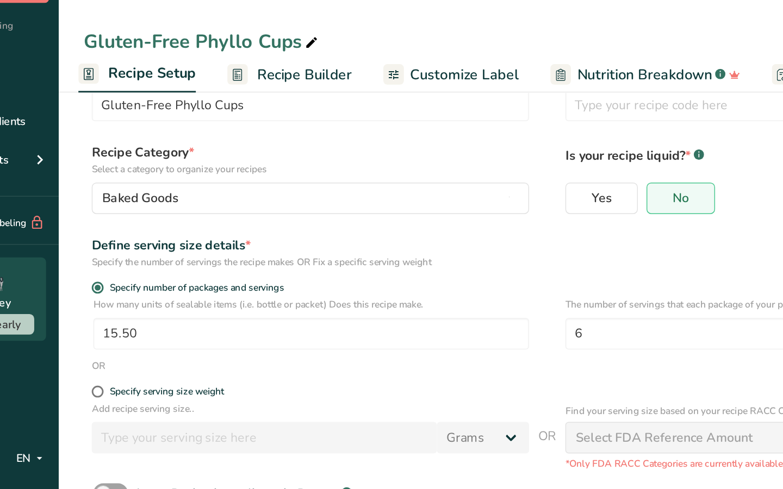
click at [361, 330] on form "Recipe name * Gluten-Free Phyllo Cups Recipe code .a-a{fill:#347362;}.b-a{fill:…" at bounding box center [445, 294] width 639 height 355
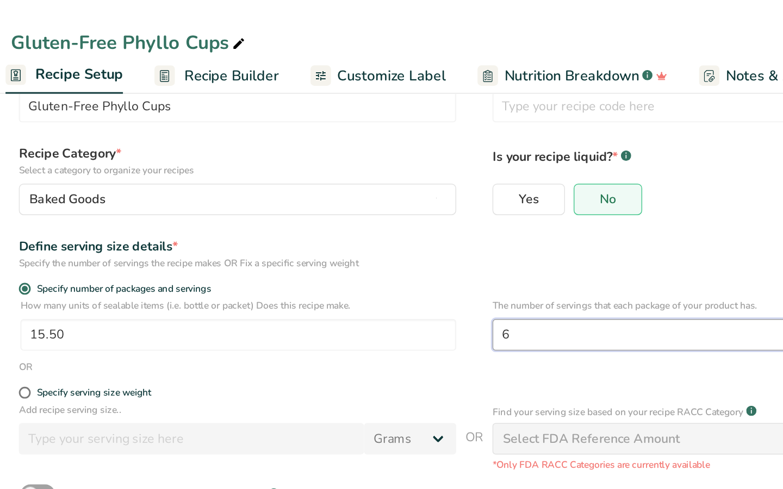
click at [526, 306] on input "6" at bounding box center [608, 303] width 301 height 22
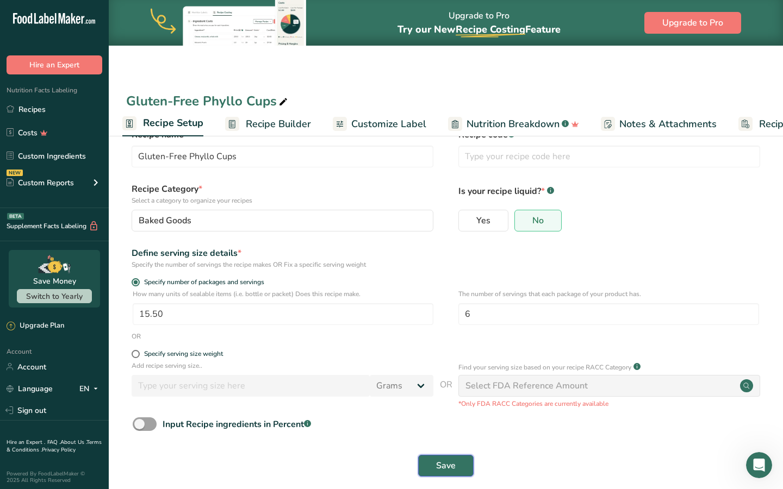
click at [454, 397] on span "Save" at bounding box center [446, 465] width 20 height 13
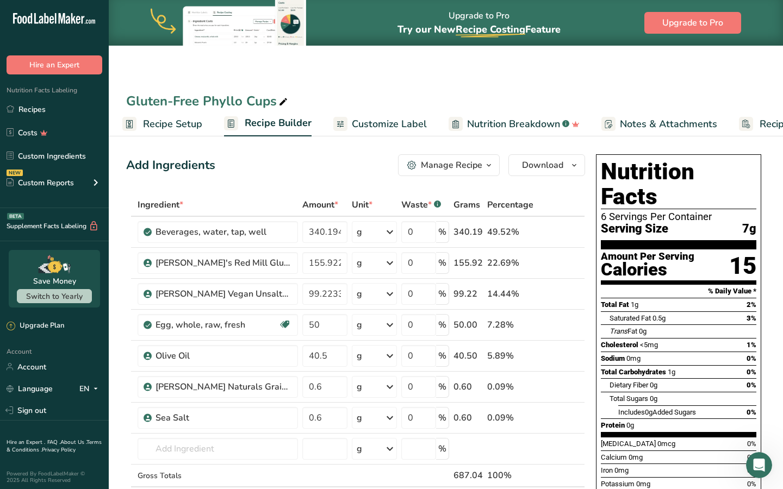
click at [537, 52] on div "Gluten-Free Phyllo Cups Recipe Setup Recipe Builder Customize Label Nutrition B…" at bounding box center [446, 68] width 674 height 136
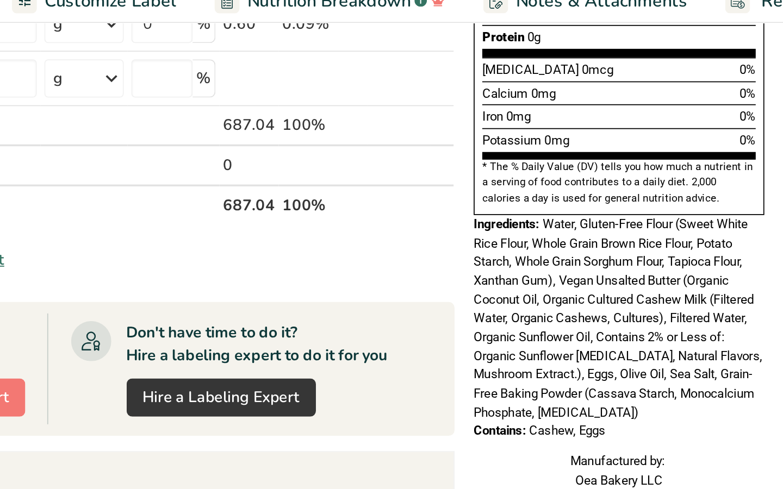
scroll to position [281, 0]
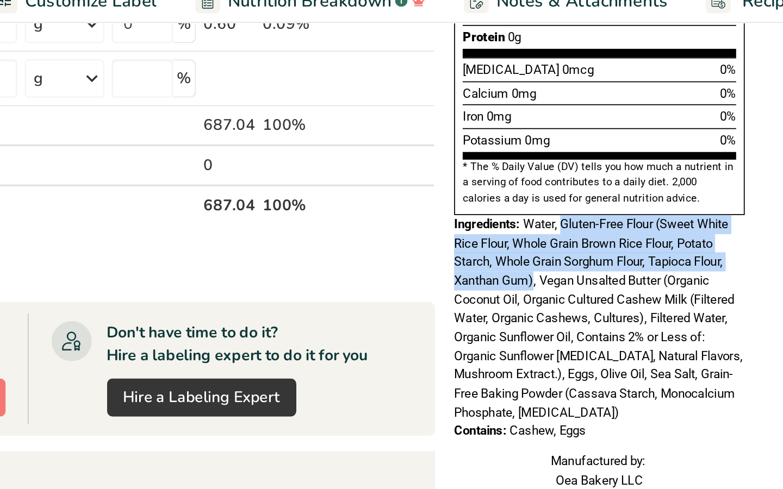
drag, startPoint x: 658, startPoint y: 228, endPoint x: 641, endPoint y: 258, distance: 34.1
click at [641, 258] on span "Water, Gluten-Free Flour (Sweet White Rice Flour, Whole Grain Brown Rice Flour,…" at bounding box center [678, 304] width 164 height 115
copy span "Gluten-Free Flour (Sweet White Rice Flour, Whole Grain Brown Rice Flour, Potato…"
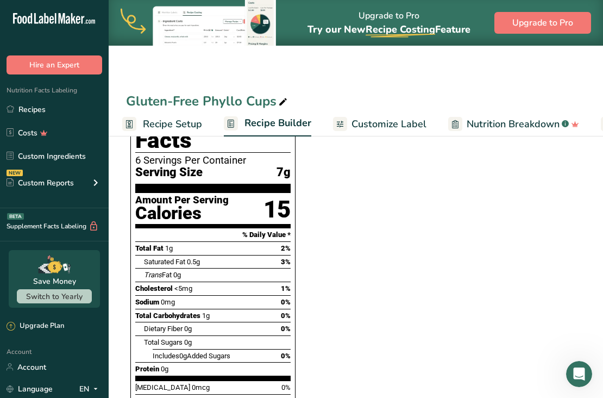
scroll to position [0, 0]
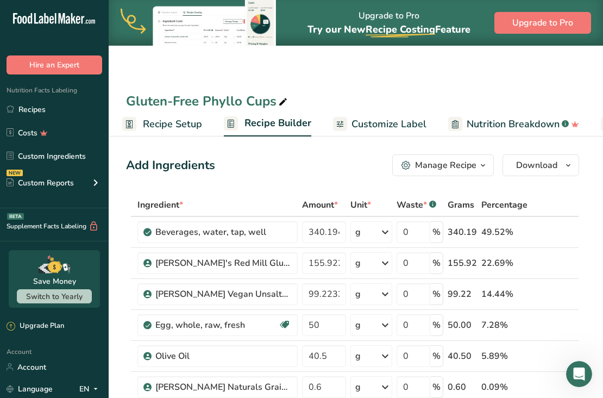
click at [145, 112] on link "Recipe Setup" at bounding box center [162, 124] width 80 height 24
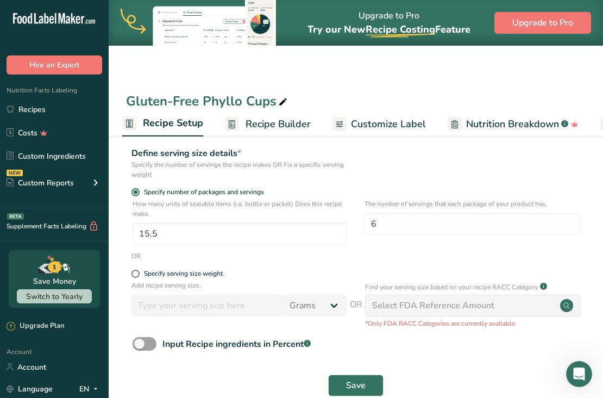
scroll to position [148, 0]
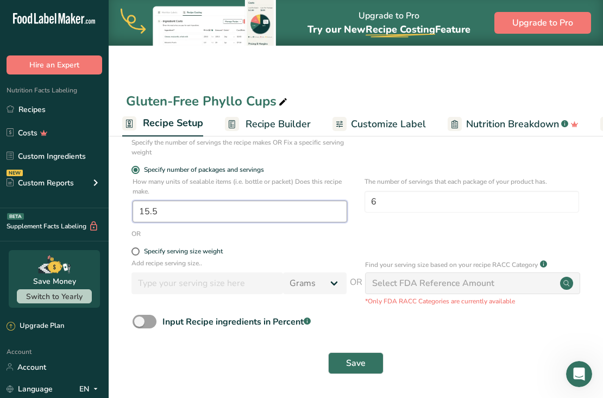
drag, startPoint x: 167, startPoint y: 213, endPoint x: 96, endPoint y: 210, distance: 71.8
click at [96, 210] on div ".a-20{fill:#fff;} Hire an Expert Nutrition Facts Labeling Recipes Costs Custom …" at bounding box center [301, 125] width 603 height 546
type input "2.58"
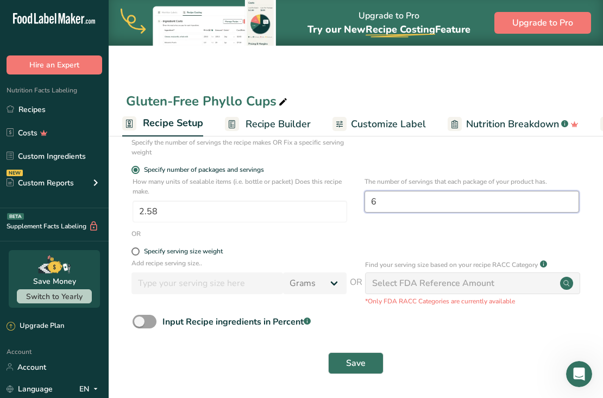
click at [443, 203] on input "6" at bounding box center [472, 202] width 215 height 22
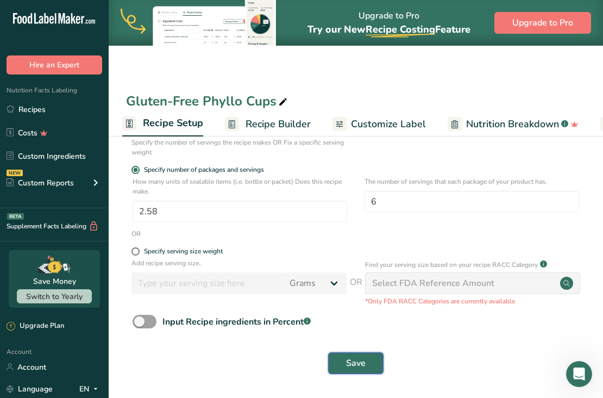
click at [356, 367] on span "Save" at bounding box center [356, 363] width 20 height 13
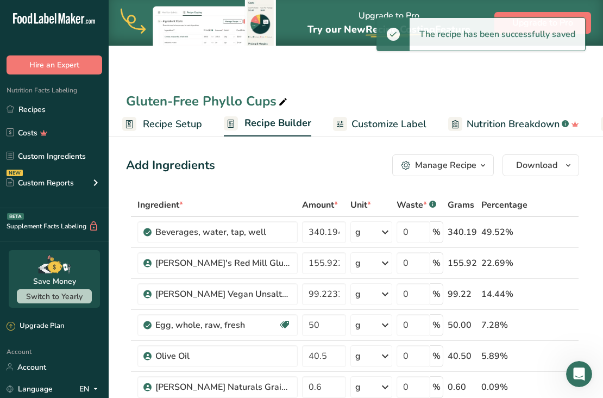
click at [407, 117] on span "Customize Label" at bounding box center [389, 124] width 75 height 15
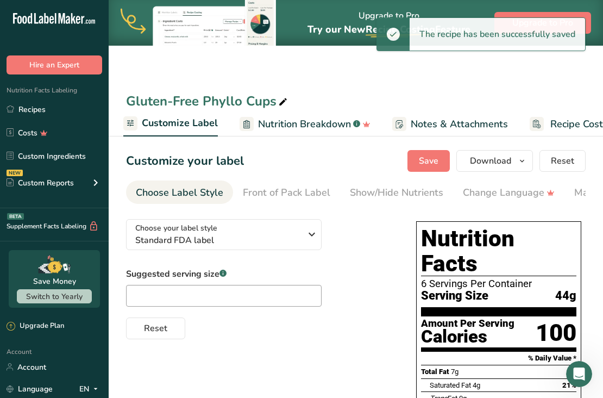
click at [299, 122] on span "Nutrition Breakdown" at bounding box center [304, 124] width 93 height 15
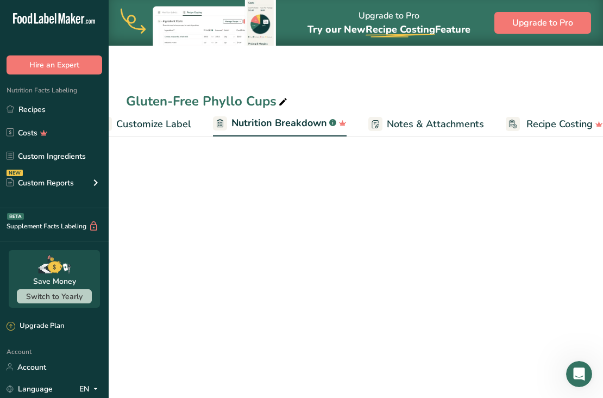
scroll to position [0, 254]
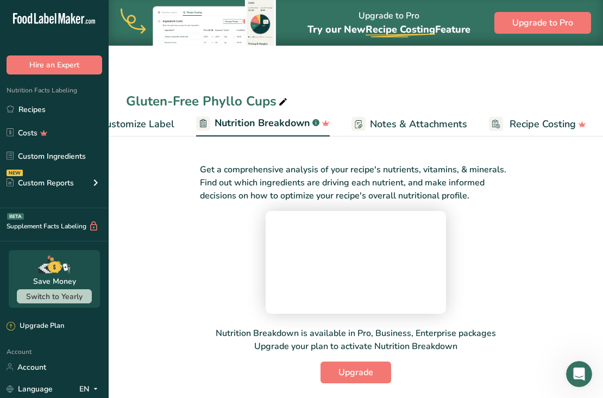
click at [149, 120] on span "Customize Label" at bounding box center [136, 124] width 75 height 15
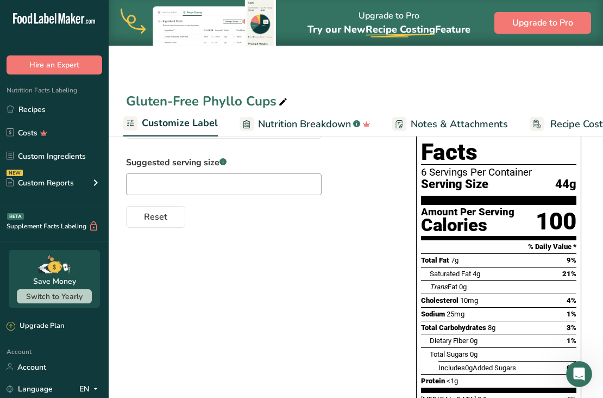
scroll to position [129, 0]
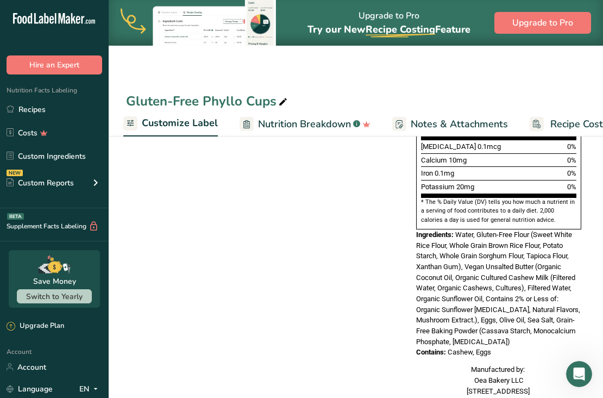
click at [451, 252] on span "Water, Gluten-Free Flour (Sweet White Rice Flour, Whole Grain Brown Rice Flour,…" at bounding box center [498, 287] width 164 height 115
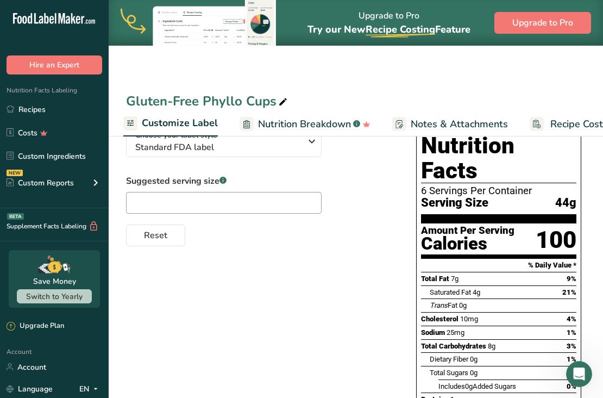
scroll to position [0, 0]
